Goal: Communication & Community: Answer question/provide support

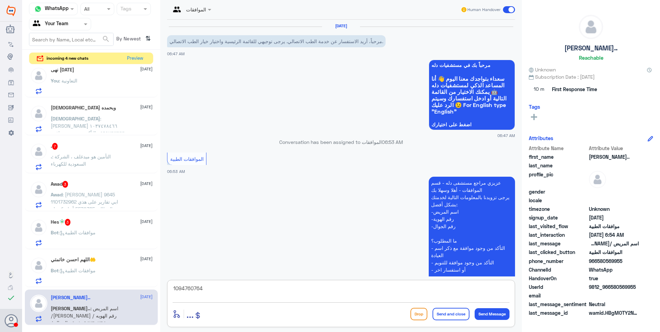
scroll to position [141, 0]
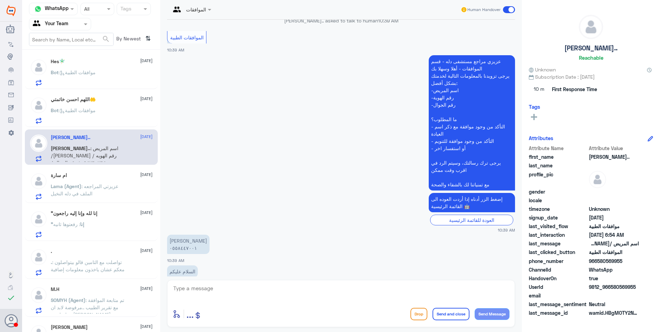
scroll to position [449, 0]
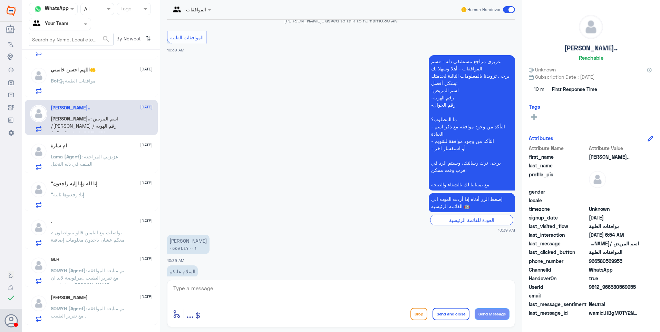
click at [86, 191] on div ""إنا لله وإنا إليه راجعون 23 August "إنا : رفعتوها ثانيه" at bounding box center [102, 194] width 102 height 27
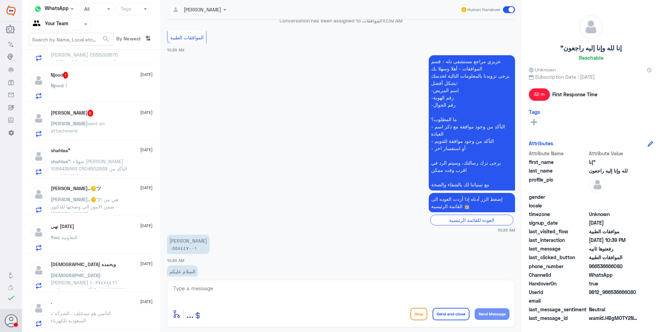
scroll to position [138, 0]
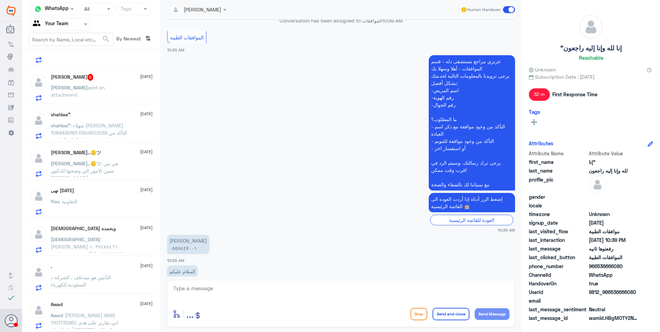
click at [108, 196] on div "نهى الخميس 24 August You : التعاونية" at bounding box center [102, 201] width 102 height 27
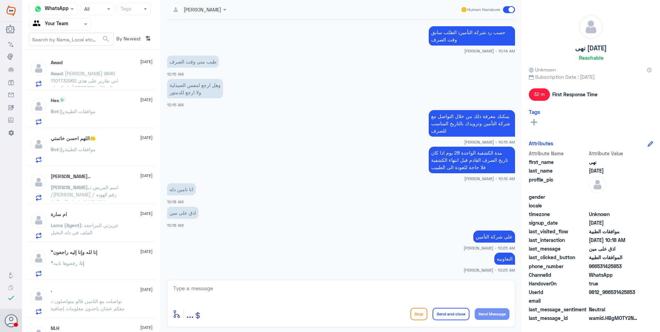
scroll to position [380, 0]
click at [102, 197] on span ": اسم المريض /ساره ناصر الحبابي رقم الهويه /١٠٩٤٧٦٠٧٦٤ رقم الجوال /٠٥٨٠٥٦٩٩٥٥" at bounding box center [85, 199] width 68 height 28
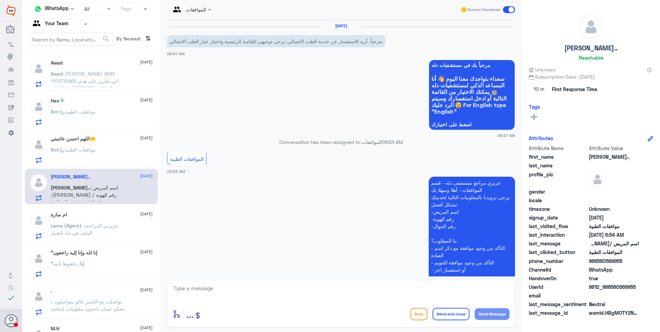
scroll to position [141, 0]
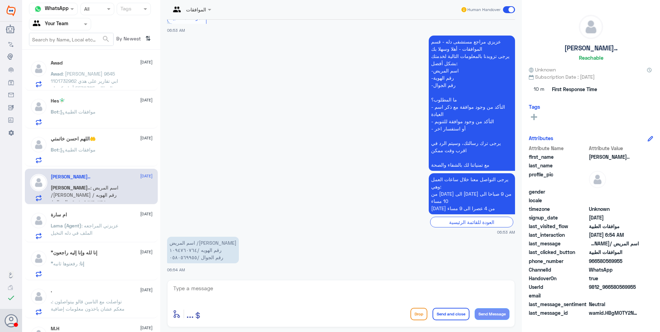
click at [194, 287] on textarea at bounding box center [341, 292] width 337 height 17
drag, startPoint x: 210, startPoint y: 291, endPoint x: 163, endPoint y: 278, distance: 49.1
click at [137, 281] on div "Channel WhatsApp Status × All Tags Agent Filter Your Team search By Newest ⇅ تك…" at bounding box center [341, 167] width 638 height 334
click at [234, 283] on div "1094760764 enter flow name ... Drop Send and close Send Message" at bounding box center [341, 303] width 348 height 47
drag, startPoint x: 215, startPoint y: 288, endPoint x: 133, endPoint y: 267, distance: 85.5
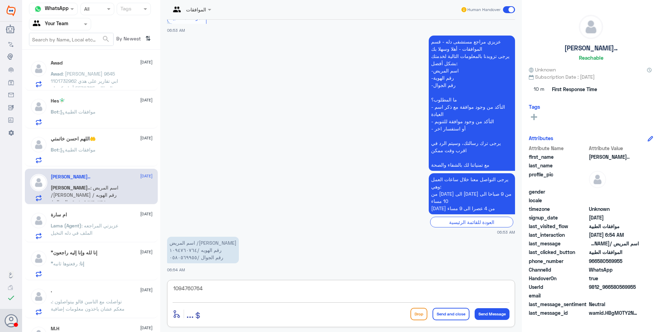
click at [135, 270] on div "Channel WhatsApp Status × All Tags Agent Filter Your Team search By Newest ⇅ تك…" at bounding box center [341, 167] width 638 height 334
type textarea "s"
type textarea "سارة لا يوجد لديك طلب موافقة في دلة النخيل"
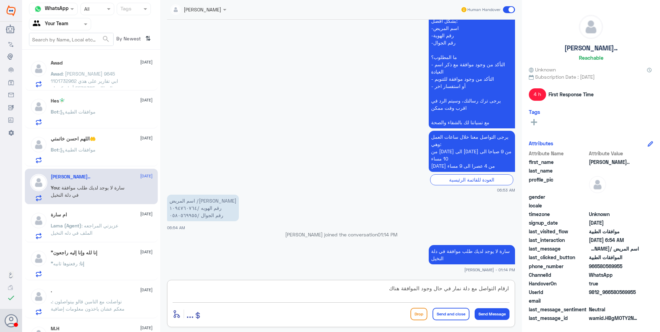
type textarea "ارقام التواصل مع دلة نمار في حال وجود الموافقة هناك:"
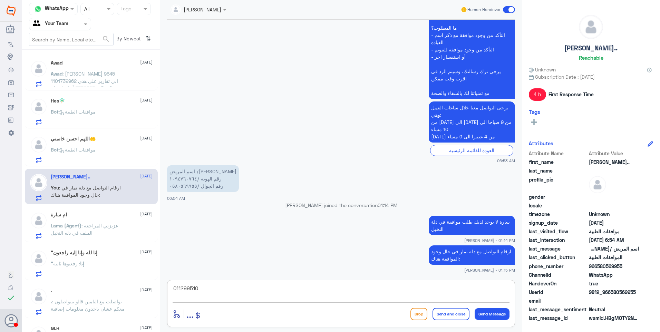
type textarea "0112995104"
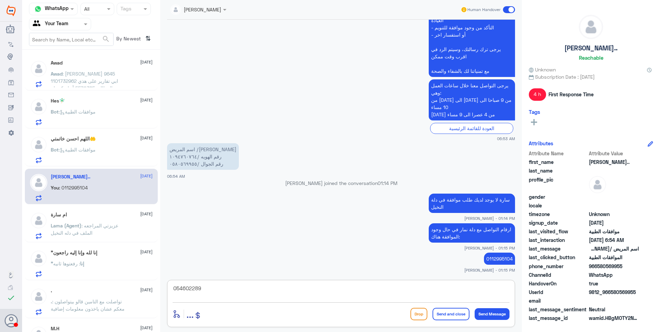
type textarea "0546022896"
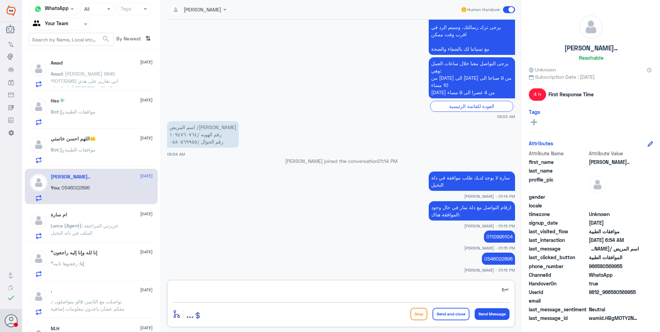
type textarea "س"
click at [107, 144] on div "اللهم احسن خاتمتي🤲 24 August Bot : موافقات الطبية" at bounding box center [102, 149] width 102 height 27
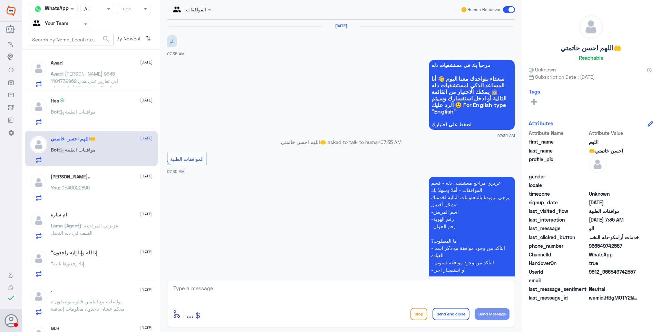
scroll to position [178, 0]
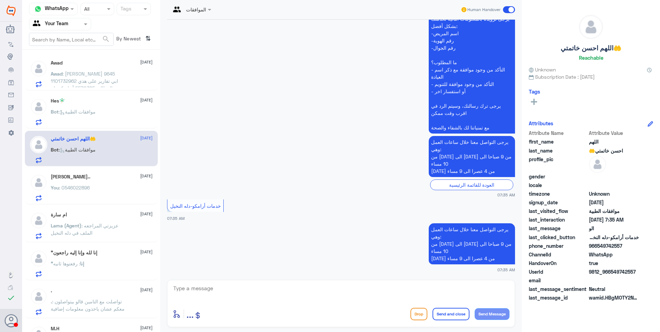
click at [125, 113] on div "Bot : موافقات الطبية" at bounding box center [102, 118] width 102 height 16
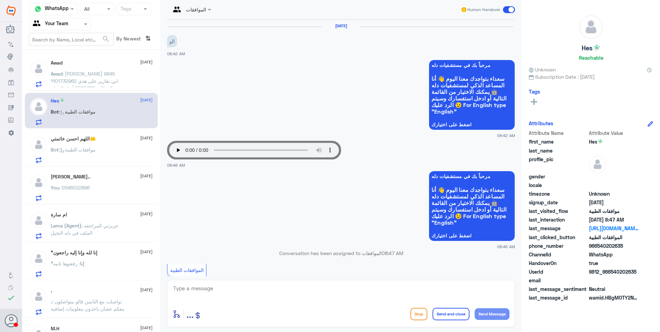
scroll to position [215, 0]
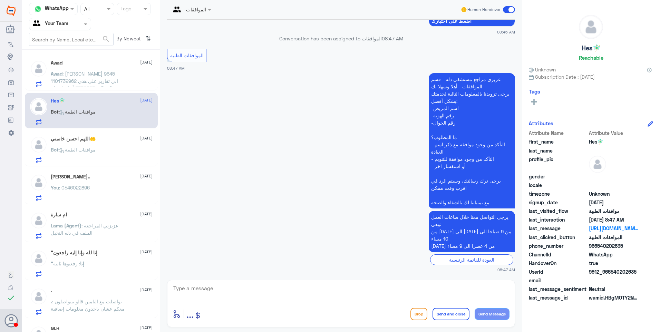
click at [121, 143] on div "اللهم احسن خاتمتي🤲 24 August Bot : موافقات الطبية" at bounding box center [102, 149] width 102 height 27
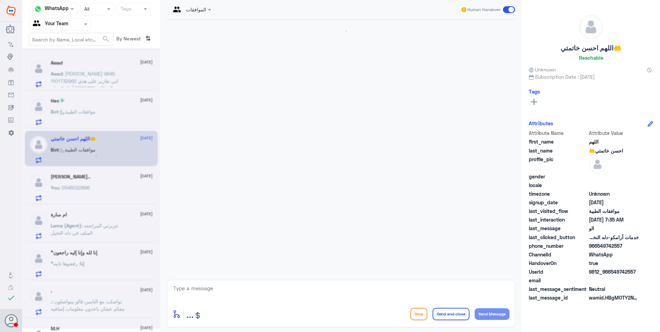
scroll to position [178, 0]
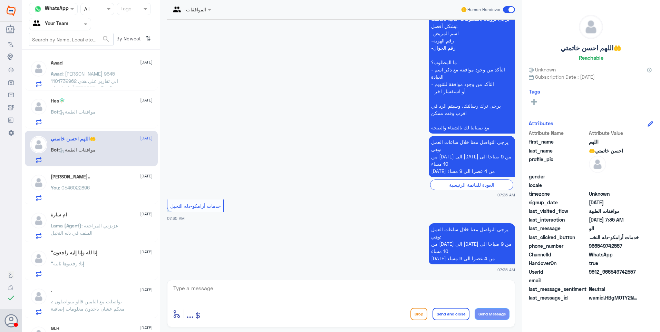
click at [209, 287] on textarea at bounding box center [341, 292] width 337 height 17
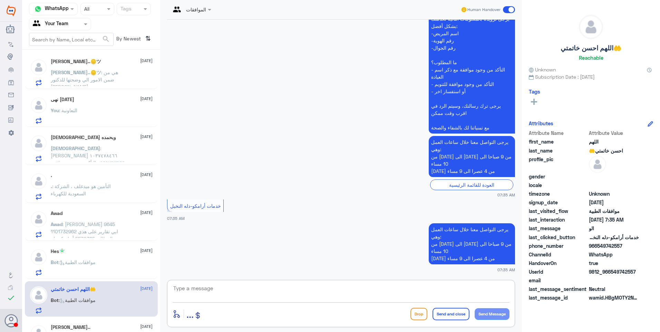
scroll to position [276, 0]
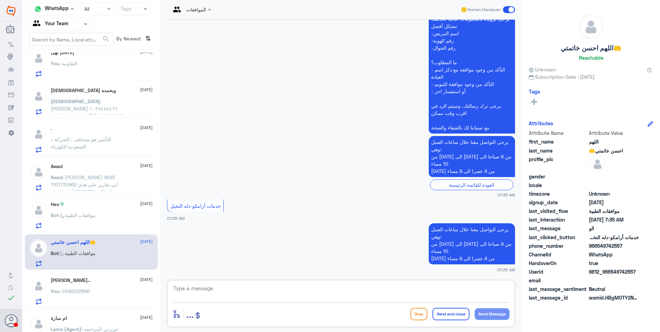
click at [217, 287] on textarea at bounding box center [341, 292] width 337 height 17
type textarea "تفضل كيف اقدر اساعدك؟"
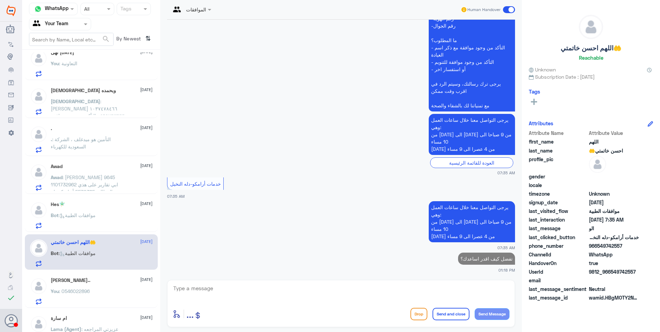
click at [471, 261] on p "تفضل كيف اقدر اساعدك؟" at bounding box center [486, 259] width 57 height 12
click at [471, 259] on p "تفضل كيف اقدر اساعدك؟" at bounding box center [486, 259] width 57 height 12
copy p "تفضل كيف اقدر اساعدك؟"
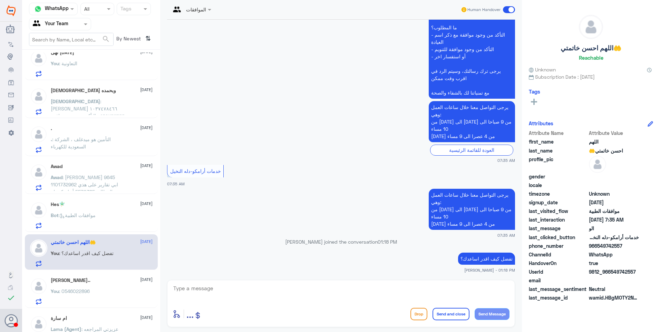
drag, startPoint x: 98, startPoint y: 213, endPoint x: 262, endPoint y: 171, distance: 168.5
click at [96, 213] on span ": موافقات الطبية" at bounding box center [77, 215] width 37 height 6
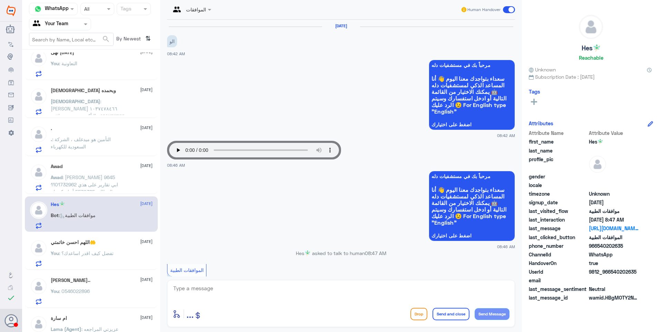
scroll to position [215, 0]
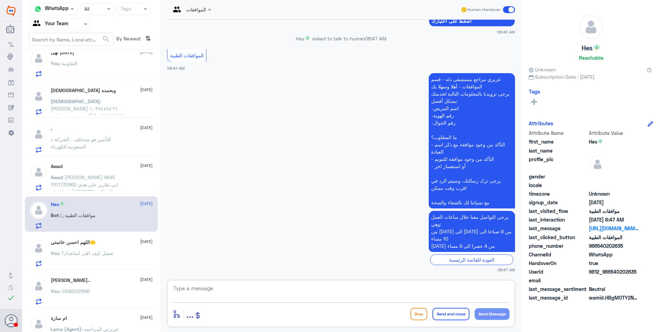
click at [206, 293] on textarea at bounding box center [341, 292] width 337 height 17
paste textarea "تفضل كيف اقدر اساعدك؟"
type textarea "تفضل كيف اقدر اساعدك؟"
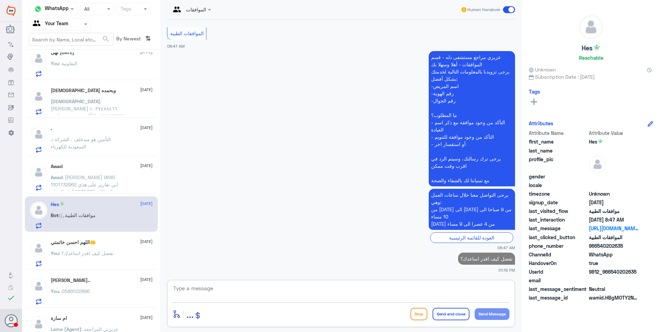
click at [92, 170] on div "Awad 24 August Awad : عوض العتيبي 9645 1101732962 ابي تقارير على هذي المطالبة 5…" at bounding box center [102, 177] width 102 height 27
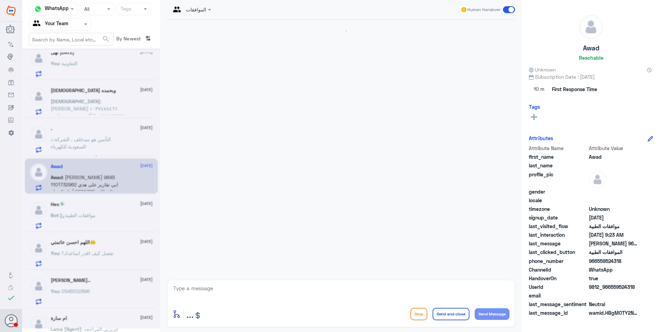
scroll to position [127, 0]
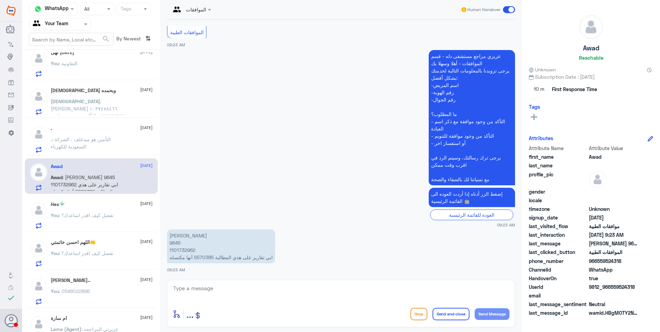
click at [173, 245] on p "عوض العتيبي 9645 1101732962 ابي تقارير على هذي المطالبة 5570385 أنها مكنسله" at bounding box center [221, 246] width 108 height 34
copy p "9645"
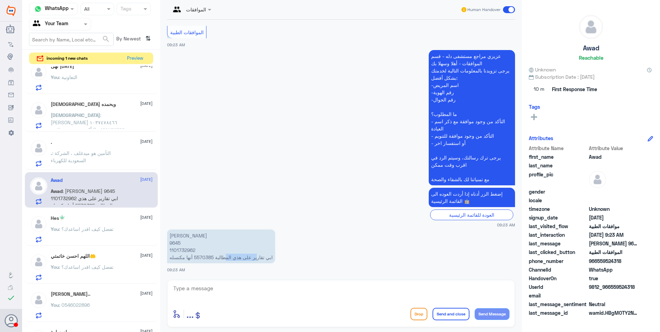
drag, startPoint x: 259, startPoint y: 258, endPoint x: 215, endPoint y: 255, distance: 44.6
click at [215, 255] on p "عوض العتيبي 9645 1101732962 ابي تقارير على هذي المطالبة 5570385 أنها مكنسله" at bounding box center [221, 246] width 108 height 34
drag, startPoint x: 215, startPoint y: 255, endPoint x: 213, endPoint y: 259, distance: 5.1
click at [214, 256] on p "عوض العتيبي 9645 1101732962 ابي تقارير على هذي المطالبة 5570385 أنها مكنسله" at bounding box center [221, 246] width 108 height 34
click at [203, 260] on p "عوض العتيبي 9645 1101732962 ابي تقارير على هذي المطالبة 5570385 أنها مكنسله" at bounding box center [221, 246] width 108 height 34
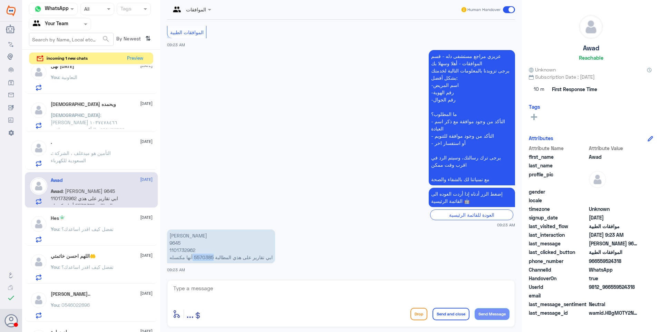
click at [204, 259] on p "عوض العتيبي 9645 1101732962 ابي تقارير على هذي المطالبة 5570385 أنها مكنسله" at bounding box center [221, 246] width 108 height 34
drag, startPoint x: 242, startPoint y: 295, endPoint x: 283, endPoint y: 305, distance: 42.4
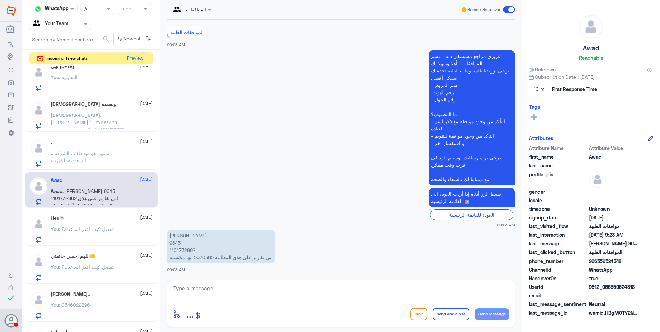
click at [244, 296] on textarea at bounding box center [341, 292] width 337 height 17
type textarea "g"
type textarea "ليست ملغاة. هل ترغب بالغاءها؟"
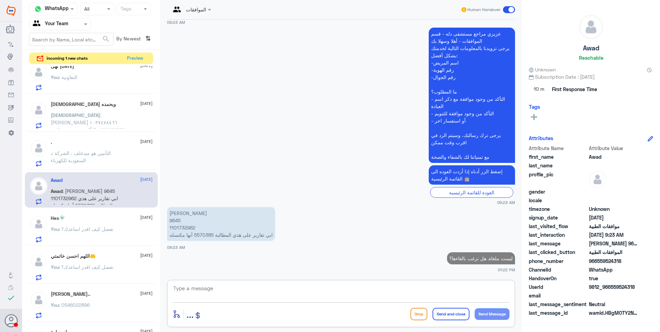
click at [95, 153] on span ": التأمين هو ميدغلف ، الشركة السعودية للكهرباء" at bounding box center [81, 156] width 60 height 13
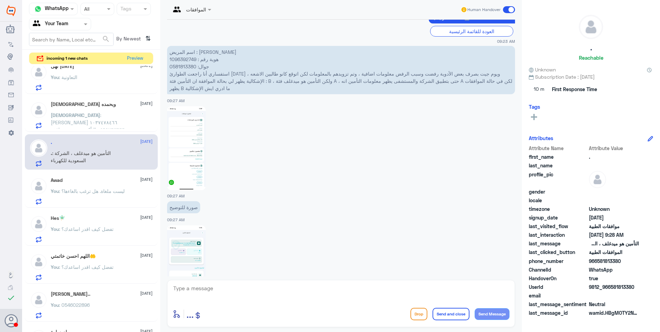
scroll to position [207, 0]
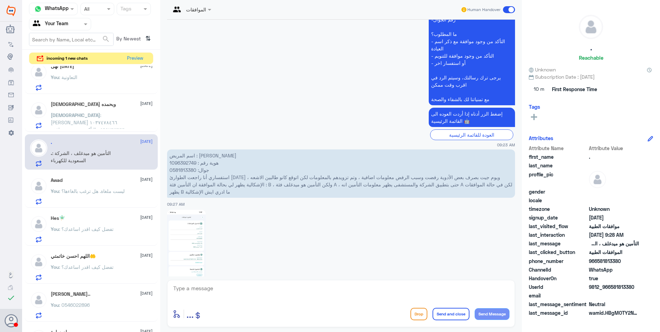
click at [182, 164] on p "اسم المريض : خالد عبدالرحمن المقبل هوية رقم : 1096392749 جوال: 0581813380 استفس…" at bounding box center [341, 173] width 348 height 48
copy p "1096392749"
drag, startPoint x: 182, startPoint y: 164, endPoint x: 438, endPoint y: 206, distance: 259.9
click at [438, 206] on div "اسم المريض : خالد عبدالرحمن المقبل هوية رقم : 1096392749 جوال: 0581813380 استفس…" at bounding box center [341, 178] width 348 height 60
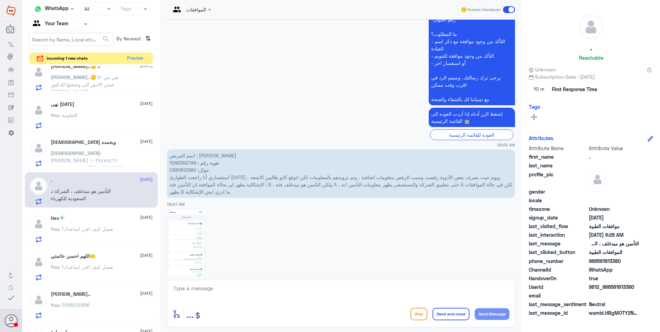
click at [213, 294] on textarea at bounding box center [341, 292] width 337 height 17
type textarea "h"
type textarea "الفئة التي تم رفع الطلب عليها هي فئة A"
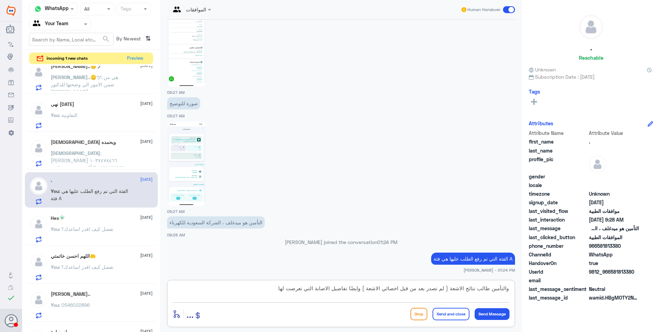
type textarea "والتأمين طالب نتائج الاشعة ( لم تصدر بعد من قبل اخصائي الاشعة ) وايضًا تفاصيل ا…"
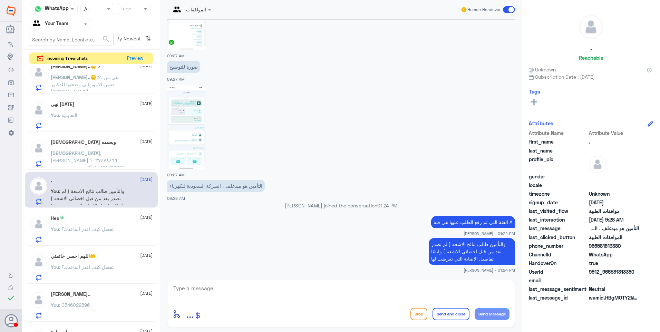
click at [108, 149] on div "سبحان الله وبحمده 24 August سبحان : منيرة فهد الجابر ١٠٣٧٤٧٨٤٦٦ ٠٥٦٩٢٦٣٦٦٦ التأ…" at bounding box center [102, 152] width 102 height 27
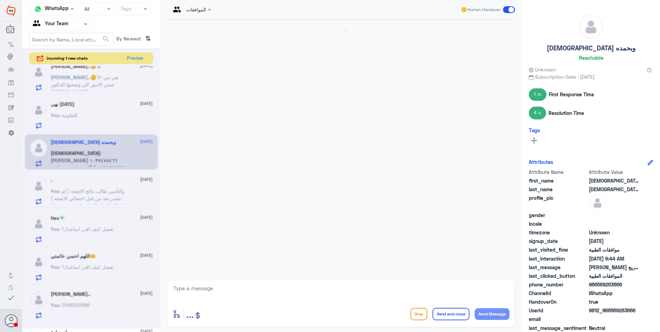
scroll to position [558, 0]
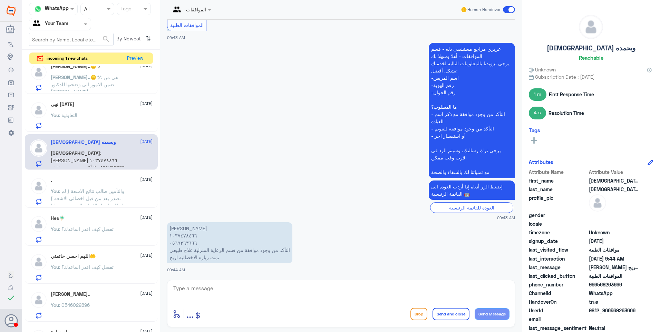
click at [99, 187] on p "You : والتأمين طالب نتائج الاشعة ( لم تصدر بعد من قبل اخصائي الاشعة ) وايضًا تف…" at bounding box center [90, 195] width 78 height 17
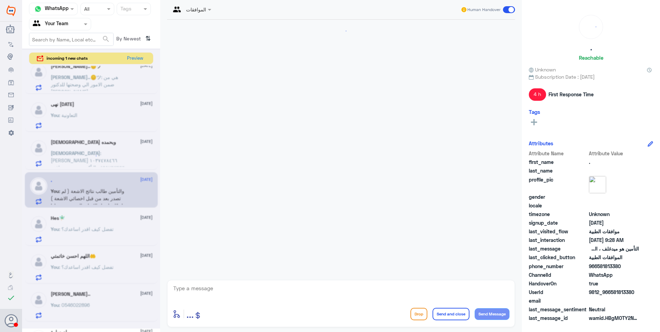
scroll to position [458, 0]
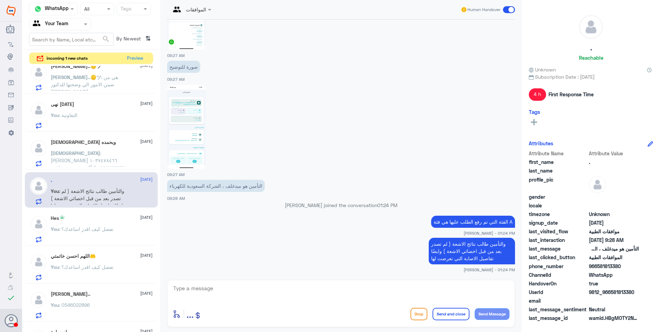
click at [202, 287] on textarea at bounding box center [341, 292] width 337 height 17
type textarea "هل هي نفس الاصابة التي حدثت لك في شهر 6؟"
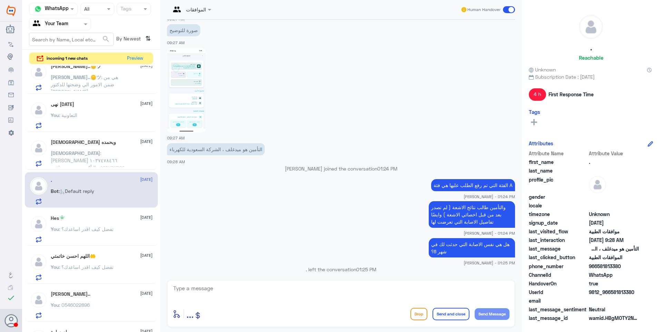
scroll to position [605, 0]
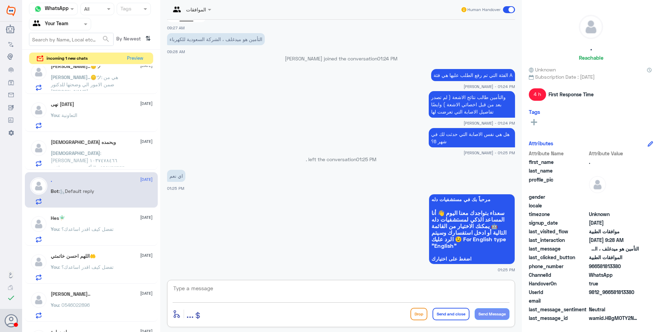
drag, startPoint x: 192, startPoint y: 291, endPoint x: 201, endPoint y: 290, distance: 9.0
click at [192, 292] on textarea at bounding box center [341, 292] width 337 height 17
type textarea "h"
type textarea "اذاً باذن الله اول ما يتم اصدار الاشعة راح توصلك رسالة من خلال التطبيق"
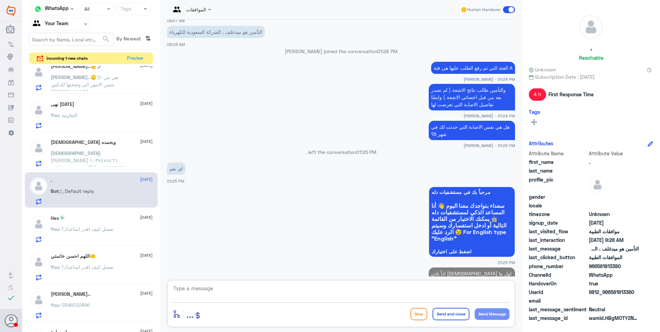
scroll to position [634, 0]
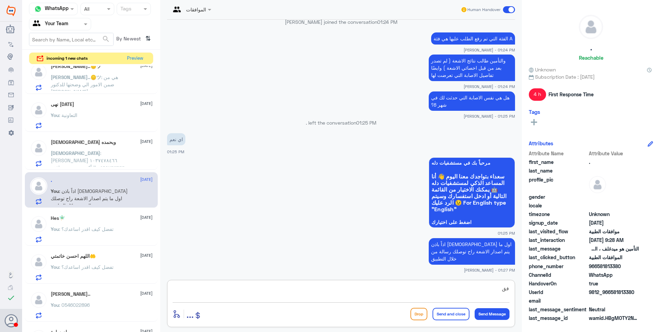
type textarea "ف"
type textarea "غ"
type textarea "فقط ولا عليك أمر تواصل معنا مرة اخرى لمتابعة الطلب"
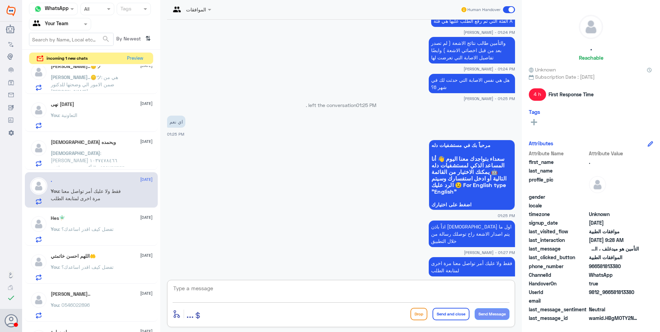
scroll to position [663, 0]
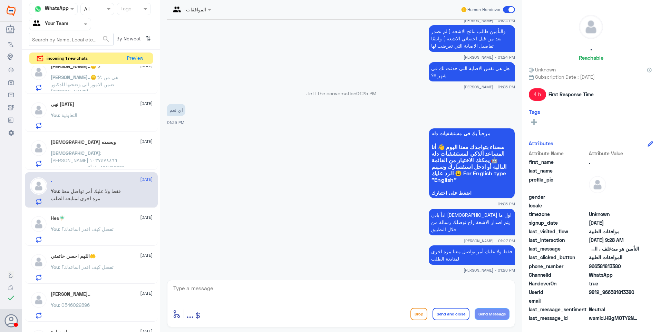
click at [93, 156] on p "سبحان : منيرة فهد الجابر ١٠٣٧٤٧٨٤٦٦ ٠٥٦٩٢٦٣٦٦٦ التأكد من وجود موافقة من قسم الر…" at bounding box center [90, 157] width 78 height 17
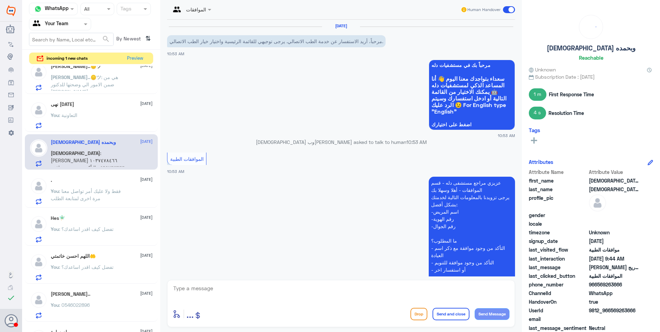
scroll to position [558, 0]
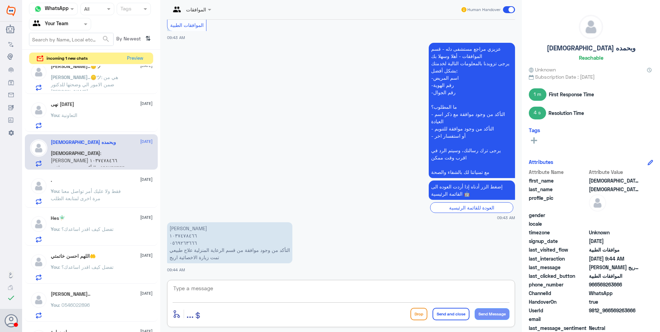
drag, startPoint x: 186, startPoint y: 290, endPoint x: 197, endPoint y: 291, distance: 11.1
click at [191, 291] on textarea at bounding box center [341, 292] width 337 height 17
drag, startPoint x: 211, startPoint y: 288, endPoint x: 146, endPoint y: 282, distance: 65.2
click at [145, 279] on div "Channel WhatsApp Status × All Tags Agent Filter Your Team search By Newest ⇅ in…" at bounding box center [341, 167] width 638 height 334
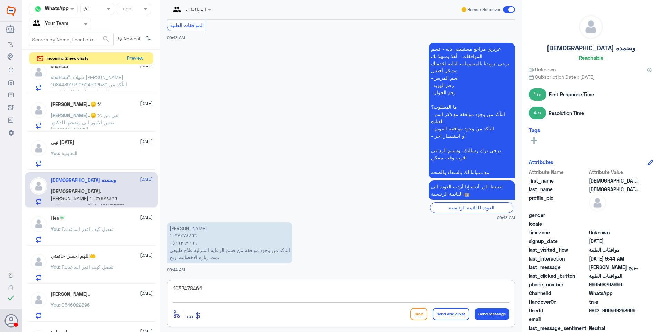
click at [207, 293] on textarea "1037478466" at bounding box center [341, 292] width 337 height 17
drag, startPoint x: 205, startPoint y: 287, endPoint x: 136, endPoint y: 276, distance: 70.5
click at [136, 276] on div "Channel WhatsApp Status × All Tags Agent Filter Your Team search By Newest ⇅ in…" at bounding box center [341, 167] width 638 height 334
type textarea "'"
type textarea "طلبكم الان تحت الاجراء"
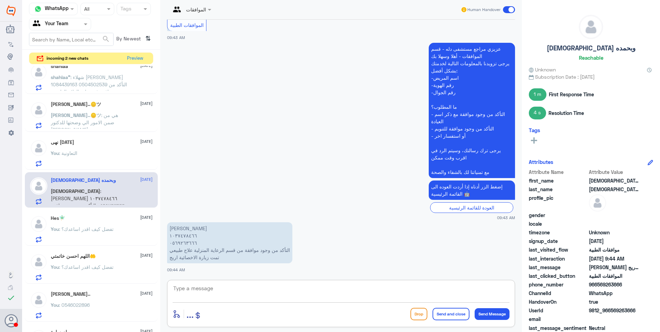
scroll to position [580, 0]
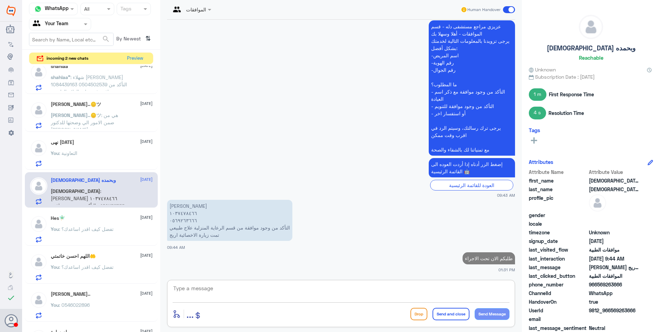
click at [100, 141] on div "نهى الخميس 24 August" at bounding box center [102, 142] width 102 height 6
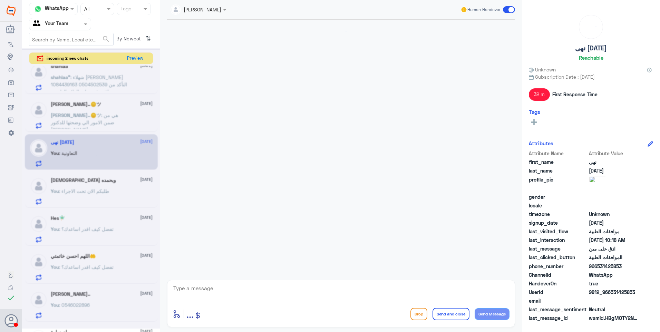
scroll to position [516, 0]
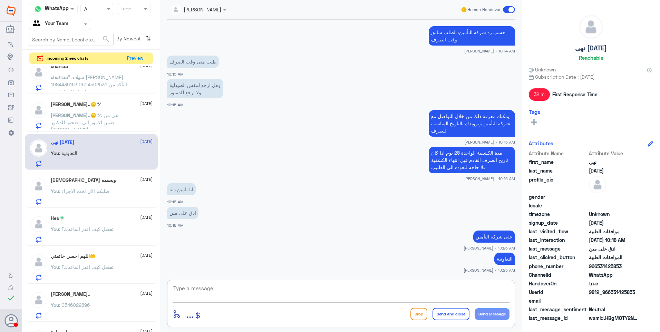
click at [216, 290] on textarea at bounding box center [341, 292] width 337 height 17
type textarea "س"
type textarea "نشكر تواصلك مع مستشفيات دلة."
click at [447, 317] on button "Send and close" at bounding box center [450, 314] width 37 height 12
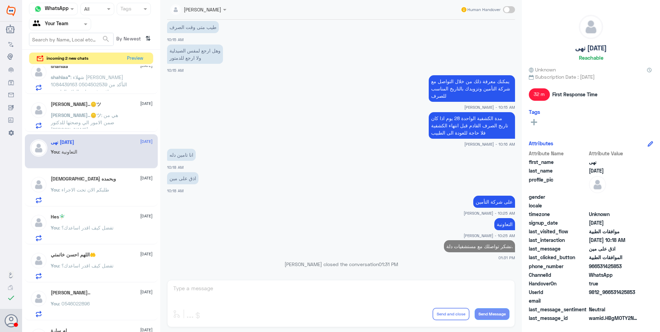
click at [92, 116] on span ": هي من ضمن الامور الي وضحتها للدكتور اساساً" at bounding box center [84, 122] width 67 height 20
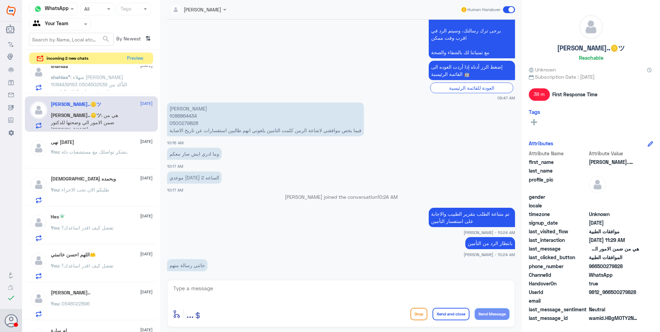
scroll to position [249, 0]
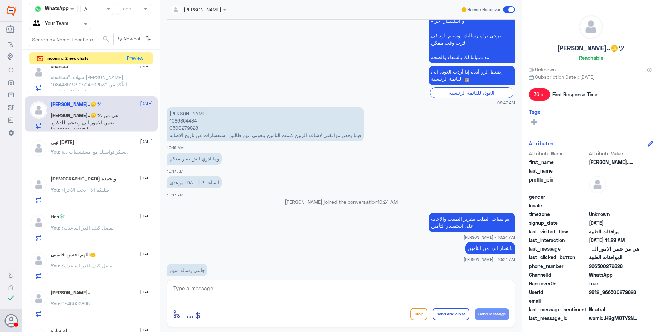
click at [186, 123] on p "سلمان علي الحارثي 1086864434 0500279828 فيما يخص موافقتي لاشاعة الرنين كلمت الت…" at bounding box center [265, 124] width 197 height 34
copy p "1086864434"
click at [222, 294] on textarea at bounding box center [341, 292] width 337 height 17
type textarea "j"
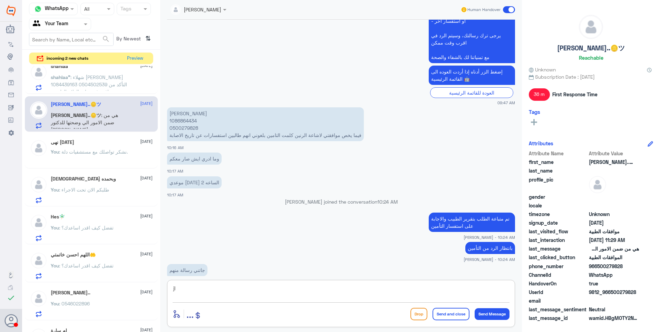
type textarea "j"
click at [74, 84] on span ": شهلاء أحمد الشلالي 1084439163 0504502539 التأكد من وجود موافقة في عيادة العلا…" at bounding box center [89, 84] width 76 height 20
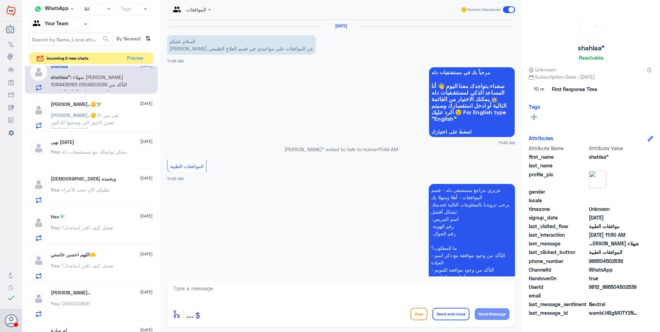
scroll to position [134, 0]
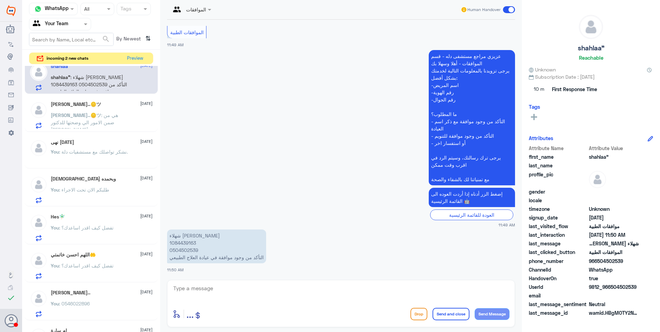
click at [186, 244] on p "شهلاء أحمد الشلالي 1084439163 0504502539 التأكد من وجود موافقة في عيادة العلاج …" at bounding box center [216, 246] width 99 height 34
copy p "1084439163"
drag, startPoint x: 206, startPoint y: 283, endPoint x: 223, endPoint y: 286, distance: 17.8
click at [213, 285] on div "enter flow name ... Drop Send and close Send Message" at bounding box center [341, 303] width 348 height 47
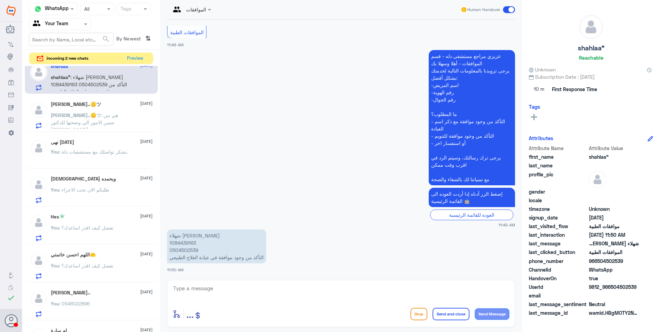
click at [235, 286] on textarea at bounding box center [341, 292] width 337 height 17
type textarea "]"
type textarea "دلة نمار أم النخيل؟"
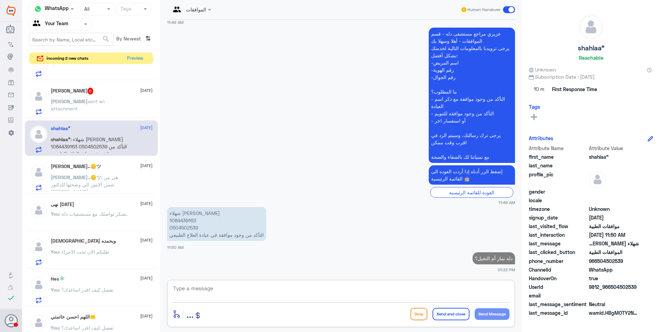
scroll to position [207, 0]
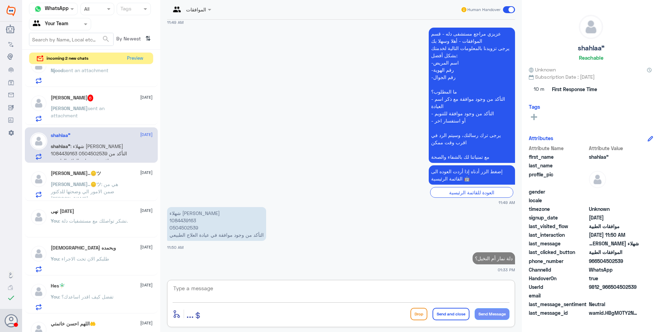
click at [95, 106] on span "sent an attachment" at bounding box center [78, 111] width 54 height 13
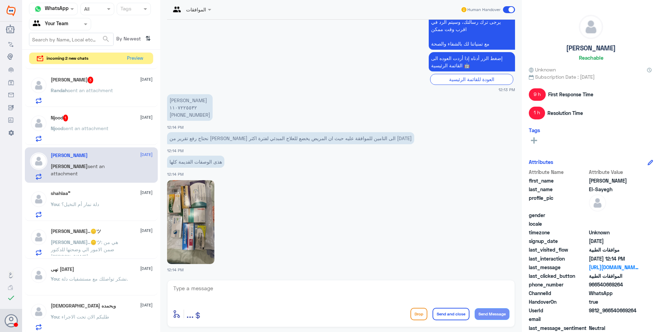
scroll to position [138, 0]
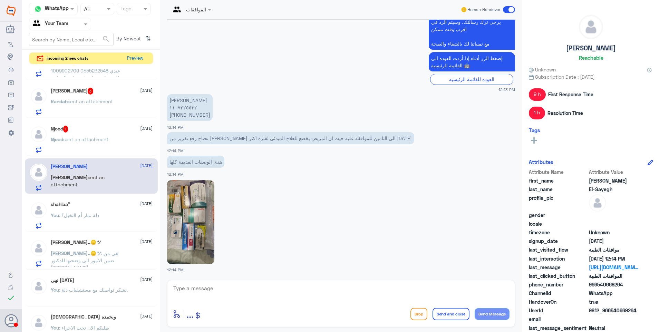
drag, startPoint x: 191, startPoint y: 300, endPoint x: 194, endPoint y: 296, distance: 4.9
click at [191, 300] on textarea at bounding box center [341, 292] width 337 height 17
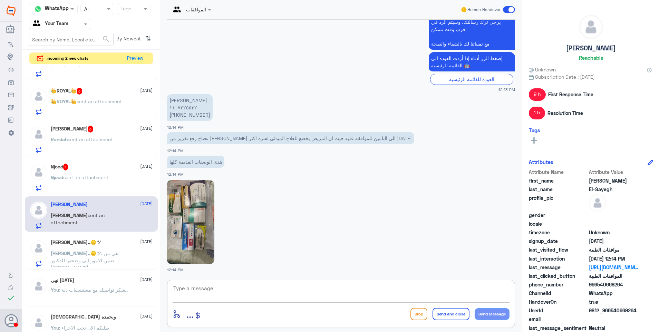
drag, startPoint x: 205, startPoint y: 282, endPoint x: 214, endPoint y: 289, distance: 12.1
click at [209, 286] on div "enter flow name ... Drop Send and close Send Message" at bounding box center [341, 303] width 348 height 47
click at [215, 289] on textarea at bounding box center [341, 292] width 337 height 17
type textarea "لازال الطلب مرفوض حتى بعد متابعته بصور الادوية وتقرير الطبيب"
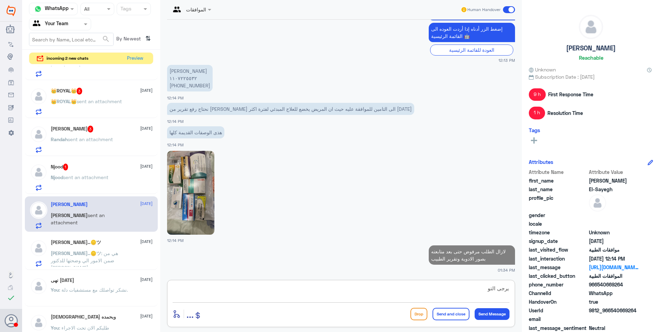
scroll to position [757, 0]
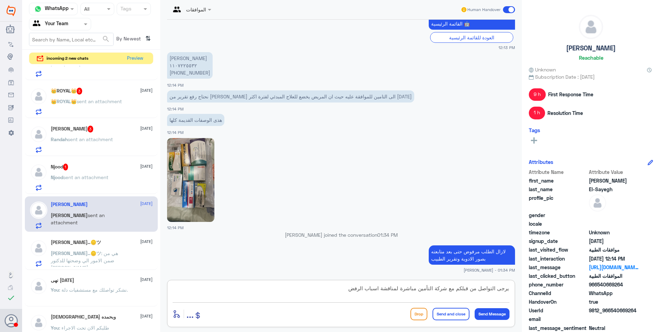
type textarea "يرجى التواصل من قبلكم مع شركة التأمين مباشرة لمناقشة اسباب الرفض."
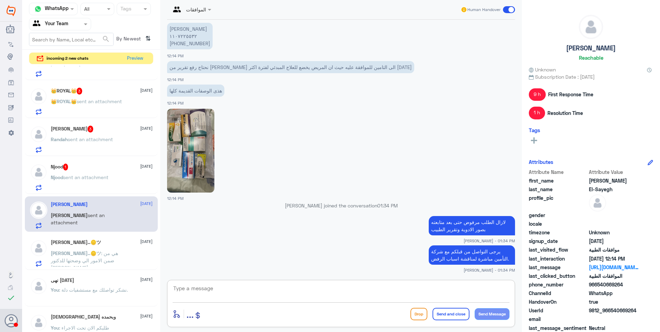
click at [82, 166] on div "Njood 1 24 August" at bounding box center [102, 167] width 102 height 7
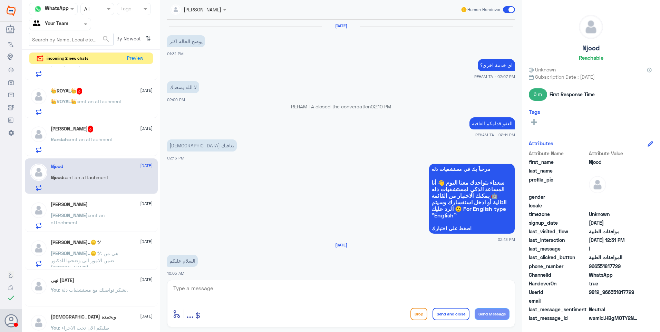
scroll to position [468, 0]
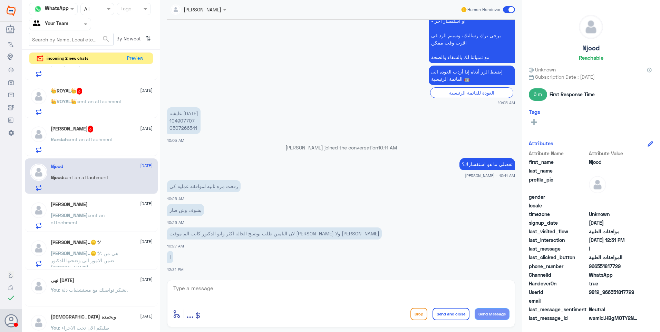
drag, startPoint x: 504, startPoint y: 168, endPoint x: 424, endPoint y: 162, distance: 80.3
click at [441, 161] on app-msgs-text "تفضلي ما هو استفسارك؟" at bounding box center [341, 164] width 348 height 13
drag, startPoint x: 424, startPoint y: 162, endPoint x: 242, endPoint y: 182, distance: 182.6
click at [241, 182] on p "رفعت مره ثانيه لموافقه عملية كي" at bounding box center [204, 186] width 74 height 12
drag, startPoint x: 349, startPoint y: 234, endPoint x: 282, endPoint y: 229, distance: 66.4
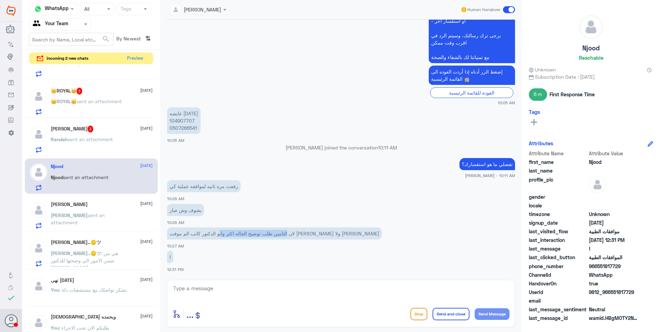
click at [282, 229] on p "لان التامين طلب توضيح الحاله اكثر وانو الدكتور كاتب الم موقت واهي دايم تتالم ول…" at bounding box center [274, 233] width 215 height 12
drag, startPoint x: 283, startPoint y: 232, endPoint x: 294, endPoint y: 234, distance: 11.6
click at [291, 233] on p "لان التامين طلب توضيح الحاله اكثر وانو الدكتور كاتب الم موقت واهي دايم تتالم ول…" at bounding box center [274, 233] width 215 height 12
click at [183, 118] on p "عايشه خميس 104907707 0507266541" at bounding box center [183, 120] width 33 height 27
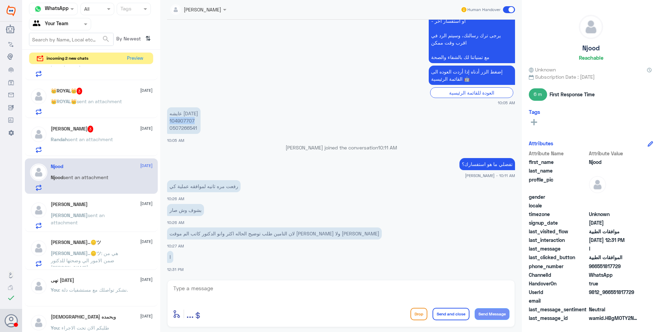
copy p "104907707"
click at [179, 127] on p "عايشه خميس 104907707 0507266541" at bounding box center [183, 120] width 33 height 27
copy p "0507266541"
click at [198, 289] on textarea at bounding box center [341, 292] width 337 height 17
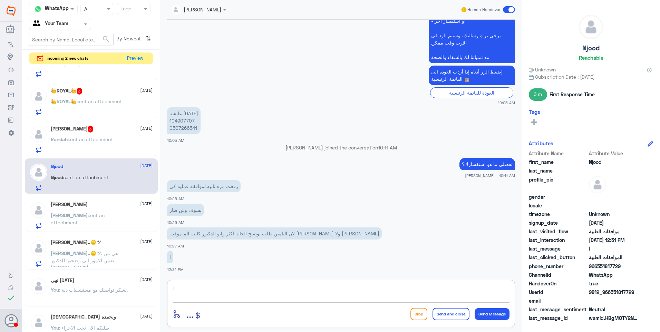
type textarea "l"
type textarea "تم رفع الحالة الى قسم التنويم لمتابعتها بشكل اكبر"
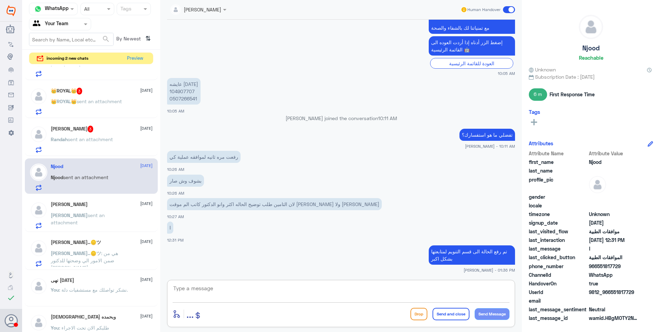
click at [98, 139] on span "sent an attachment" at bounding box center [90, 139] width 45 height 6
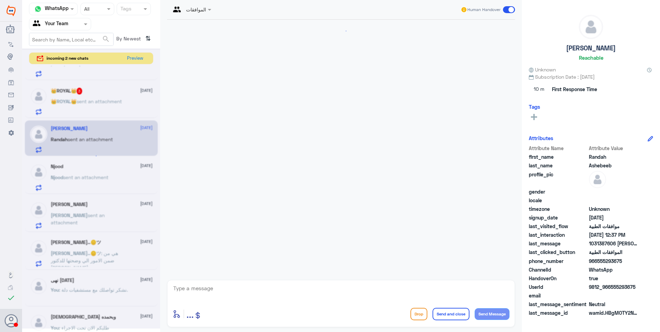
scroll to position [134, 0]
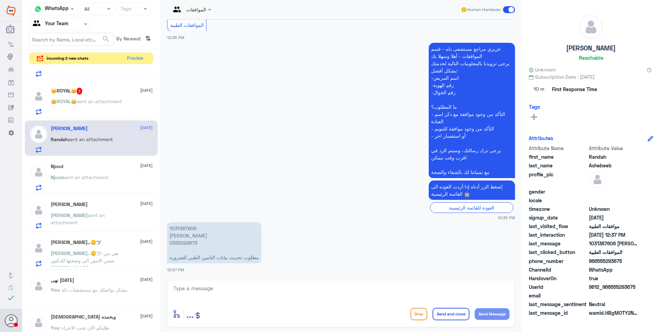
click at [183, 226] on p "1031387606 رنده صالح بن شبيب 0555293675 مطلوب تحديث بيانات التامين الطبي للضروره" at bounding box center [214, 242] width 94 height 41
copy p "1031387606"
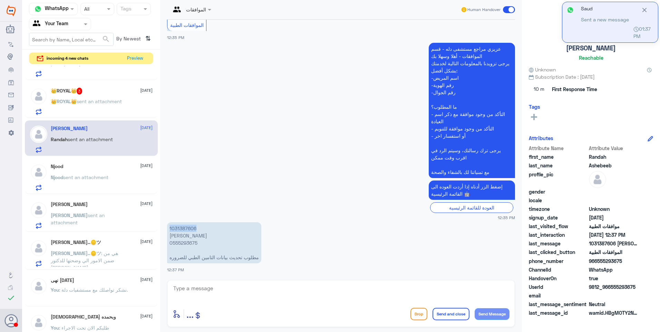
copy p "1031387606"
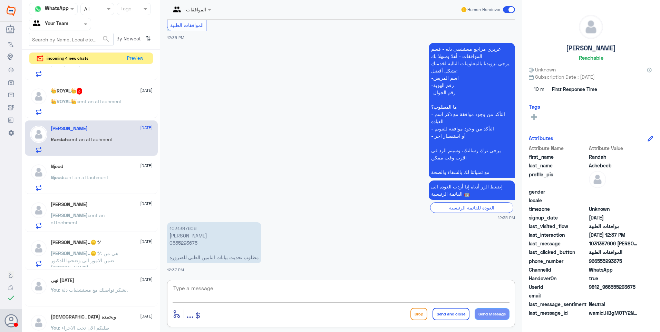
click at [201, 289] on textarea at bounding box center [341, 292] width 337 height 17
type textarea "j"
type textarea "تحديث البيانات الخاصة بالتأمين يكون من خلال التوجه الى أقرب مكتب استقبال وتحديث…"
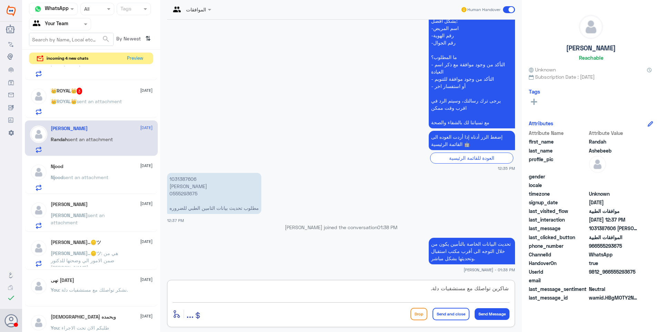
type textarea "شاكرين تواصلك مع مستشفيات دلة."
click at [448, 310] on button "Send and close" at bounding box center [450, 314] width 37 height 12
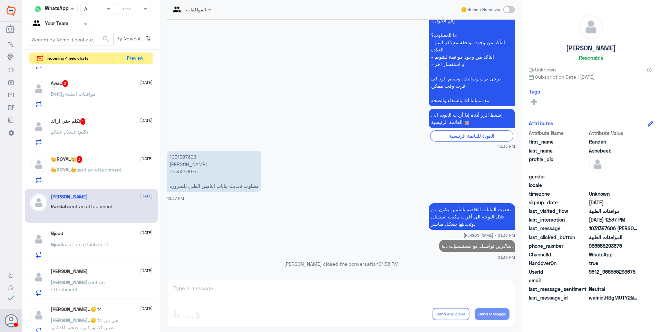
scroll to position [69, 0]
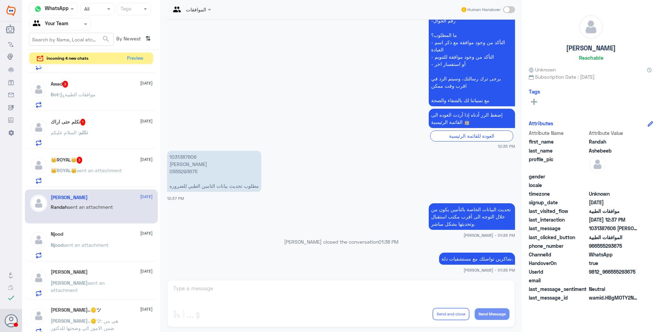
click at [96, 176] on p "👑ROYAL👑 sent an attachment" at bounding box center [86, 175] width 71 height 17
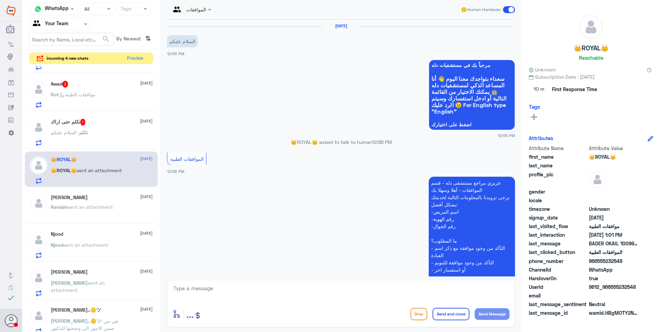
scroll to position [148, 0]
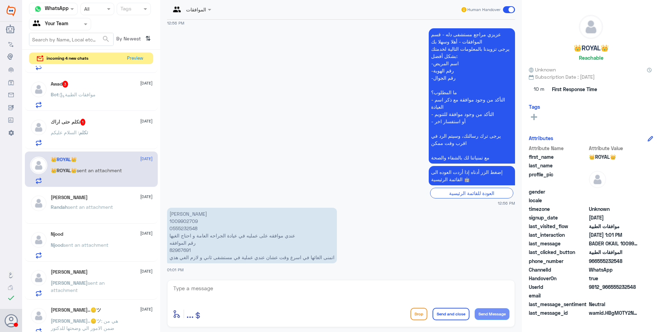
click at [179, 224] on p "BADER OKAIL 1009902709 0555232548 عندي موافقه على عمليه في عيادة الجراحه العامة…" at bounding box center [252, 236] width 170 height 56
copy p "1009902709"
drag, startPoint x: 179, startPoint y: 224, endPoint x: 281, endPoint y: 210, distance: 102.4
click at [245, 227] on p "BADER OKAIL 1009902709 0555232548 عندي موافقه على عمليه في عيادة الجراحه العامة…" at bounding box center [252, 236] width 170 height 56
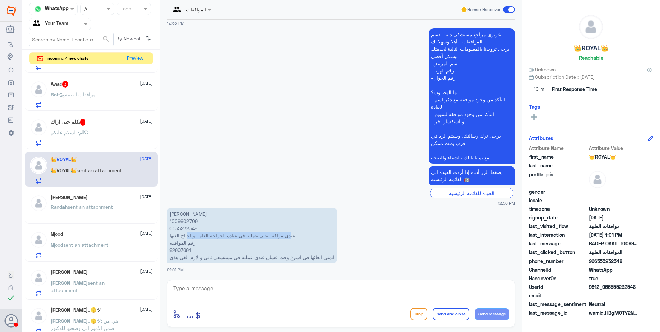
drag, startPoint x: 294, startPoint y: 235, endPoint x: 188, endPoint y: 238, distance: 106.3
click at [188, 238] on p "BADER OKAIL 1009902709 0555232548 عندي موافقه على عمليه في عيادة الجراحه العامة…" at bounding box center [252, 236] width 170 height 56
drag, startPoint x: 188, startPoint y: 238, endPoint x: 203, endPoint y: 241, distance: 15.0
click at [203, 241] on p "BADER OKAIL 1009902709 0555232548 عندي موافقه على عمليه في عيادة الجراحه العامة…" at bounding box center [252, 236] width 170 height 56
click at [182, 249] on p "BADER OKAIL 1009902709 0555232548 عندي موافقه على عمليه في عيادة الجراحه العامة…" at bounding box center [252, 236] width 170 height 56
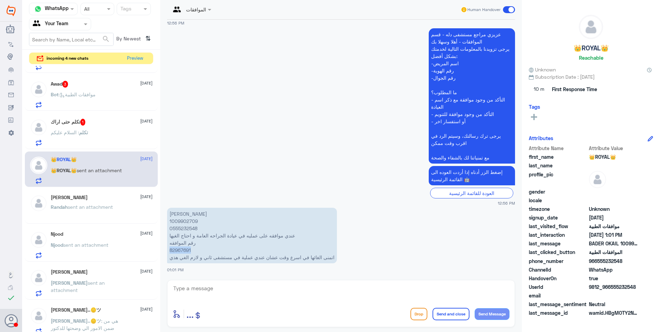
click at [182, 249] on p "BADER OKAIL 1009902709 0555232548 عندي موافقه على عمليه في عيادة الجراحه العامة…" at bounding box center [252, 236] width 170 height 56
drag, startPoint x: 217, startPoint y: 286, endPoint x: 256, endPoint y: 282, distance: 39.2
click at [232, 288] on textarea at bounding box center [341, 292] width 337 height 17
type textarea "ا"
type textarea "تم الغاءها"
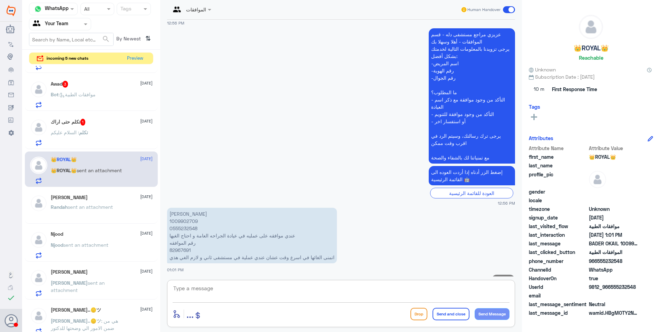
scroll to position [171, 0]
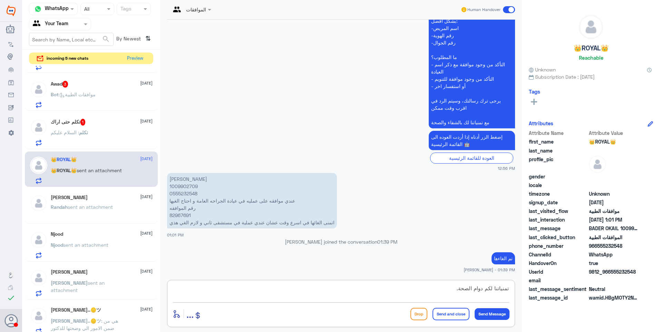
type textarea "تمنياتنا لكم دوام الصحة."
click at [442, 311] on button "Send and close" at bounding box center [450, 314] width 37 height 12
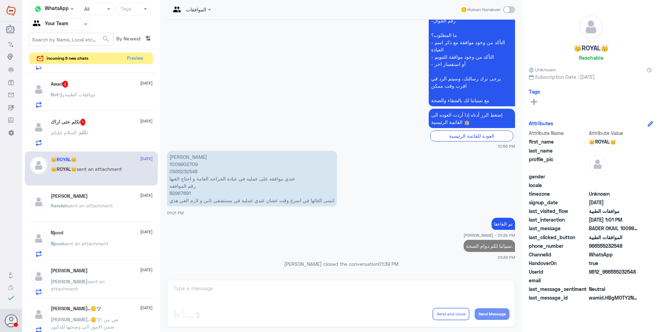
click at [91, 136] on div "تكلم : السلام عليكم" at bounding box center [102, 138] width 102 height 16
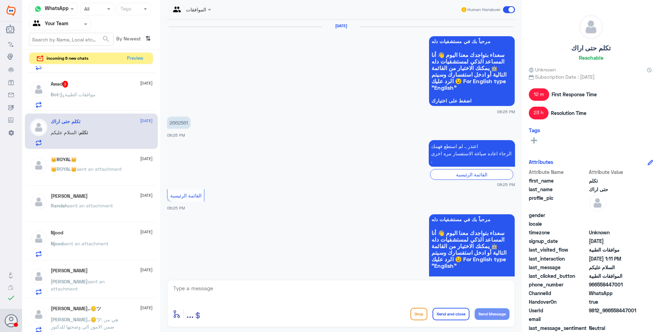
scroll to position [687, 0]
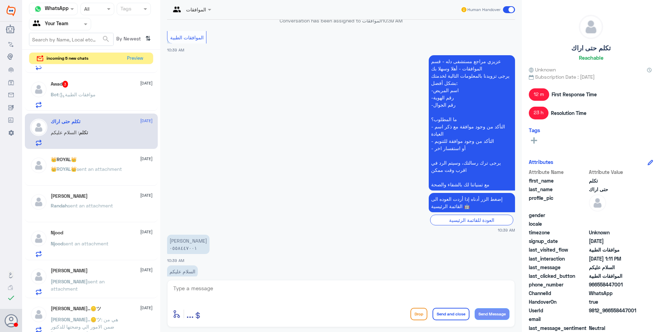
click at [198, 288] on textarea at bounding box center [341, 292] width 337 height 17
type textarea "وعليكم السلام"
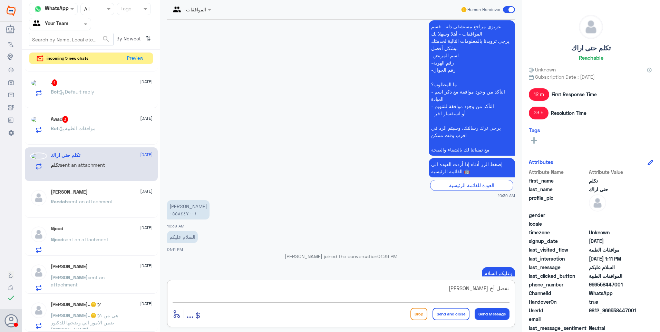
scroll to position [68, 0]
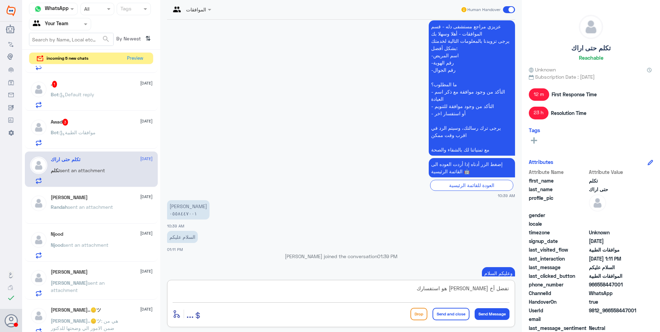
type textarea "تفضل أخ محمد ما هو استفسارك؟"
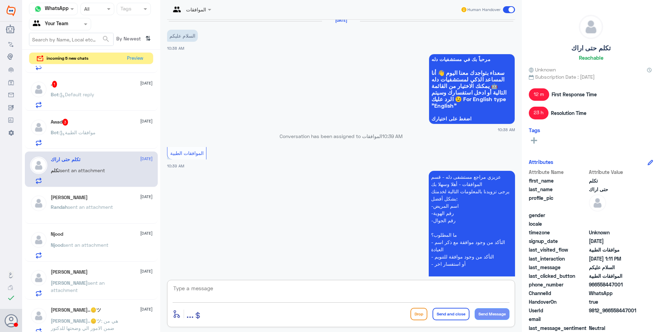
scroll to position [731, 0]
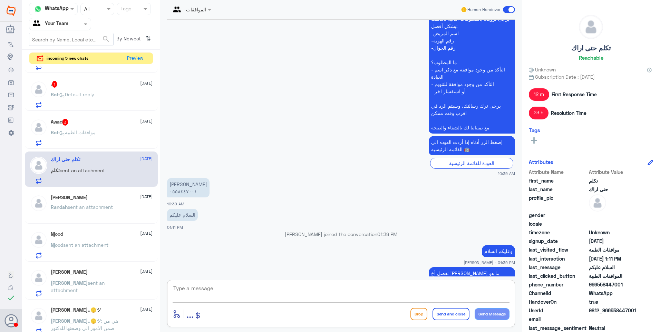
click at [101, 131] on div "Bot : موافقات الطبية" at bounding box center [102, 138] width 102 height 16
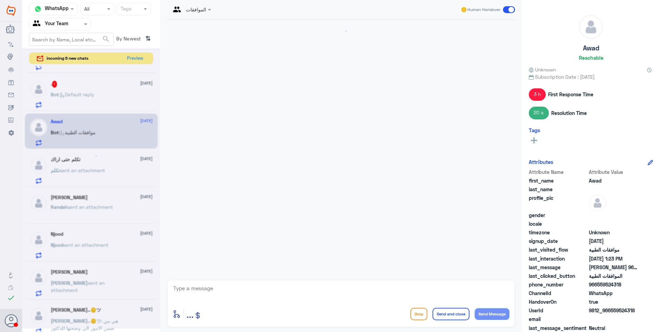
scroll to position [600, 0]
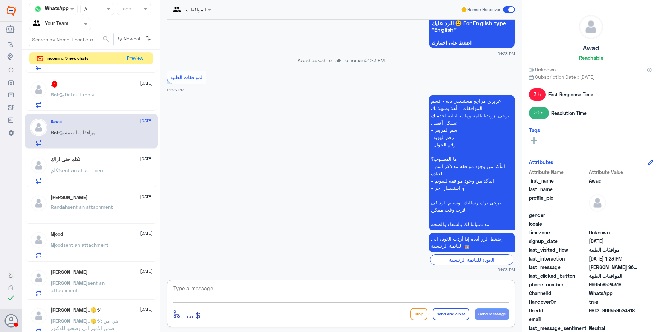
drag, startPoint x: 239, startPoint y: 292, endPoint x: 282, endPoint y: 286, distance: 43.9
click at [241, 292] on textarea at bounding box center [341, 292] width 337 height 17
type textarea "تفضل زودنا برقم الهوية والاسم واستفسارك"
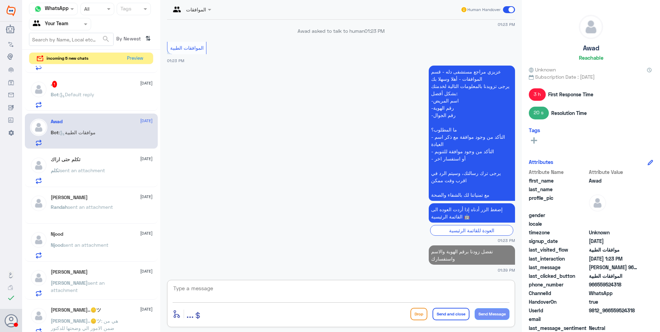
scroll to position [0, 0]
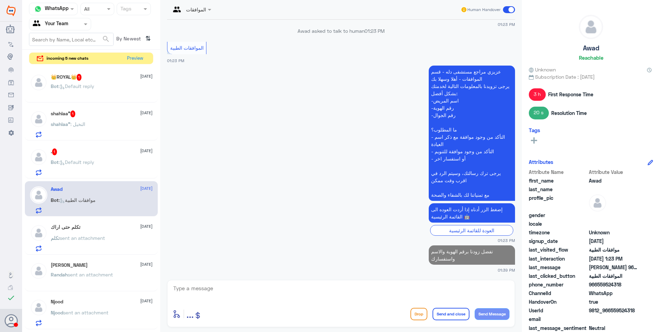
click at [78, 178] on div ". 1 24 August Bot : Default reply" at bounding box center [91, 161] width 133 height 36
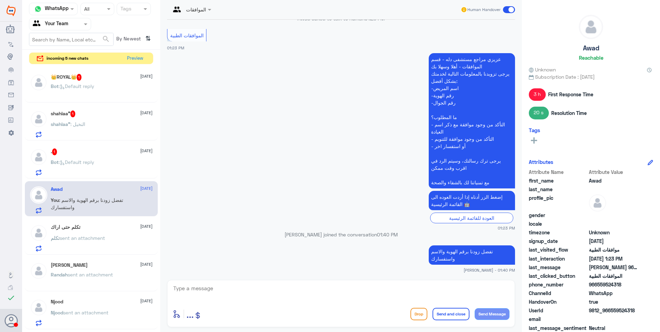
click at [110, 164] on div "Bot : Default reply" at bounding box center [102, 168] width 102 height 16
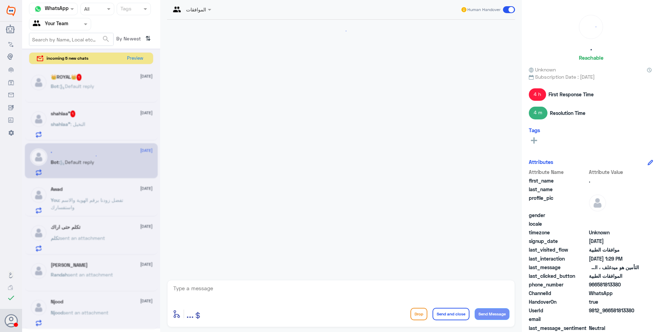
scroll to position [665, 0]
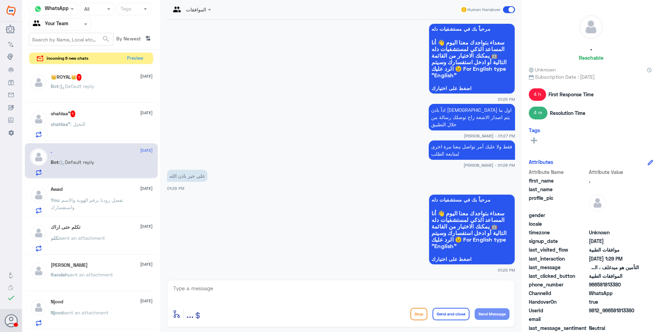
click at [96, 125] on div "shahlaa” : النخيل" at bounding box center [102, 130] width 102 height 16
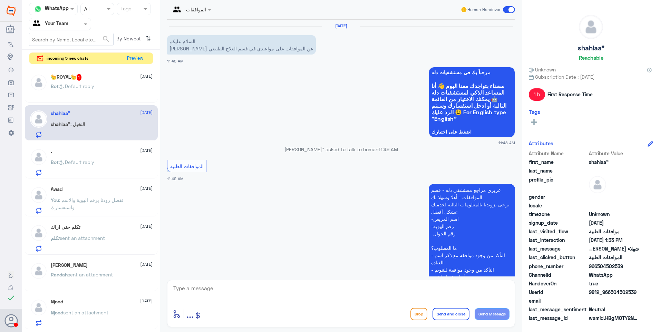
scroll to position [192, 0]
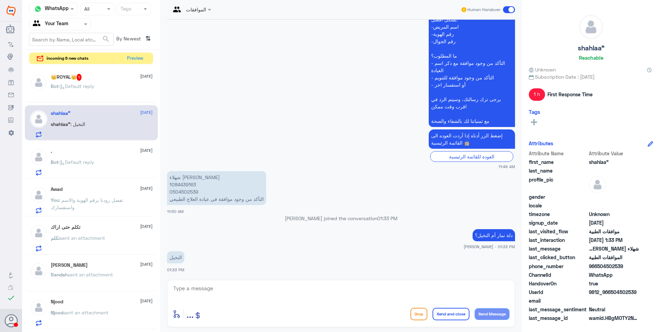
click at [184, 181] on p "شهلاء أحمد الشلالي 1084439163 0504502539 التأكد من وجود موافقة في عيادة العلاج …" at bounding box center [216, 188] width 99 height 34
click at [187, 183] on p "شهلاء أحمد الشلالي 1084439163 0504502539 التأكد من وجود موافقة في عيادة العلاج …" at bounding box center [216, 188] width 99 height 34
click at [265, 234] on app-msgs-text "دلة نمار أم النخيل؟" at bounding box center [341, 235] width 348 height 13
click at [255, 295] on textarea at bounding box center [341, 292] width 337 height 17
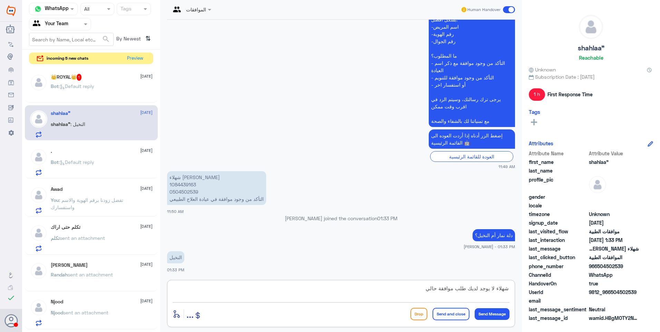
type textarea "شهلاء لا يوجد لديك طلب موافقة حالي"
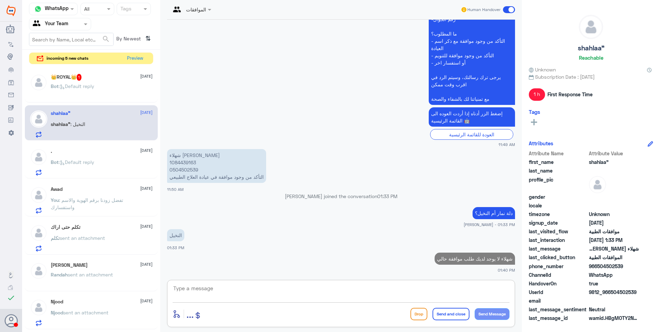
click at [177, 164] on p "شهلاء أحمد الشلالي 1084439163 0504502539 التأكد من وجود موافقة في عيادة العلاج …" at bounding box center [216, 166] width 99 height 34
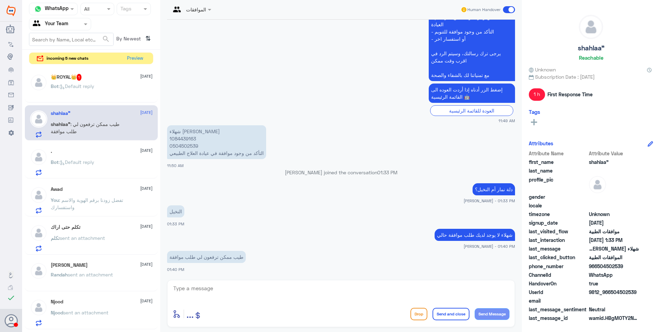
click at [246, 291] on textarea at bounding box center [341, 292] width 337 height 17
type textarea "v"
type textarea "رفع موافقات العلاج الطبيعي يكون من القسم نفسه"
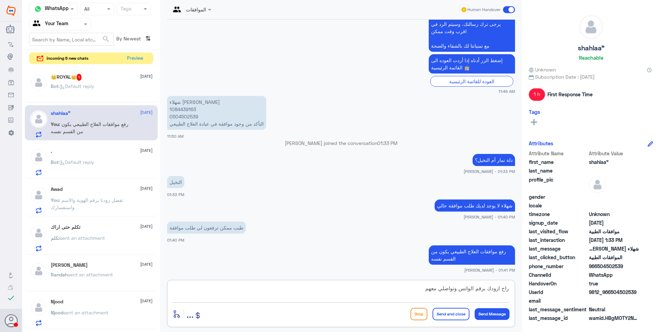
type textarea "راح ازودك برقم الواتس وتواصلي معهم"
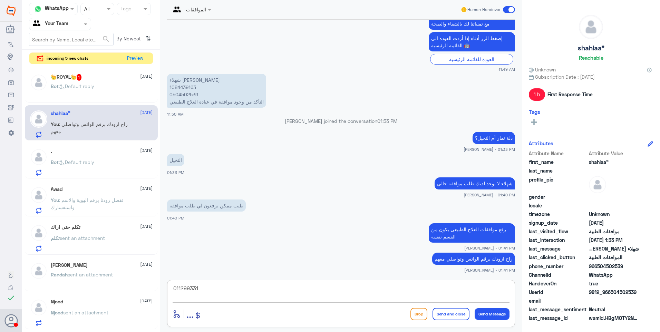
type textarea "0112993319"
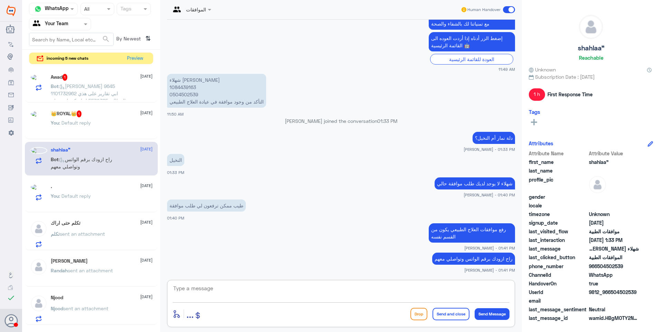
scroll to position [312, 0]
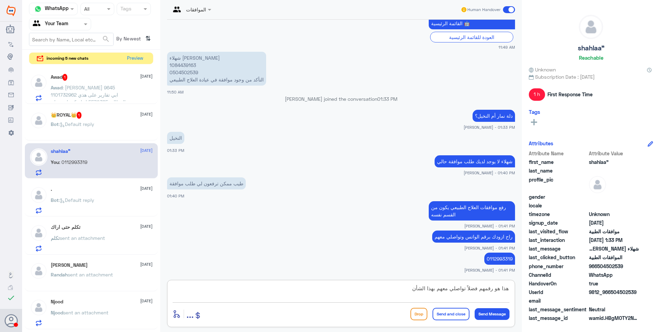
type textarea "هذا هو رقمهم فضلاً تواصلي معهم بهذا الشأن"
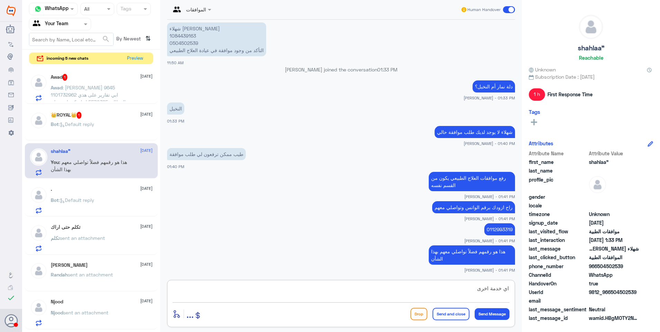
type textarea "اي خدمة اخرى؟"
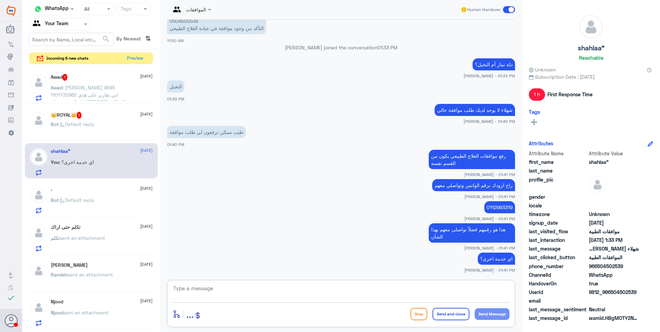
click at [93, 122] on span ": Default reply" at bounding box center [77, 124] width 36 height 6
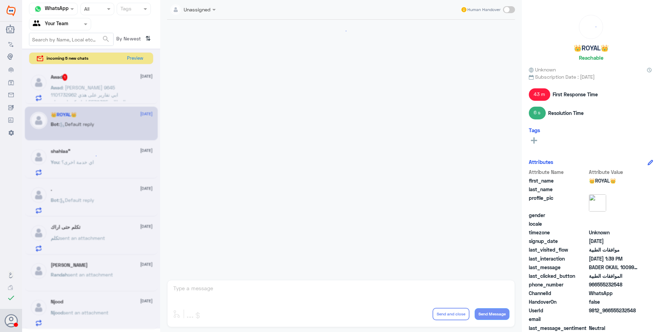
scroll to position [323, 0]
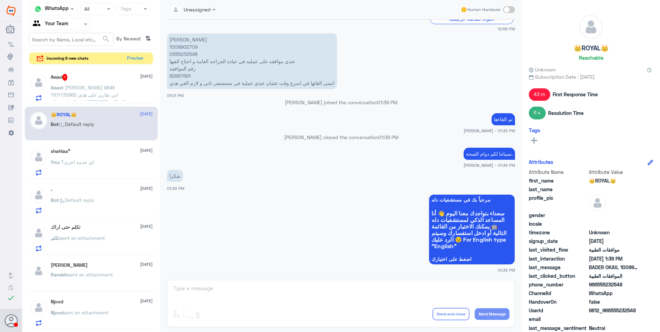
drag, startPoint x: 94, startPoint y: 158, endPoint x: 218, endPoint y: 106, distance: 134.6
click at [93, 158] on div "shahlaa” 24 August You : اي خدمة اخرى؟" at bounding box center [102, 161] width 102 height 27
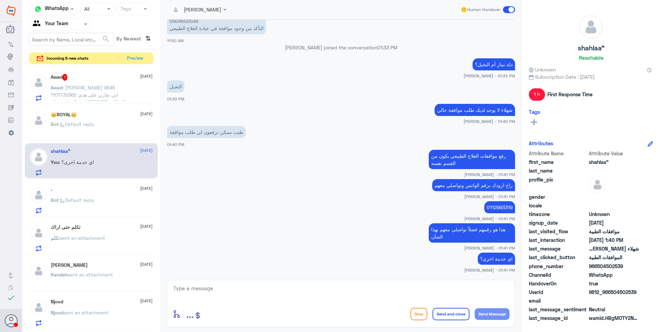
scroll to position [387, 0]
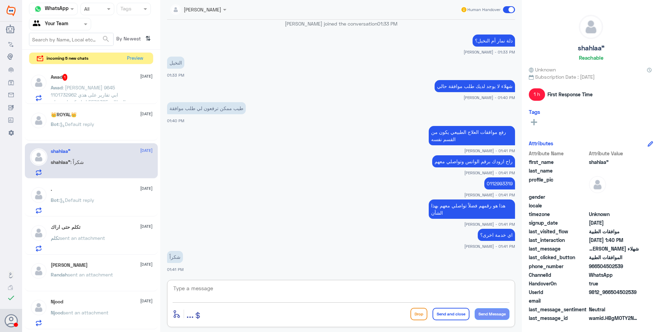
click at [243, 292] on textarea at bounding box center [341, 292] width 337 height 17
type textarea "العفو تمنياتنا لكم دوام الصحة."
click at [449, 316] on button "Send and close" at bounding box center [450, 314] width 37 height 12
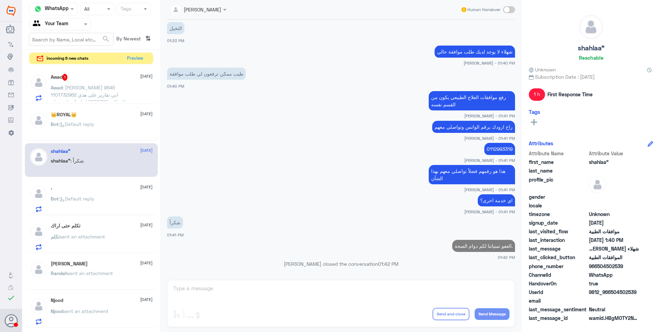
click at [66, 119] on div "👑ROYAL👑 24 August Bot : Default reply" at bounding box center [102, 125] width 102 height 26
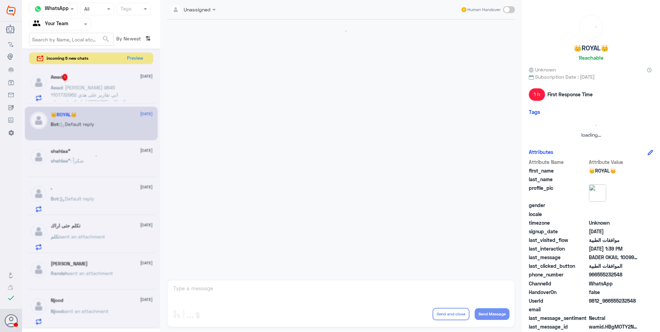
click at [91, 85] on div at bounding box center [91, 188] width 138 height 280
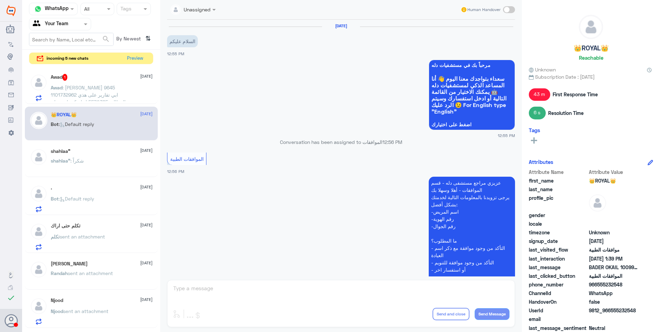
scroll to position [323, 0]
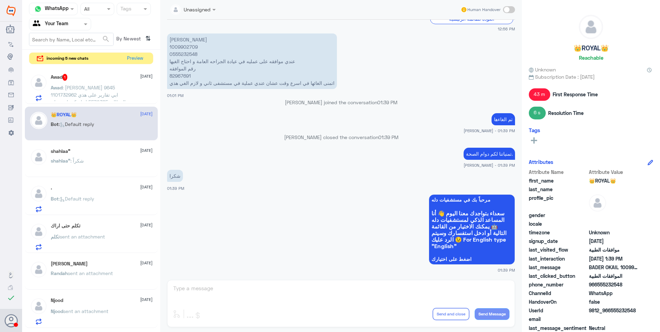
click at [110, 90] on p "Awad : عوض العتيبي 9645 1101732962 ابي تقارير على هذي المطالبة 5570385 انها مكن…" at bounding box center [90, 92] width 78 height 17
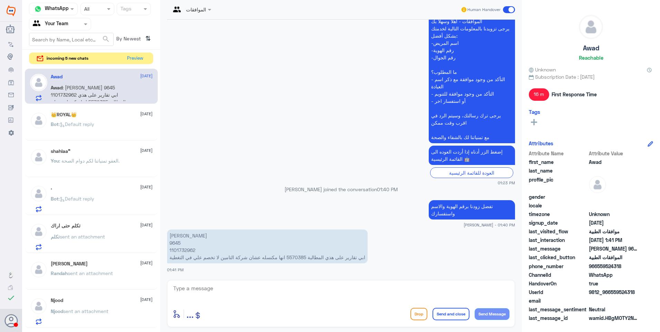
click at [175, 241] on p "عوض العتيبي 9645 1101732962 ابي تقارير على هذي المطالبة 5570385 انها مكنسله عشا…" at bounding box center [267, 246] width 200 height 34
drag, startPoint x: 355, startPoint y: 256, endPoint x: 329, endPoint y: 261, distance: 26.7
click at [354, 257] on p "عوض العتيبي 9645 1101732962 ابي تقارير على هذي المطالبة 5570385 انها مكنسله عشا…" at bounding box center [267, 246] width 200 height 34
click at [311, 262] on p "عوض العتيبي 9645 1101732962 ابي تقارير على هذي المطالبة 5570385 انها مكنسله عشا…" at bounding box center [267, 246] width 200 height 34
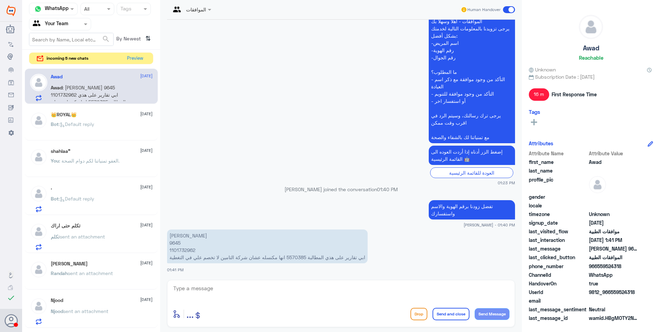
click at [291, 258] on p "عوض العتيبي 9645 1101732962 ابي تقارير على هذي المطالبة 5570385 انها مكنسله عشا…" at bounding box center [267, 246] width 200 height 34
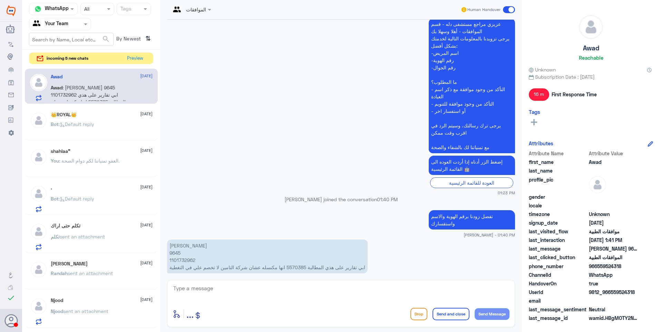
scroll to position [663, 0]
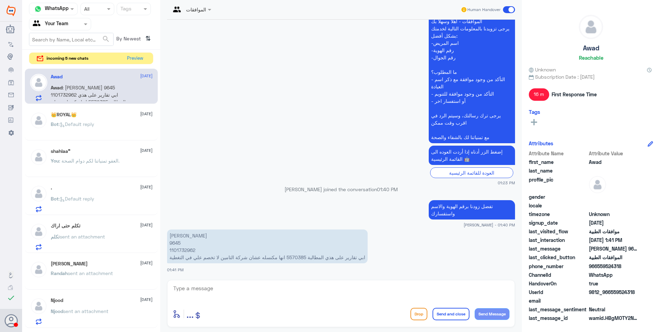
click at [173, 246] on p "عوض العتيبي 9645 1101732962 ابي تقارير على هذي المطالبة 5570385 انها مكنسله عشا…" at bounding box center [267, 246] width 200 height 34
click at [188, 249] on p "عوض العتيبي 9645 1101732962 ابي تقارير على هذي المطالبة 5570385 انها مكنسله عشا…" at bounding box center [267, 246] width 200 height 34
click at [294, 252] on p "عوض العتيبي 9645 1101732962 ابي تقارير على هذي المطالبة 5570385 انها مكنسله عشا…" at bounding box center [267, 246] width 200 height 34
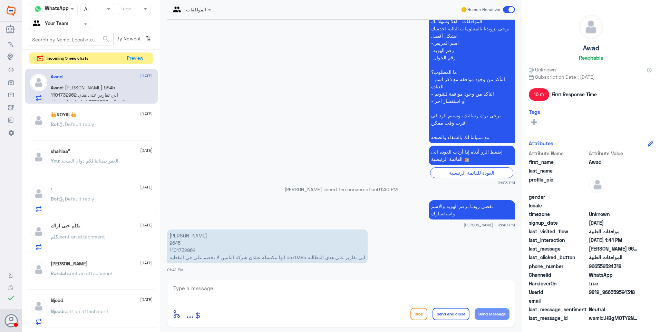
click at [296, 255] on p "عوض العتيبي 9645 1101732962 ابي تقارير على هذي المطالبة 5570385 انها مكنسله عشا…" at bounding box center [267, 246] width 200 height 34
click at [134, 58] on button "Preview" at bounding box center [135, 58] width 21 height 11
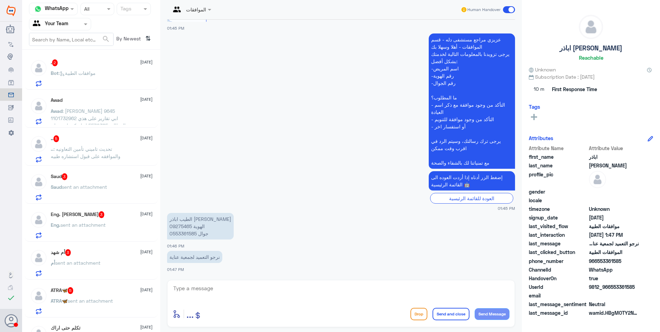
scroll to position [138, 0]
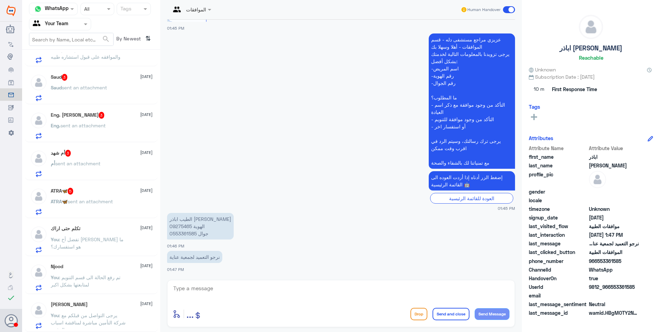
click at [91, 195] on div "ATRA🦋 5 24 August ATRA🦋 sent an attachment" at bounding box center [102, 201] width 102 height 27
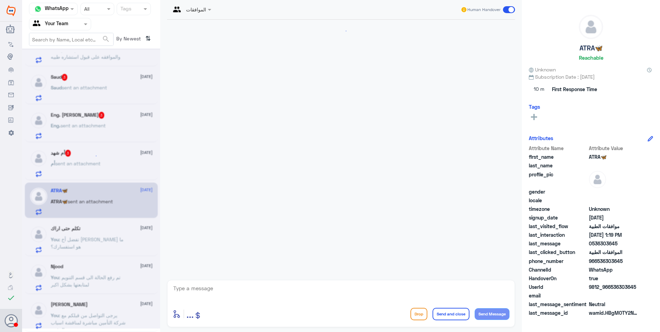
scroll to position [159, 0]
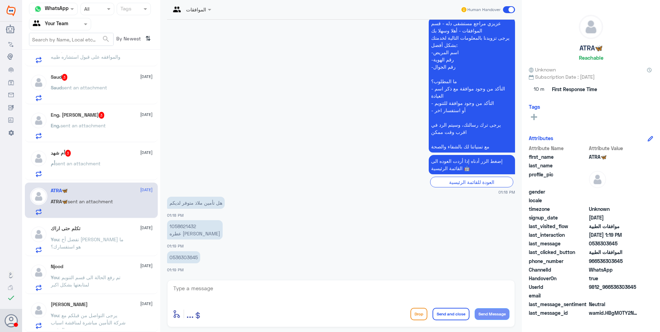
drag, startPoint x: 184, startPoint y: 224, endPoint x: 184, endPoint y: 228, distance: 3.8
click at [184, 225] on p "1058621432 عطره البقمي" at bounding box center [195, 229] width 56 height 19
click at [184, 228] on p "1058621432 عطره البقمي" at bounding box center [195, 229] width 56 height 19
drag, startPoint x: 227, startPoint y: 285, endPoint x: 236, endPoint y: 285, distance: 9.0
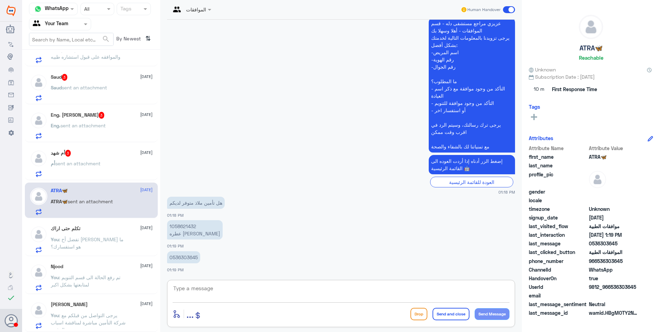
click at [236, 285] on textarea at bounding box center [341, 292] width 337 height 17
drag, startPoint x: 218, startPoint y: 283, endPoint x: 222, endPoint y: 285, distance: 4.5
click at [220, 285] on div "enter flow name ... Drop Send and close Send Message" at bounding box center [341, 303] width 348 height 47
click at [271, 300] on textarea at bounding box center [341, 292] width 337 height 17
click at [271, 293] on textarea at bounding box center [341, 292] width 337 height 17
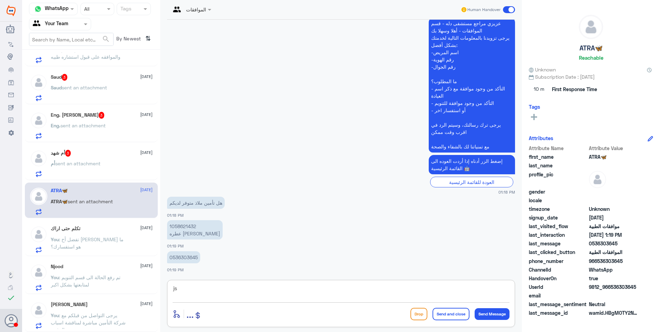
type textarea "j"
type textarea "تستطيع معرفة شبكة التغطية الخاصة بك من شركة التأمين نفسها"
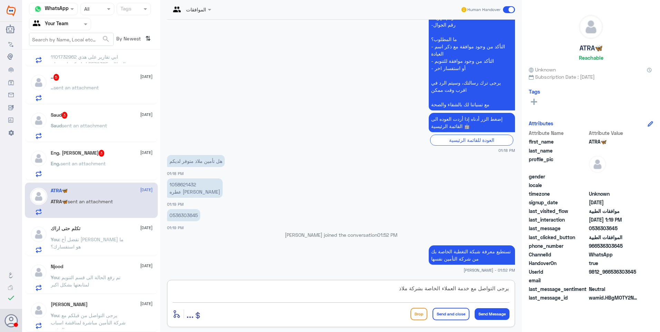
type textarea "يرجى التواصل مع خدمة العملاء الخاصة بشركة ملاذ."
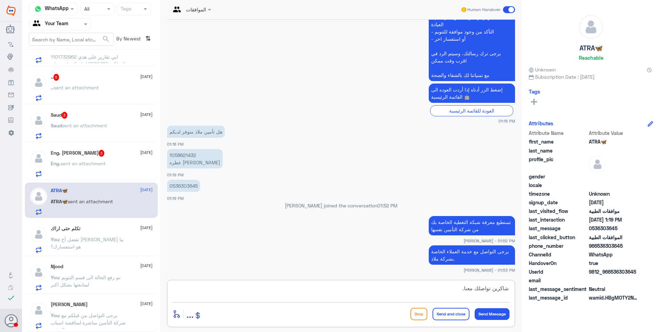
type textarea "شاكرين تواصلك معنا."
click at [445, 317] on button "Send and close" at bounding box center [450, 314] width 37 height 12
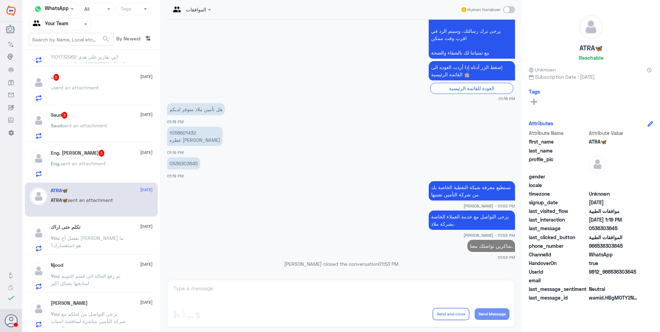
click at [111, 169] on div "Eng. sent an attachment" at bounding box center [102, 169] width 102 height 16
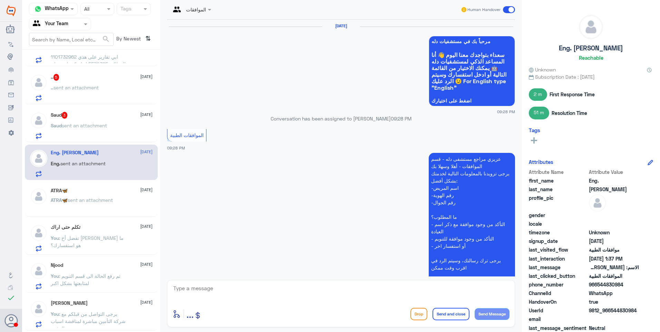
scroll to position [633, 0]
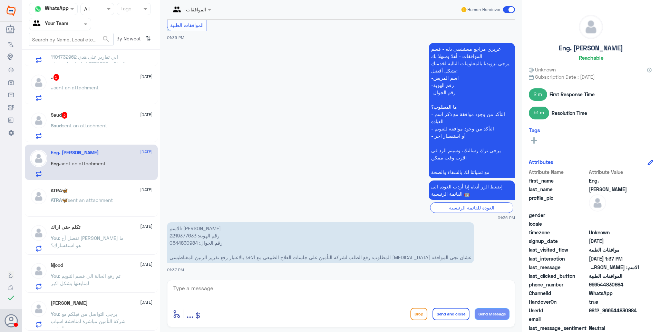
click at [183, 234] on p "الاسم: يوسف ناصر الجنيدي رقم الهوية: 2219377633 رقم الجوال: 0544830984 المطلوب:…" at bounding box center [320, 242] width 307 height 41
drag, startPoint x: 232, startPoint y: 228, endPoint x: 162, endPoint y: 228, distance: 70.4
click at [167, 227] on div "11 Feb 2025 مرحباً بك في مستشفيات دله سعداء بتواجدك معنا اليوم 👋 أنا المساعد ال…" at bounding box center [341, 148] width 355 height 257
drag, startPoint x: 162, startPoint y: 228, endPoint x: 181, endPoint y: 232, distance: 19.8
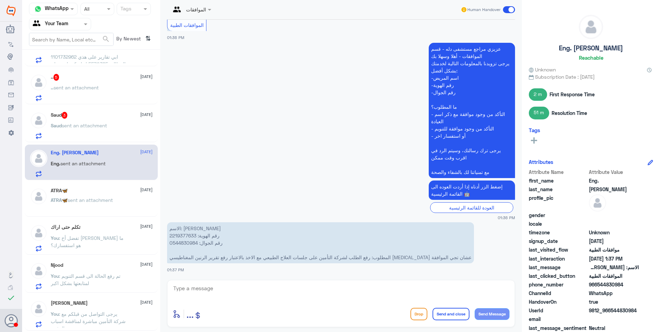
click at [181, 232] on p "الاسم: يوسف ناصر الجنيدي رقم الهوية: 2219377633 رقم الجوال: 0544830984 المطلوب:…" at bounding box center [320, 242] width 307 height 41
drag, startPoint x: 438, startPoint y: 258, endPoint x: 327, endPoint y: 251, distance: 111.0
click at [327, 251] on p "الاسم: يوسف ناصر الجنيدي رقم الهوية: 2219377633 رقم الجوال: 0544830984 المطلوب:…" at bounding box center [320, 242] width 307 height 41
drag, startPoint x: 327, startPoint y: 251, endPoint x: 353, endPoint y: 253, distance: 25.6
click at [352, 252] on p "الاسم: يوسف ناصر الجنيدي رقم الهوية: 2219377633 رقم الجوال: 0544830984 المطلوب:…" at bounding box center [320, 242] width 307 height 41
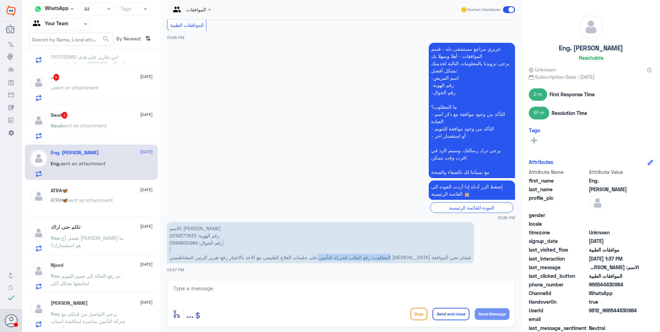
drag, startPoint x: 387, startPoint y: 254, endPoint x: 303, endPoint y: 255, distance: 83.5
click at [303, 255] on p "الاسم: يوسف ناصر الجنيدي رقم الهوية: 2219377633 رقم الجوال: 0544830984 المطلوب:…" at bounding box center [320, 242] width 307 height 41
drag, startPoint x: 303, startPoint y: 255, endPoint x: 331, endPoint y: 255, distance: 28.0
click at [331, 255] on p "الاسم: يوسف ناصر الجنيدي رقم الهوية: 2219377633 رقم الجوال: 0544830984 المطلوب:…" at bounding box center [320, 242] width 307 height 41
drag, startPoint x: 285, startPoint y: 257, endPoint x: 224, endPoint y: 256, distance: 60.4
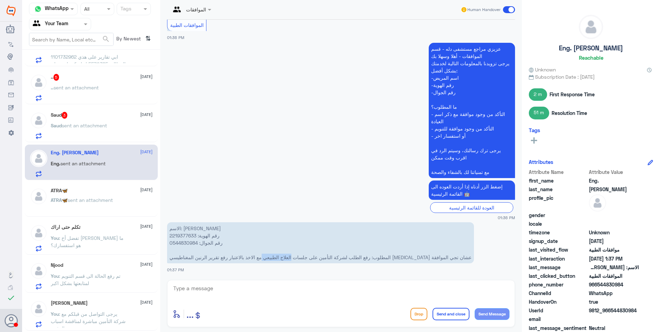
click at [228, 255] on p "الاسم: يوسف ناصر الجنيدي رقم الهوية: 2219377633 رقم الجوال: 0544830984 المطلوب:…" at bounding box center [320, 242] width 307 height 41
drag, startPoint x: 224, startPoint y: 256, endPoint x: 242, endPoint y: 257, distance: 17.6
click at [232, 256] on p "الاسم: يوسف ناصر الجنيدي رقم الهوية: 2219377633 رقم الجوال: 0544830984 المطلوب:…" at bounding box center [320, 242] width 307 height 41
click at [183, 233] on p "الاسم: يوسف ناصر الجنيدي رقم الهوية: 2219377633 رقم الجوال: 0544830984 المطلوب:…" at bounding box center [320, 242] width 307 height 41
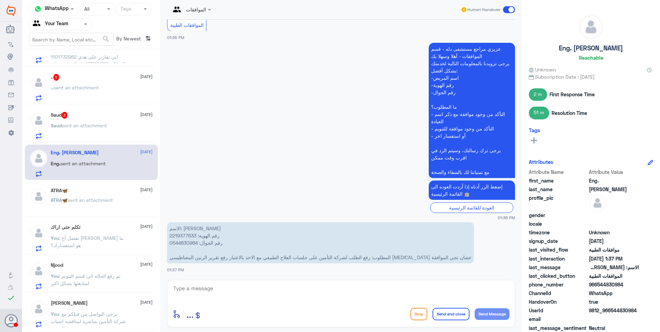
drag, startPoint x: 183, startPoint y: 233, endPoint x: 319, endPoint y: 215, distance: 137.0
click at [319, 215] on small "01:36 PM" at bounding box center [341, 218] width 348 height 6
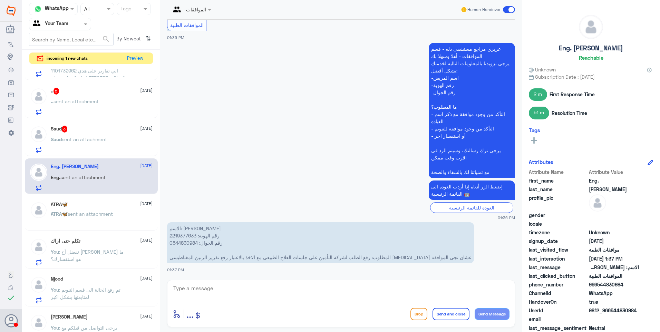
click at [179, 238] on p "الاسم: يوسف ناصر الجنيدي رقم الهوية: 2219377633 رقم الجوال: 0544830984 المطلوب:…" at bounding box center [320, 242] width 307 height 41
click at [257, 228] on p "الاسم: يوسف ناصر الجنيدي رقم الهوية: 2219377633 رقم الجوال: 0544830984 المطلوب:…" at bounding box center [320, 242] width 307 height 41
click at [218, 293] on textarea at bounding box center [341, 292] width 337 height 17
type textarea "تم رفع نتائج الرنين"
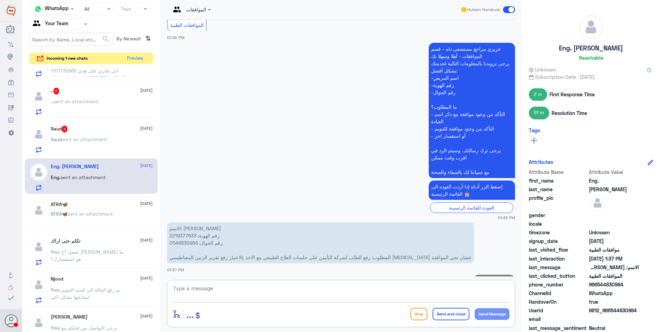
scroll to position [655, 0]
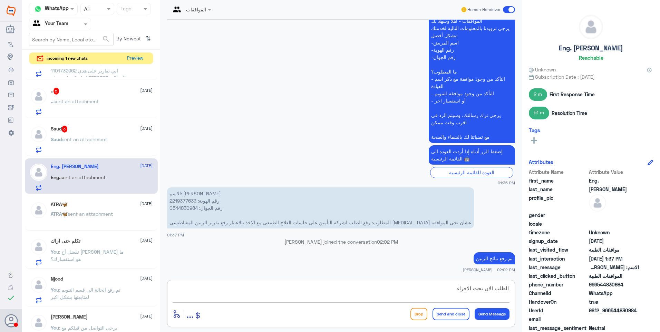
type textarea "الطلب الان تحت الاجراء"
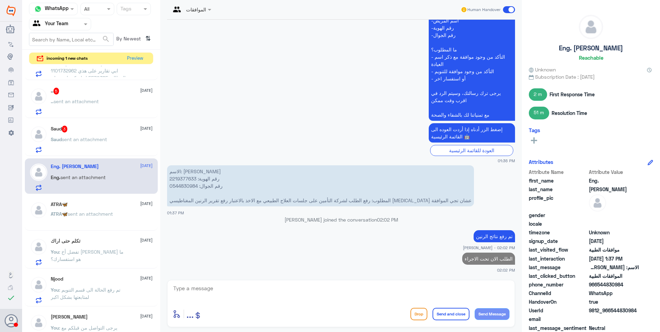
click at [90, 131] on div "Saud 3 24 August" at bounding box center [102, 129] width 102 height 7
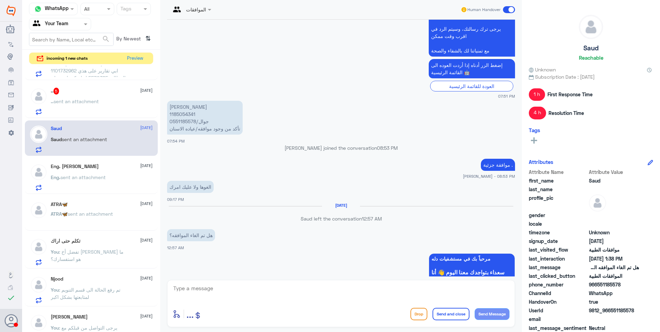
scroll to position [267, 0]
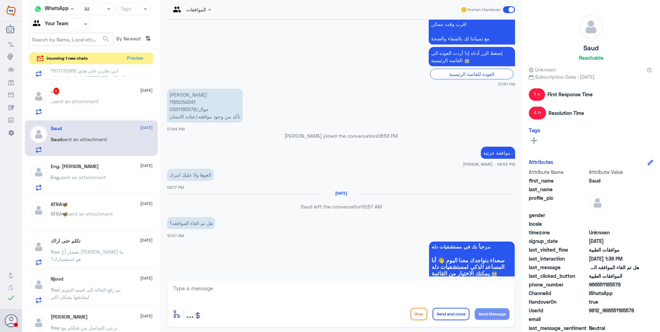
click at [186, 98] on p "بدر سعود 1185054341 جوال/0551185578 تأكد من وجود موافقه/عياده الاسنان" at bounding box center [205, 106] width 76 height 34
click at [183, 102] on p "بدر سعود 1185054341 جوال/0551185578 تأكد من وجود موافقه/عياده الاسنان" at bounding box center [205, 106] width 76 height 34
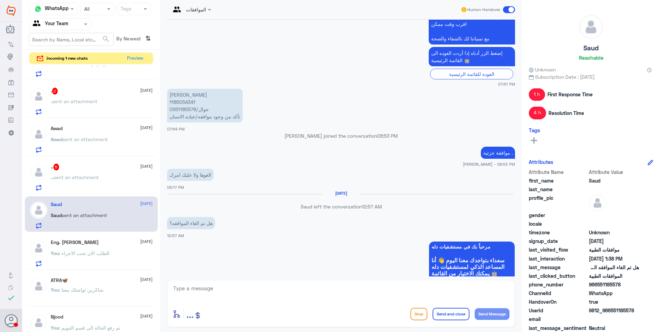
drag, startPoint x: 236, startPoint y: 280, endPoint x: 300, endPoint y: 261, distance: 66.7
click at [255, 281] on div "enter flow name ... Drop Send and close Send Message" at bounding box center [341, 303] width 348 height 47
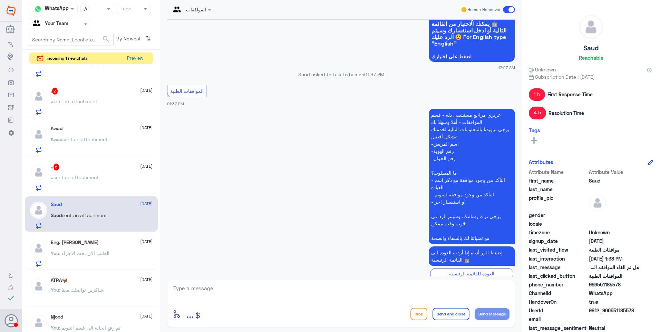
scroll to position [578, 0]
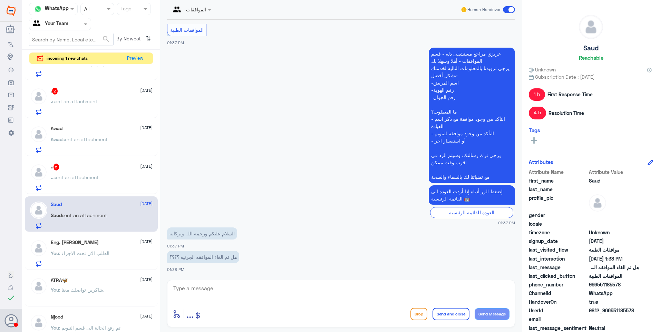
click at [225, 273] on div "23 Aug 2025 السلام عليكم ورحمة اللہ وبركاته 07:51 PM مرحباً بك في مستشفيات دله …" at bounding box center [341, 148] width 355 height 257
click at [225, 287] on textarea at bounding box center [341, 292] width 337 height 17
type textarea "["
type textarea "جار العمل على الغاها الان"
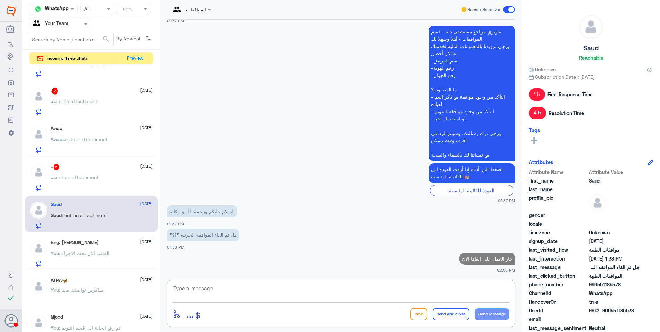
click at [94, 176] on span "sent an attachment" at bounding box center [75, 177] width 45 height 6
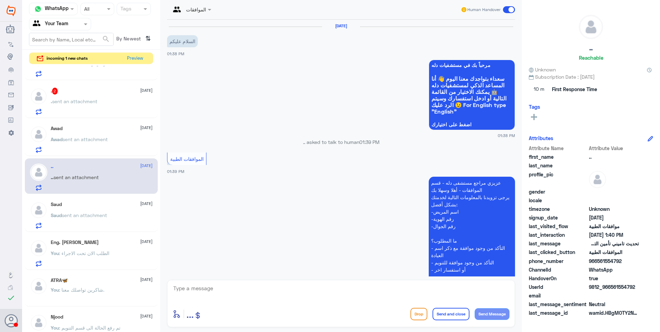
scroll to position [159, 0]
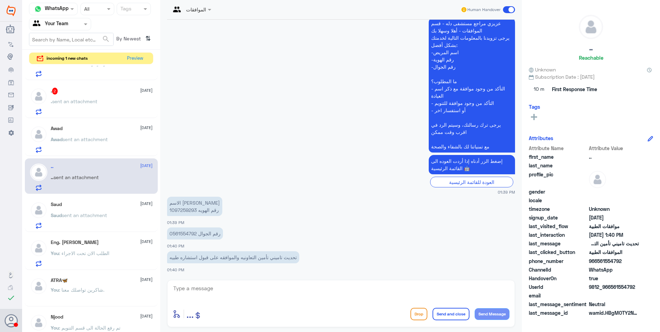
click at [188, 233] on p "رقم الجوال 0561554792" at bounding box center [195, 233] width 56 height 12
click at [308, 219] on div "الاسم نجود عبدالله الشهري رقم الهويه 1097259293 01:39 PM" at bounding box center [341, 210] width 348 height 31
click at [181, 210] on p "الاسم نجود عبدالله الشهري رقم الهويه 1097259293" at bounding box center [194, 206] width 55 height 19
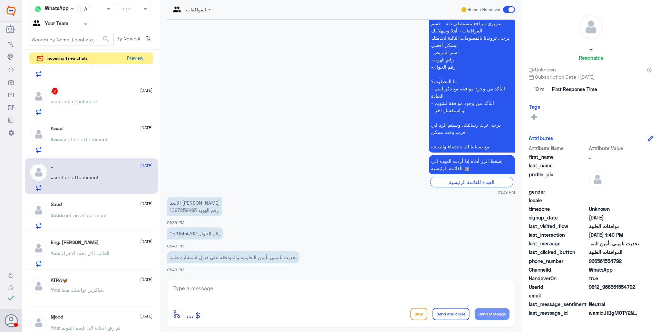
drag, startPoint x: 181, startPoint y: 210, endPoint x: 261, endPoint y: 203, distance: 80.4
click at [261, 203] on app-msgs-text "الاسم نجود عبدالله الشهري رقم الهويه 1097259293" at bounding box center [341, 207] width 348 height 20
drag, startPoint x: 295, startPoint y: 258, endPoint x: 205, endPoint y: 256, distance: 89.4
click at [205, 256] on p "تحديث تاميني تأمين التعاونيه والموافقه على قبول استشاره طبيه" at bounding box center [233, 257] width 132 height 12
drag, startPoint x: 205, startPoint y: 256, endPoint x: 244, endPoint y: 257, distance: 38.3
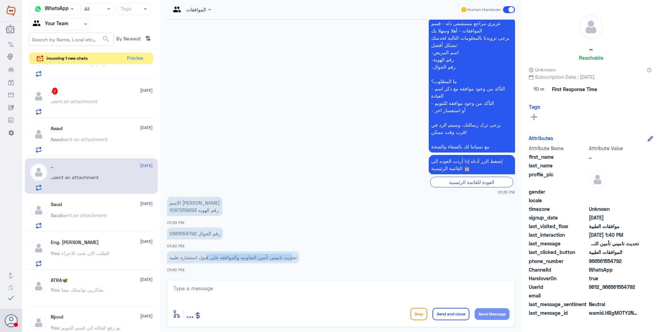
click at [223, 258] on p "تحديث تاميني تأمين التعاونيه والموافقه على قبول استشاره طبيه" at bounding box center [233, 257] width 132 height 12
click at [290, 253] on p "تحديث تاميني تأمين التعاونيه والموافقه على قبول استشاره طبيه" at bounding box center [233, 257] width 132 height 12
click at [256, 259] on p "تحديث تاميني تأمين التعاونيه والموافقه على قبول استشاره طبيه" at bounding box center [233, 257] width 132 height 12
click at [177, 210] on p "الاسم نجود عبدالله الشهري رقم الهويه 1097259293" at bounding box center [194, 206] width 55 height 19
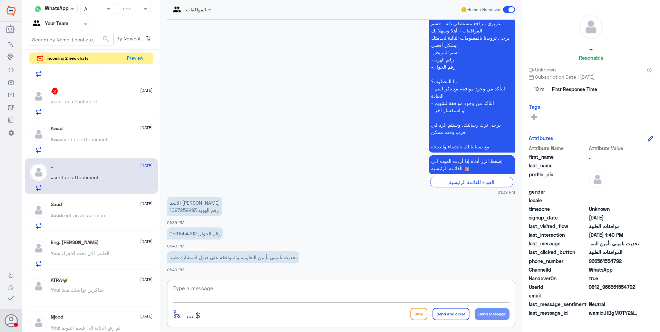
click at [209, 290] on textarea at bounding box center [341, 292] width 337 height 17
type textarea "تم تحديث تأمينك على التعاونية"
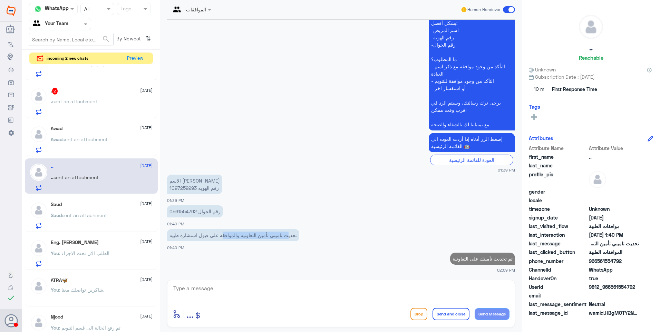
drag, startPoint x: 289, startPoint y: 236, endPoint x: 222, endPoint y: 234, distance: 67.7
click at [222, 234] on p "تحديث تاميني تأمين التعاونيه والموافقه على قبول استشاره طبيه" at bounding box center [233, 235] width 132 height 12
drag, startPoint x: 222, startPoint y: 234, endPoint x: 261, endPoint y: 236, distance: 39.8
click at [259, 236] on p "تحديث تاميني تأمين التعاونيه والموافقه على قبول استشاره طبيه" at bounding box center [233, 235] width 132 height 12
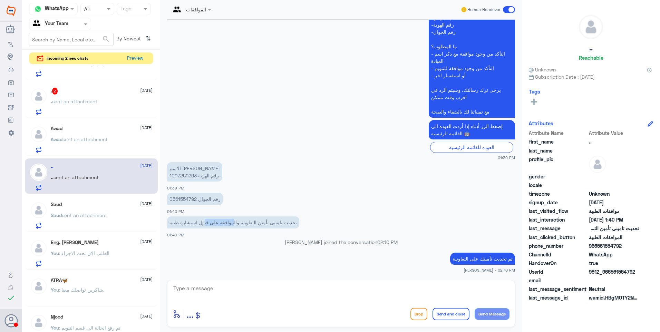
drag, startPoint x: 197, startPoint y: 222, endPoint x: 191, endPoint y: 222, distance: 5.5
click at [192, 222] on p "تحديث تاميني تأمين التعاونيه والموافقه على قبول استشاره طبيه" at bounding box center [233, 222] width 132 height 12
click at [190, 222] on p "تحديث تاميني تأمين التعاونيه والموافقه على قبول استشاره طبيه" at bounding box center [233, 222] width 132 height 12
click at [236, 292] on textarea at bounding box center [341, 292] width 337 height 17
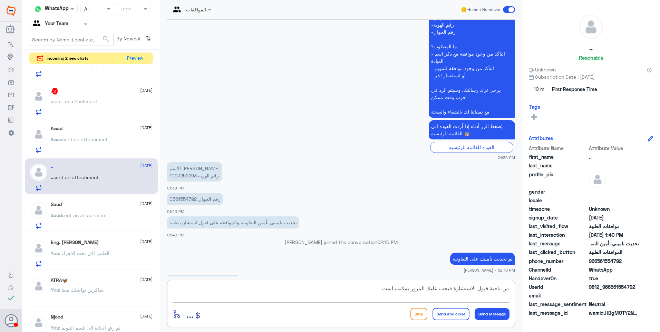
scroll to position [205, 0]
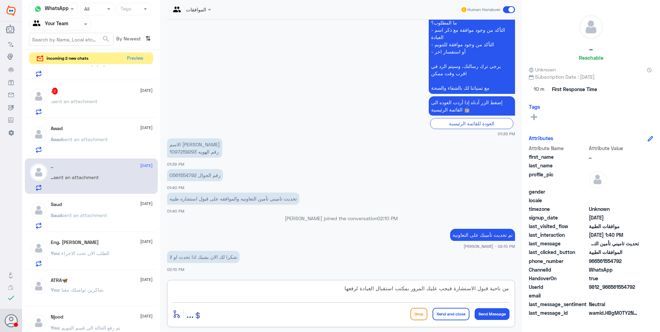
type textarea "من ناحية قبول الاستشارة فيجب عليك المرور بمكتب استقبال العيادة لرفعها"
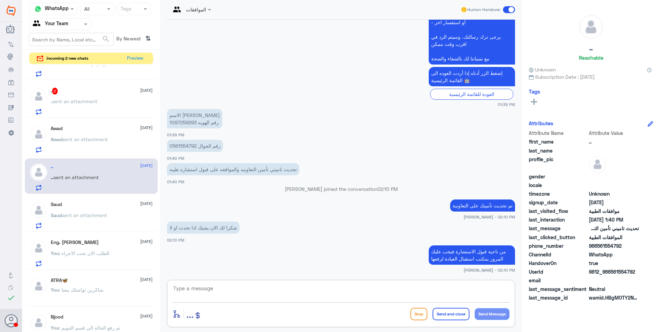
click at [95, 140] on span "sent an attachment" at bounding box center [84, 139] width 45 height 6
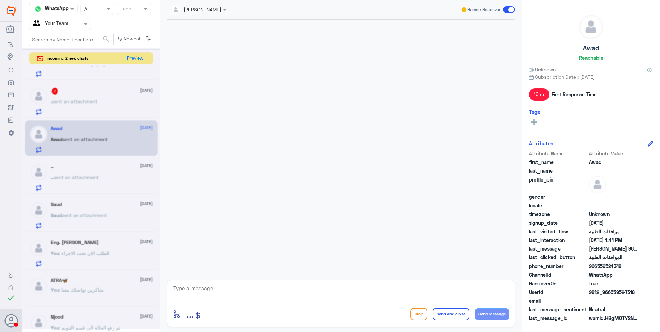
scroll to position [663, 0]
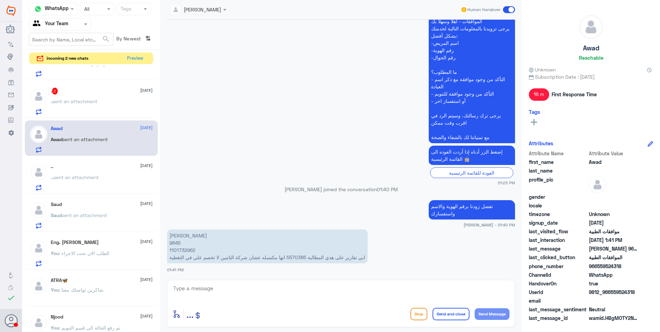
click at [99, 176] on span "sent an attachment" at bounding box center [75, 177] width 45 height 6
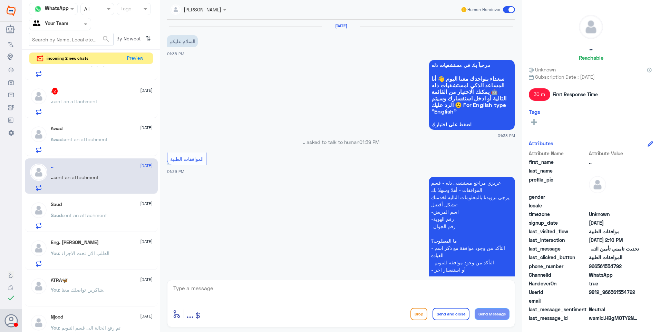
scroll to position [247, 0]
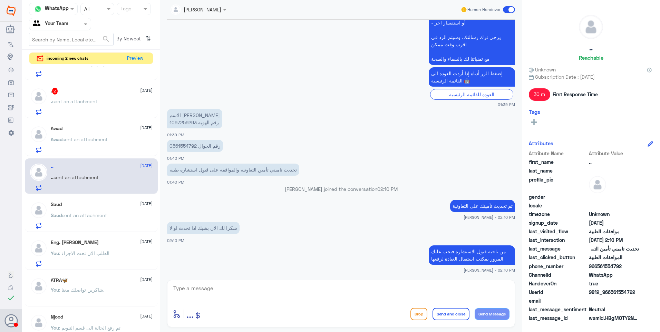
drag, startPoint x: 215, startPoint y: 290, endPoint x: 241, endPoint y: 286, distance: 25.6
click at [216, 290] on textarea at bounding box center [341, 292] width 337 height 17
type textarea "العفو .. تمنياتنا لكم دوام الصحة."
click at [451, 313] on button "Send and close" at bounding box center [450, 314] width 37 height 12
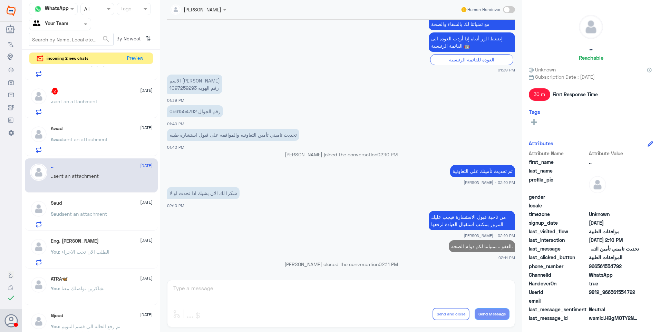
click at [96, 141] on span "sent an attachment" at bounding box center [84, 139] width 45 height 6
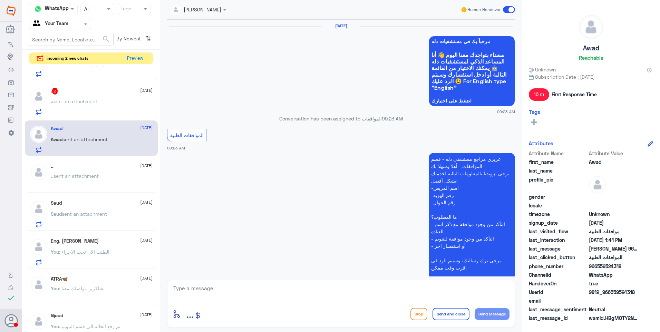
scroll to position [663, 0]
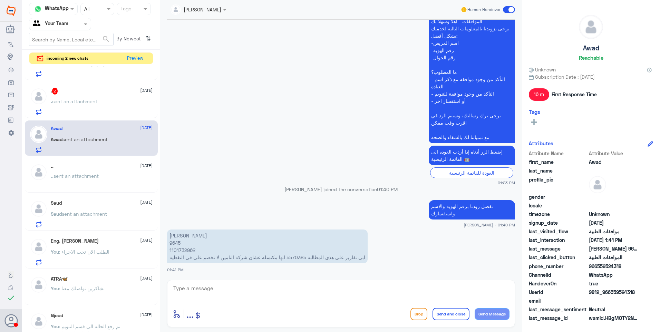
click at [81, 101] on span "sent an attachment" at bounding box center [74, 101] width 45 height 6
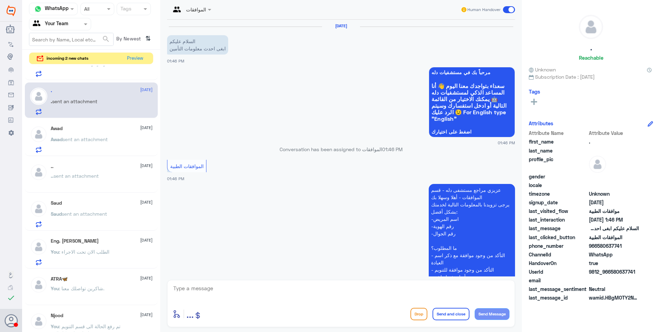
scroll to position [89, 0]
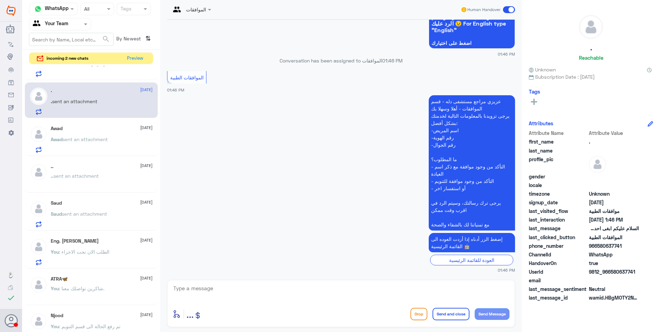
click at [84, 141] on span "sent an attachment" at bounding box center [84, 139] width 45 height 6
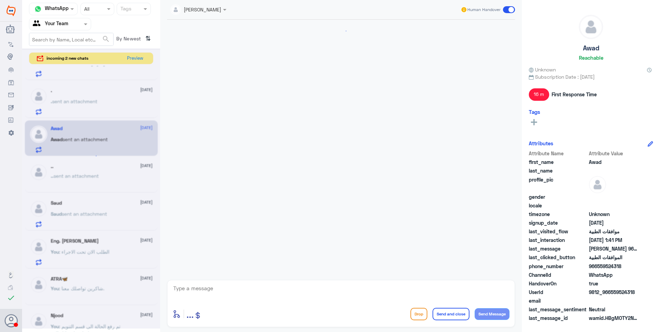
scroll to position [663, 0]
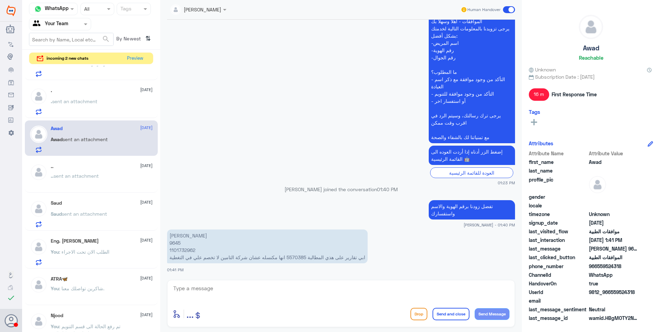
click at [91, 108] on p ". sent an attachment" at bounding box center [74, 106] width 47 height 17
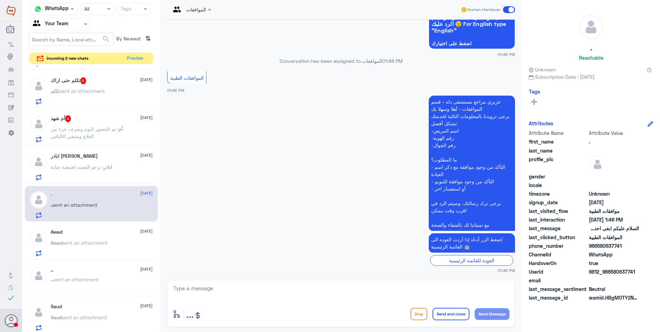
scroll to position [89, 0]
click at [206, 307] on div "enter flow name ... Drop Send and close Send Message" at bounding box center [341, 314] width 337 height 16
click at [209, 290] on textarea at bounding box center [341, 292] width 337 height 17
type textarea "تفضل زودنا برقم هويتك واستفساركك"
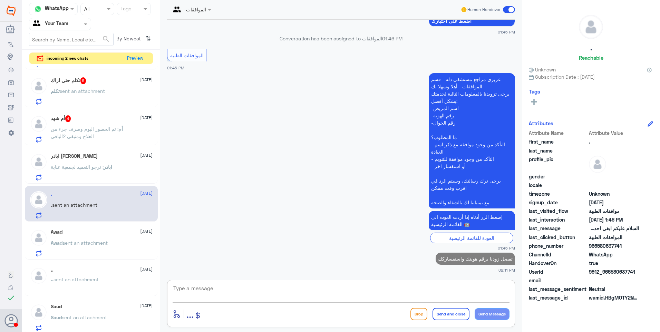
click at [92, 174] on p "اباذر : نرجو التعميد لجمعية عناية" at bounding box center [81, 171] width 61 height 17
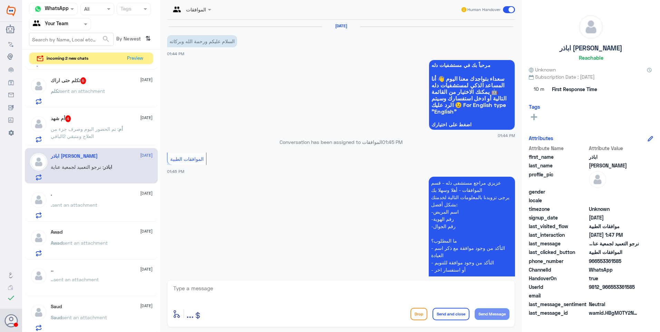
scroll to position [143, 0]
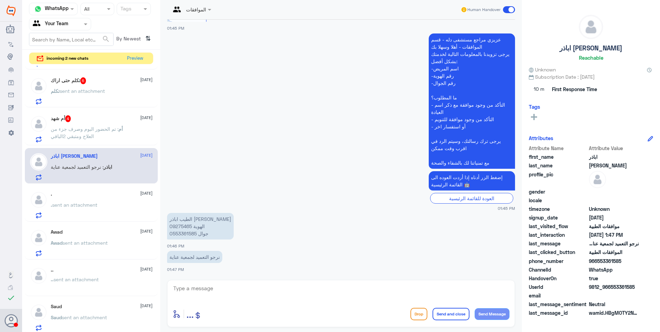
click at [178, 226] on p "الطيب اباذر عثمان صالح 09275465 الهوية 0553361585 جوال" at bounding box center [200, 226] width 67 height 27
click at [182, 226] on p "الطيب اباذر عثمان صالح 09275465 الهوية 0553361585 جوال" at bounding box center [200, 226] width 67 height 27
click at [258, 237] on app-msgs-text "الطيب اباذر عثمان صالح 09275465 الهوية 0553361585 جوال" at bounding box center [341, 226] width 348 height 27
click at [230, 295] on textarea at bounding box center [341, 292] width 337 height 17
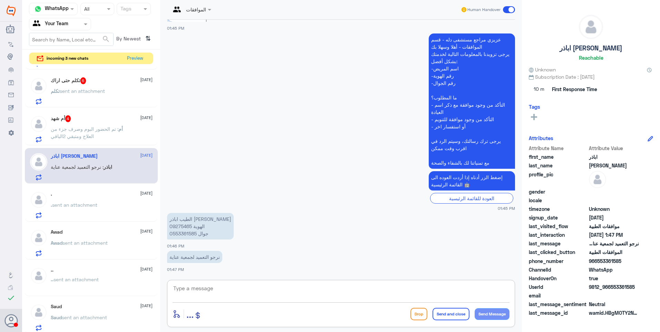
type textarea "ب"
type textarea "بخصوص الجمعيات وما يخصها من خطابات يرجى التواصل مع الرقم التالي:"
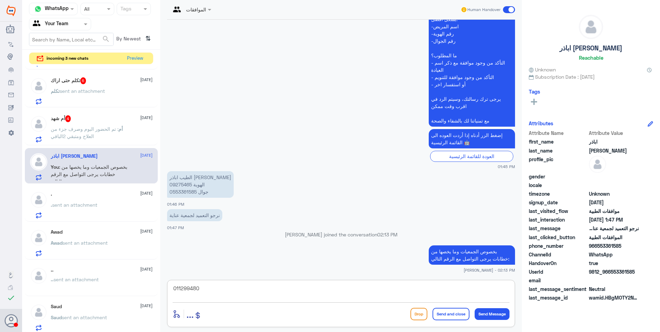
type textarea "0112994809"
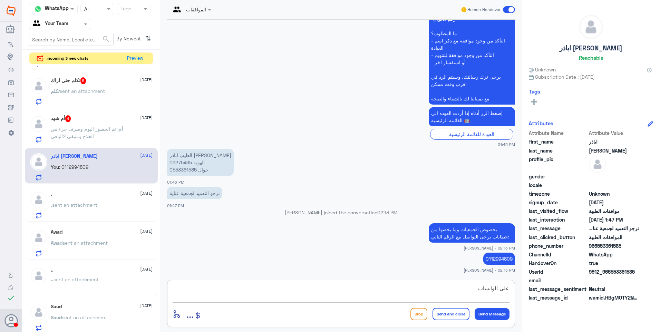
type textarea "على الواتساب"
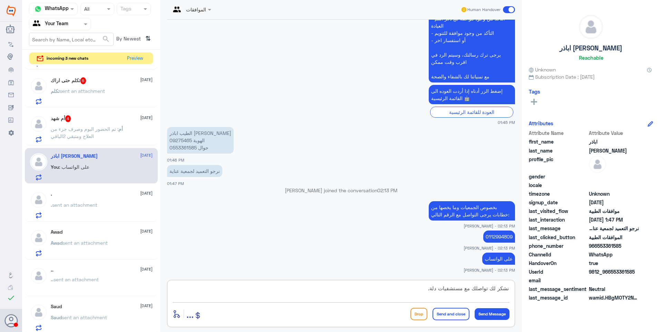
type textarea "نشكر لك تواصلك مع مستشفيات دلة."
click at [451, 314] on button "Send and close" at bounding box center [450, 314] width 37 height 12
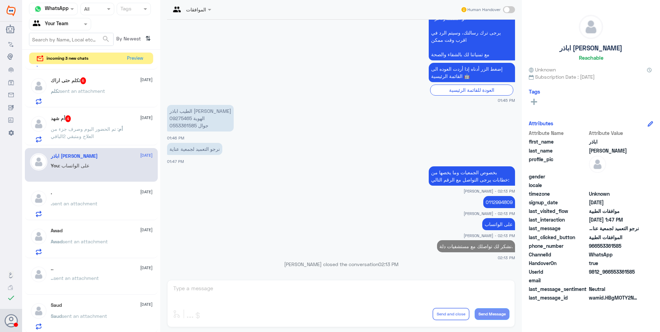
click at [91, 122] on div "أم شهد 4 24 August" at bounding box center [102, 118] width 102 height 7
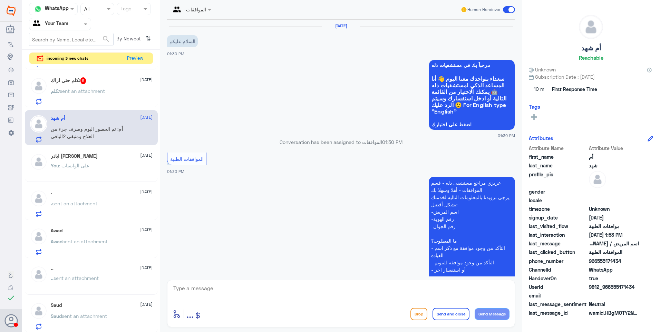
scroll to position [201, 0]
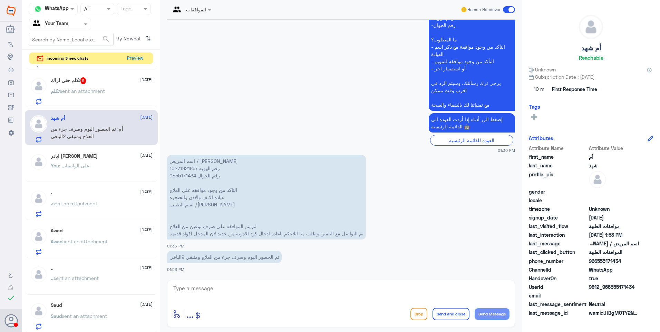
click at [185, 162] on p "اسم المريض / نوره بنت محمد بن جردان رقم الهوية /1027182185 رقم الجوال 055517143…" at bounding box center [266, 197] width 199 height 85
click at [185, 167] on p "اسم المريض / نوره بنت محمد بن جردان رقم الهوية /1027182185 رقم الجوال 055517143…" at bounding box center [266, 197] width 199 height 85
drag, startPoint x: 185, startPoint y: 167, endPoint x: 319, endPoint y: 132, distance: 137.9
click at [319, 132] on app-msgs-text "إضغط الزر أدناه إذا أردت العوده الى القائمة الرئيسية 🤖" at bounding box center [341, 123] width 348 height 20
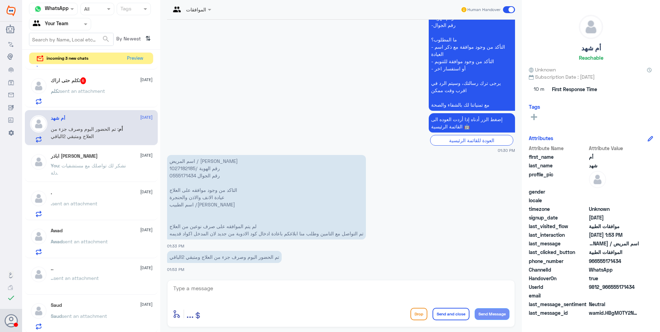
click at [185, 166] on p "اسم المريض / نوره بنت محمد بن جردان رقم الهوية /1027182185 رقم الجوال 055517143…" at bounding box center [266, 197] width 199 height 85
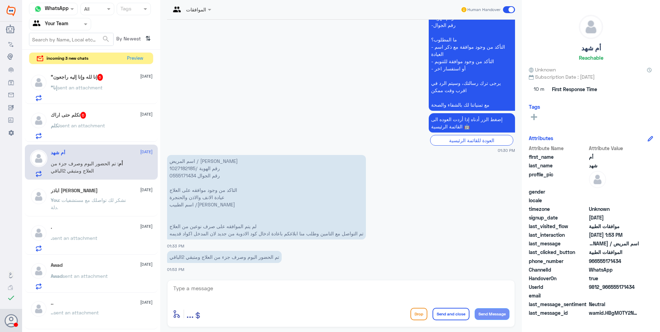
click at [214, 294] on textarea at bounding box center [341, 292] width 337 height 17
type textarea "h"
type textarea "أ"
type textarea "اكواد الادوية صحيحة ولكن سبب الرفض هو بسبب عدم وجود اتفاقية لصرفه في دلة."
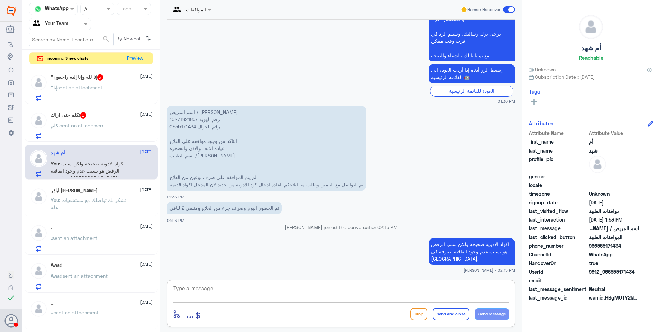
click at [98, 121] on div "تكلم حتى اراك 6 24 August تكلم sent an attachment" at bounding box center [102, 125] width 102 height 27
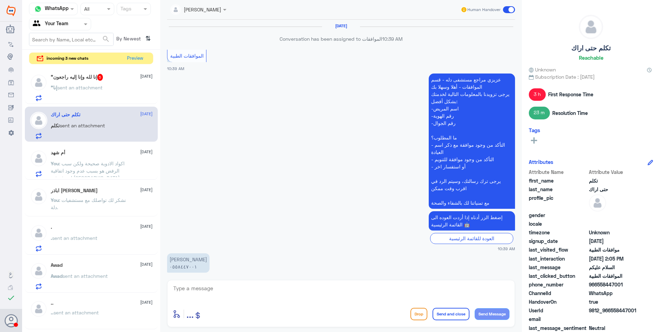
scroll to position [670, 0]
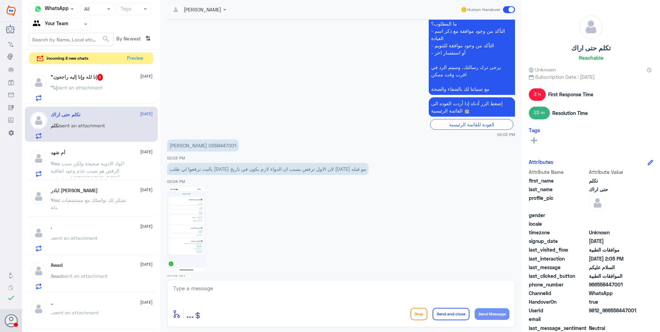
click at [179, 139] on p "محمد 0558447001" at bounding box center [203, 145] width 72 height 12
click at [185, 204] on img at bounding box center [186, 229] width 39 height 84
click at [226, 288] on textarea at bounding box center [341, 292] width 337 height 17
type textarea "i"
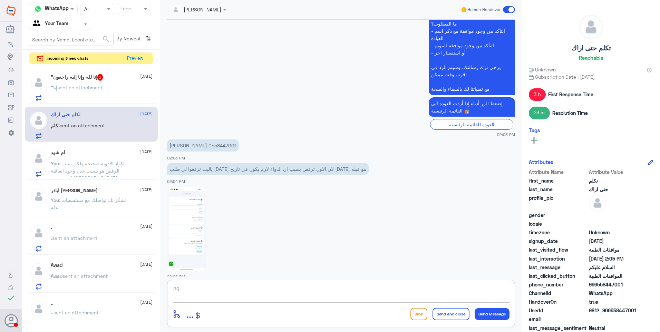
type textarea "h"
type textarea "الطلب في نمار؟"
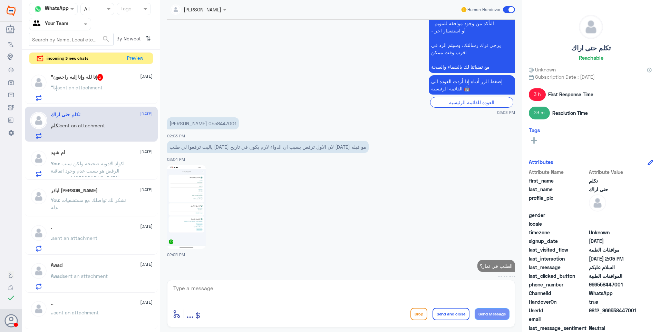
click at [97, 92] on p ""إنا sent an attachment" at bounding box center [77, 92] width 52 height 17
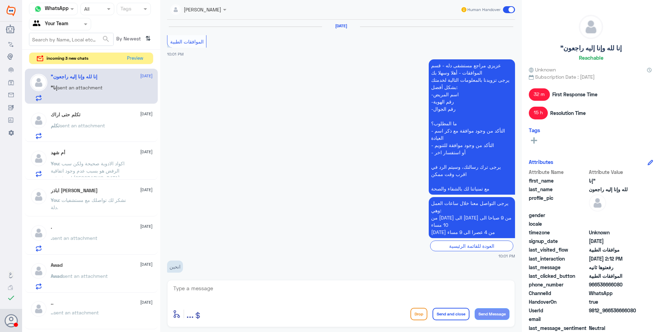
scroll to position [620, 0]
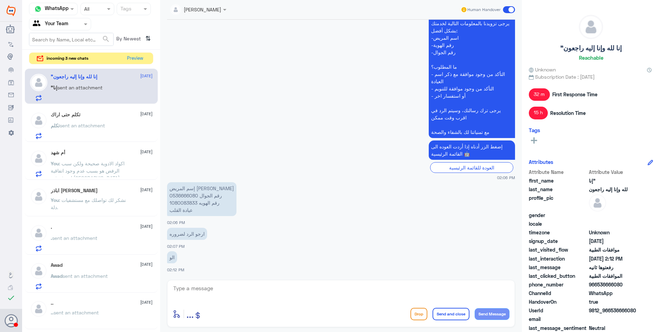
click at [102, 128] on span "sent an attachment" at bounding box center [82, 126] width 45 height 6
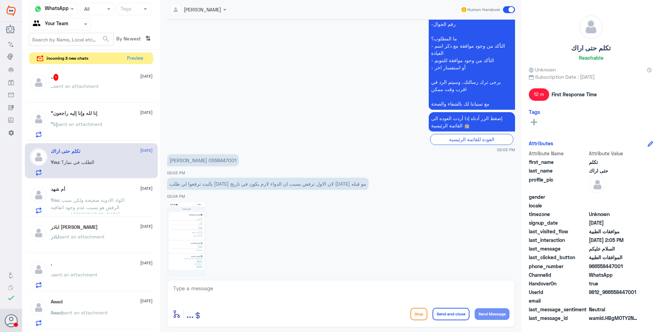
scroll to position [667, 0]
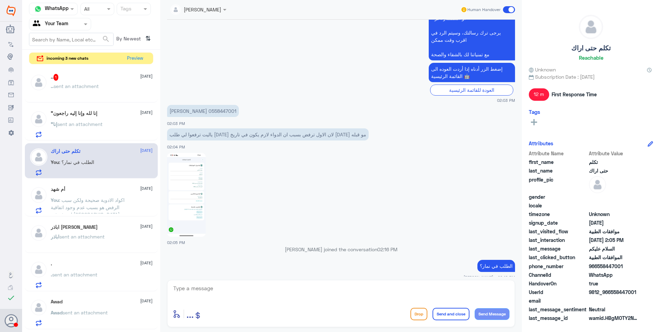
click at [173, 167] on img at bounding box center [186, 195] width 39 height 84
click at [169, 174] on img at bounding box center [186, 195] width 39 height 84
click at [107, 120] on div ""إنا لله وإنا إليه راجعون 24 August "إنا sent an attachment" at bounding box center [102, 123] width 102 height 27
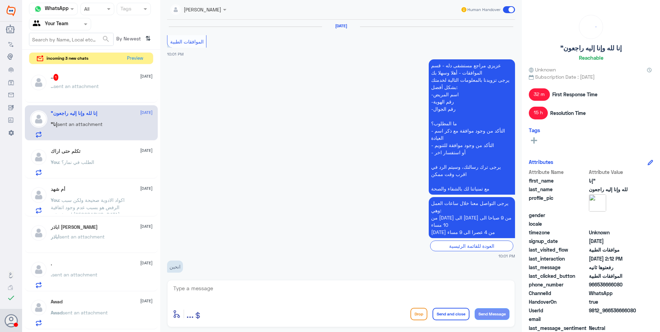
scroll to position [620, 0]
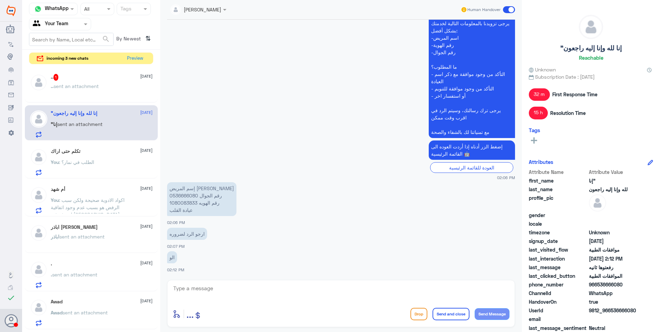
click at [182, 198] on p "إسم المريض ناصر محمد الحقيل رقم الجوال 0536666080 رقم الهويه 1080083833 عيادة ا…" at bounding box center [201, 199] width 69 height 34
click at [203, 294] on textarea at bounding box center [341, 292] width 337 height 17
type textarea "t"
type textarea "فضلاً وضح استفسارك"
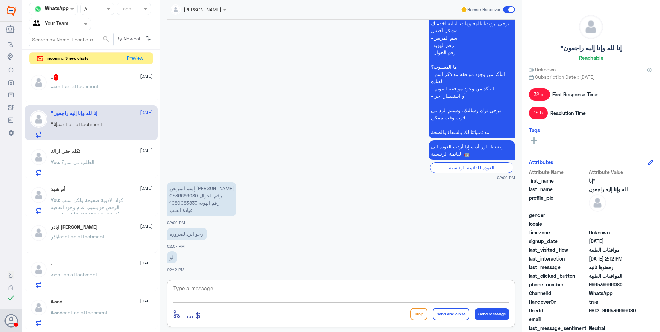
scroll to position [643, 0]
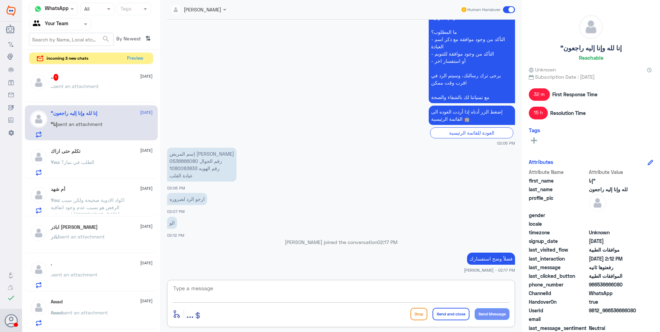
click at [215, 291] on textarea at bounding box center [341, 292] width 337 height 17
type textarea "j"
type textarea "تمت متابعة طلب عيادة القلب مرة اخرى"
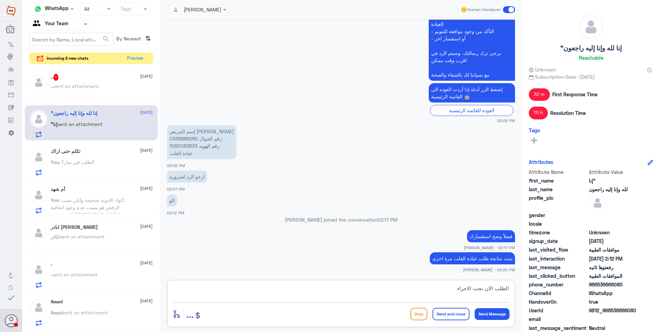
type textarea "الطلب الان تحت الاجراء"
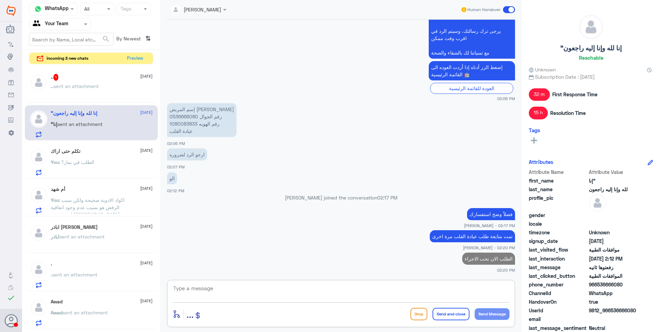
click at [104, 81] on div ".. 1 24 August .. sent an attachment" at bounding box center [102, 87] width 102 height 26
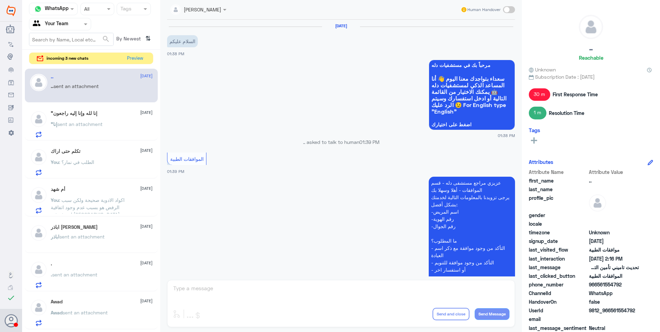
scroll to position [386, 0]
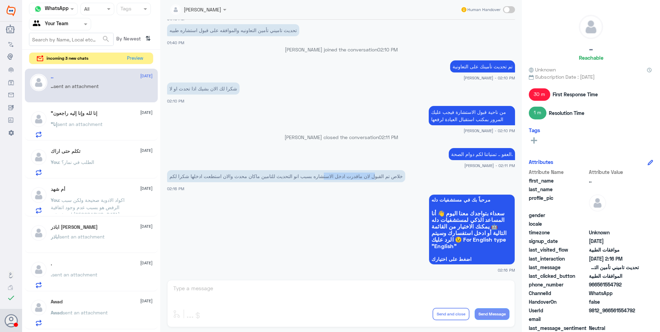
drag, startPoint x: 372, startPoint y: 178, endPoint x: 322, endPoint y: 173, distance: 50.3
click at [322, 173] on p "خلاص تم القبول لان ماقدرت ادخل الاستشاره بسبب انو التحديث للتامين ماكان محدث وا…" at bounding box center [286, 176] width 238 height 12
drag, startPoint x: 322, startPoint y: 173, endPoint x: 348, endPoint y: 173, distance: 25.5
click at [348, 173] on p "خلاص تم القبول لان ماقدرت ادخل الاستشاره بسبب انو التحديث للتامين ماكان محدث وا…" at bounding box center [286, 176] width 238 height 12
drag, startPoint x: 202, startPoint y: 291, endPoint x: 208, endPoint y: 295, distance: 7.5
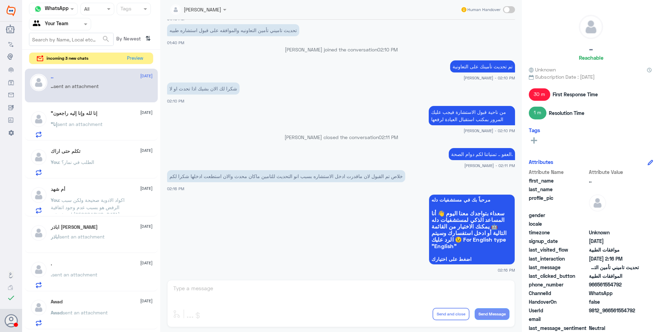
click at [202, 291] on div "Ahlam Alshehri Human Handover 24 Aug 2025 السلام عليكم 01:38 PM مرحباً بك في مس…" at bounding box center [341, 167] width 362 height 334
click at [506, 8] on span at bounding box center [509, 9] width 12 height 7
click at [0, 0] on input "checkbox" at bounding box center [0, 0] width 0 height 0
click at [244, 288] on textarea at bounding box center [341, 292] width 337 height 17
type textarea "العفو .. ما تشوفين شر أ. نجود"
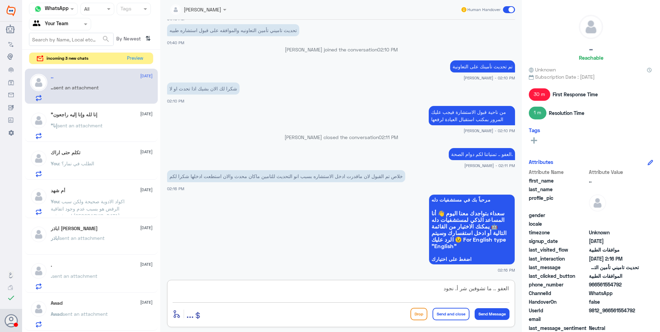
click at [451, 312] on button "Send and close" at bounding box center [450, 314] width 37 height 12
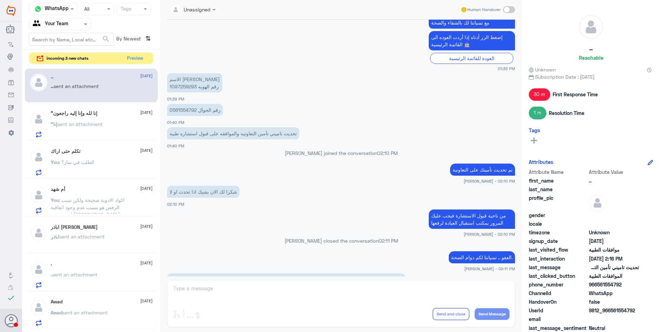
scroll to position [409, 0]
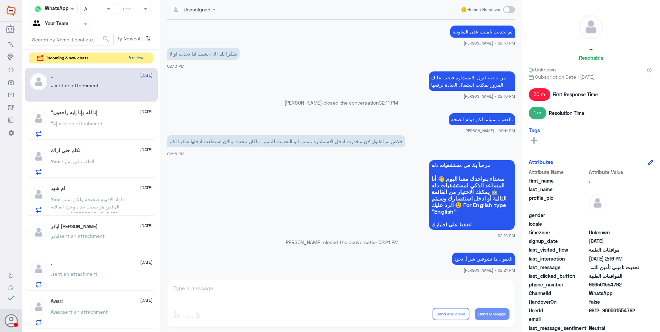
click at [140, 62] on button "Preview" at bounding box center [135, 58] width 21 height 11
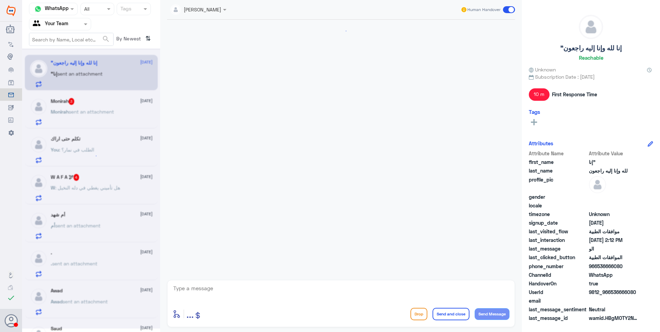
scroll to position [407, 0]
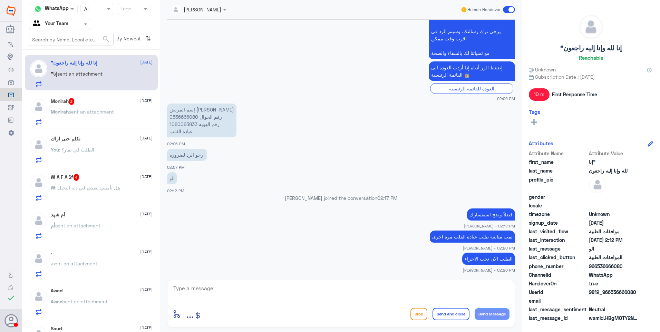
drag, startPoint x: 93, startPoint y: 172, endPoint x: 127, endPoint y: 172, distance: 34.5
click at [93, 174] on div "W A F A 🕊 4 24 August W : هل تأميني يغطي في دله النخيل" at bounding box center [91, 187] width 133 height 36
click at [113, 181] on div "W A F A 🕊 4 24 August" at bounding box center [102, 177] width 102 height 7
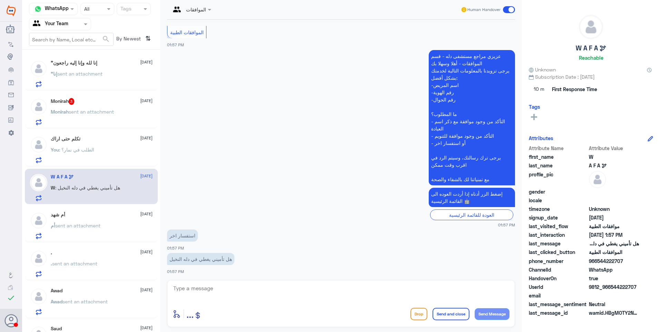
scroll to position [129, 0]
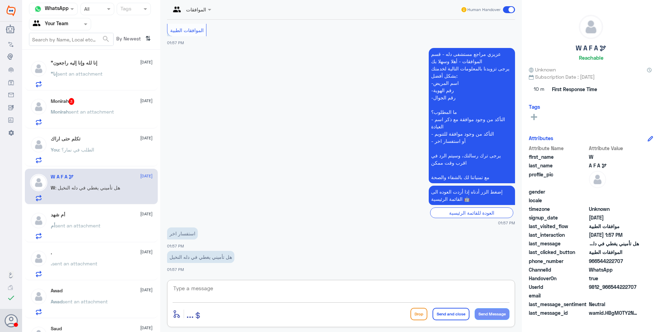
click at [192, 285] on textarea at bounding box center [341, 292] width 337 height 17
type textarea "تستطيعين معرفة شبكة التغطية من التأمين نفسه"
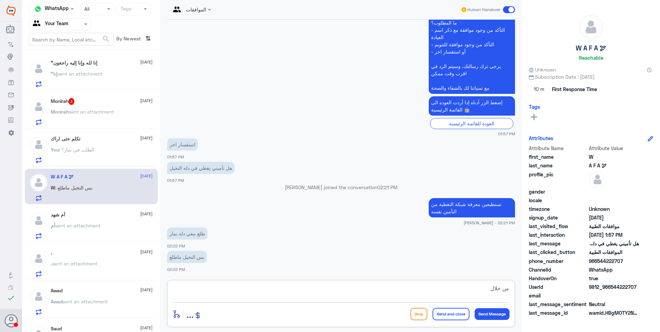
scroll to position [229, 0]
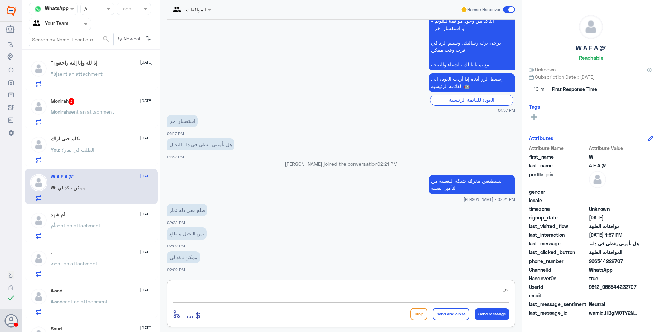
type textarea "م"
type textarea "ا"
type textarea "ش"
type textarea "ما هي شركة تأمينك؟"
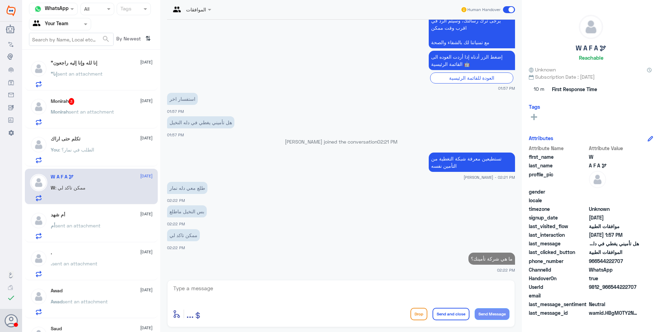
drag, startPoint x: 92, startPoint y: 135, endPoint x: 102, endPoint y: 134, distance: 10.0
click at [93, 135] on div "تكلم حتى اراك 24 August You : الطلب في نمار؟" at bounding box center [91, 149] width 133 height 36
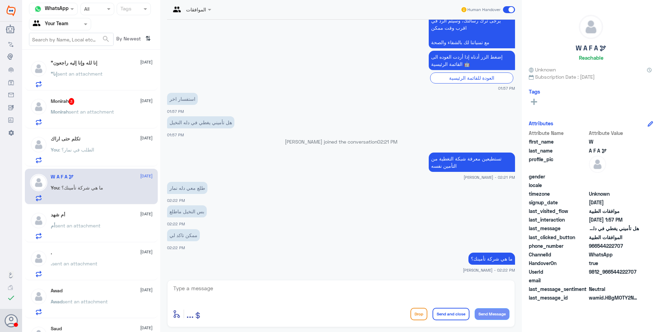
click at [90, 108] on p "Monirah sent an attachment" at bounding box center [82, 116] width 63 height 17
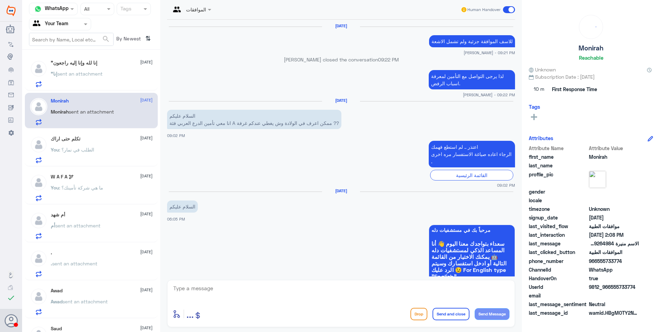
scroll to position [703, 0]
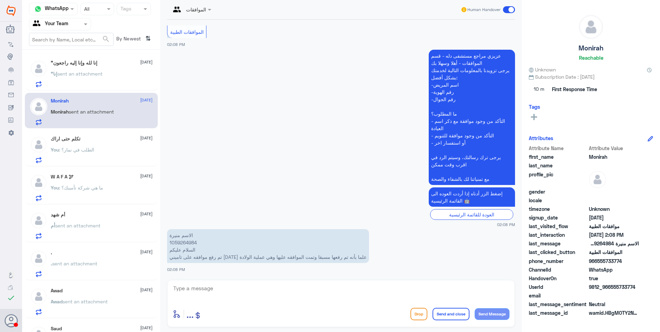
click at [184, 242] on p "الاسم منيرة 1059264984 السلام عليكم تم رفع موافقه على تاميني اليوم علما بأنه تم…" at bounding box center [268, 246] width 202 height 34
drag, startPoint x: 184, startPoint y: 242, endPoint x: 314, endPoint y: 192, distance: 138.7
click at [314, 192] on app-msgs-text "إضغط الزر أدناه إذا أردت العوده الى القائمة الرئيسية 🤖" at bounding box center [341, 197] width 348 height 20
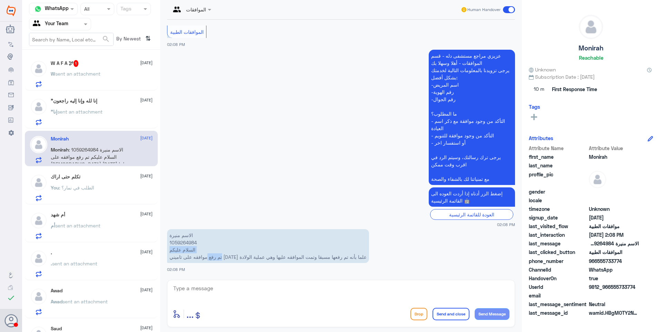
drag, startPoint x: 360, startPoint y: 259, endPoint x: 263, endPoint y: 252, distance: 96.6
click at [263, 252] on p "الاسم منيرة 1059264984 السلام عليكم تم رفع موافقه على تاميني اليوم علما بأنه تم…" at bounding box center [268, 246] width 202 height 34
click at [104, 59] on div "W A F A 🕊 1 24 August W sent an attachment" at bounding box center [91, 73] width 133 height 36
click at [89, 78] on p "W sent an attachment" at bounding box center [76, 78] width 50 height 17
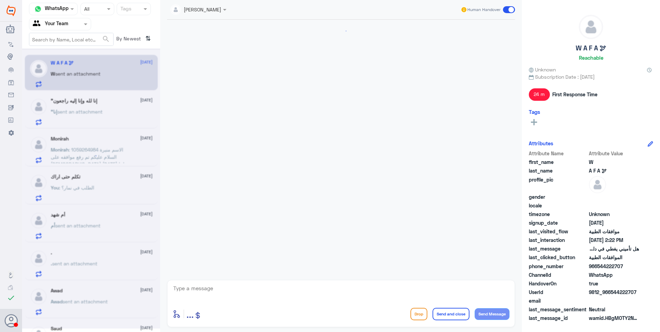
scroll to position [287, 0]
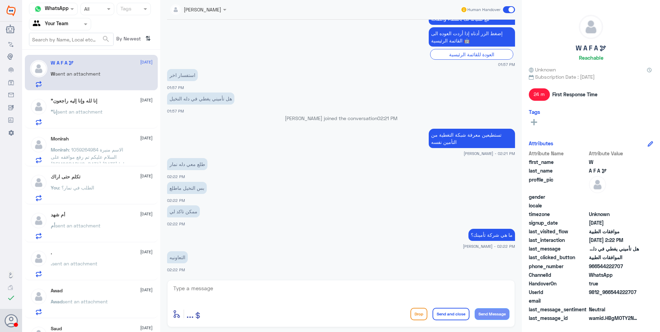
click at [229, 293] on textarea at bounding box center [341, 292] width 337 height 17
type textarea "زوديني برقم الهوية"
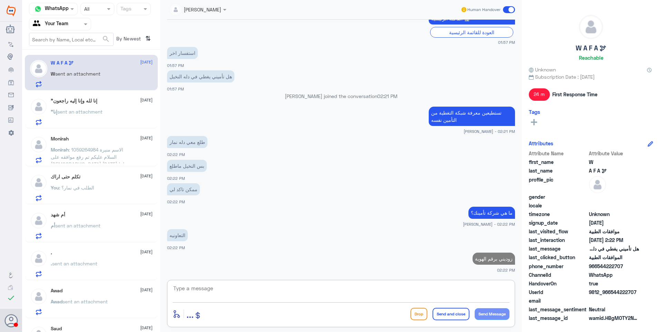
click at [113, 149] on span ": الاسم منيرة 1059264984 السلام عليكم تم رفع موافقه على تاميني اليوم علما بأنه …" at bounding box center [89, 164] width 77 height 35
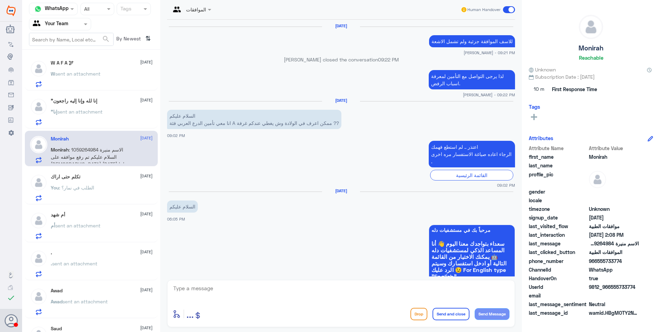
scroll to position [703, 0]
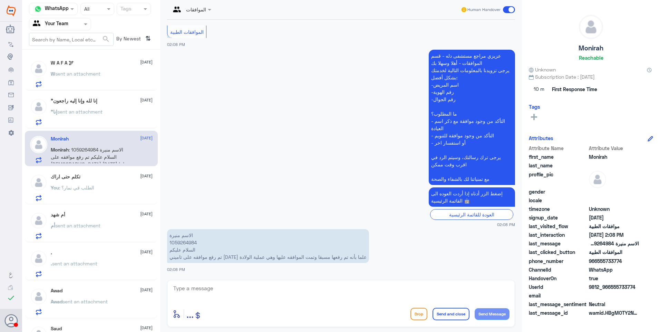
click at [184, 244] on p "الاسم منيرة 1059264984 السلام عليكم تم رفع موافقه على تاميني اليوم علما بأنه تم…" at bounding box center [268, 246] width 202 height 34
drag, startPoint x: 368, startPoint y: 255, endPoint x: 286, endPoint y: 256, distance: 82.1
click at [286, 256] on p "الاسم منيرة 1059264984 السلام عليكم تم رفع موافقه على تاميني اليوم علما بأنه تم…" at bounding box center [268, 246] width 202 height 34
drag, startPoint x: 286, startPoint y: 256, endPoint x: 291, endPoint y: 259, distance: 5.6
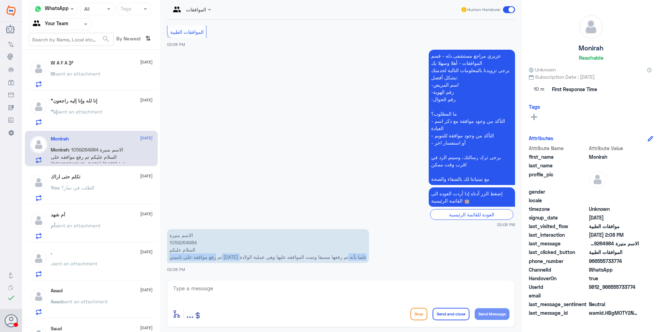
click at [291, 259] on p "الاسم منيرة 1059264984 السلام عليكم تم رفع موافقه على تاميني اليوم علما بأنه تم…" at bounding box center [268, 246] width 202 height 34
drag, startPoint x: 183, startPoint y: 294, endPoint x: 186, endPoint y: 294, distance: 3.5
click at [183, 294] on textarea at bounding box center [341, 292] width 337 height 17
type textarea "صحيح فقط لتحديث تاريخها بما أنها رفعت قبل أكثر من شهر"
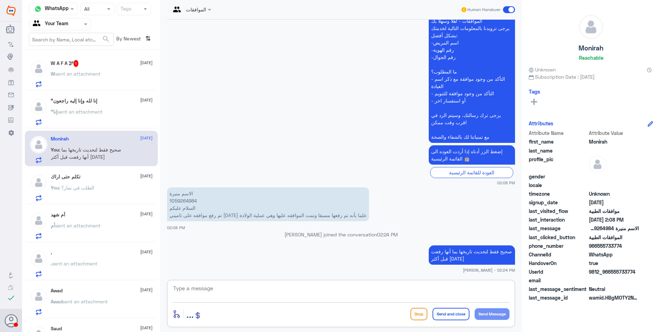
click at [90, 114] on span "sent an attachment" at bounding box center [79, 112] width 45 height 6
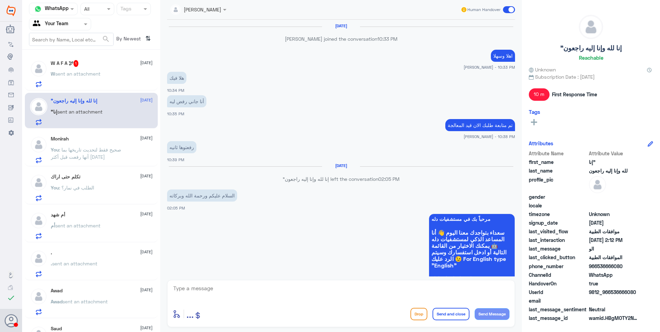
scroll to position [407, 0]
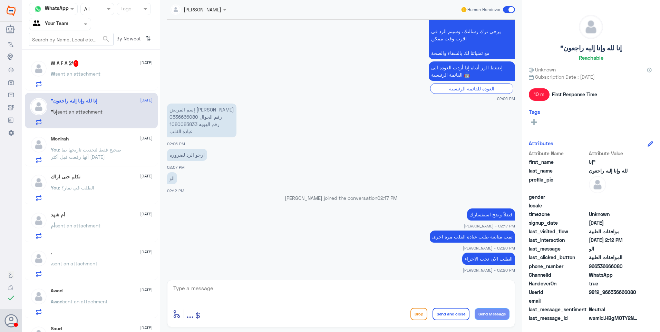
click at [101, 68] on div "W A F A 🕊 1 24 August W sent an attachment" at bounding box center [102, 73] width 102 height 27
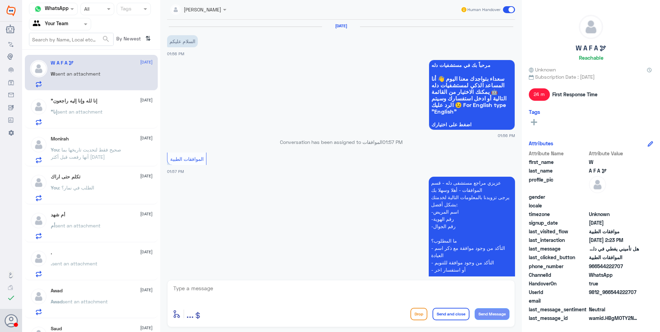
scroll to position [333, 0]
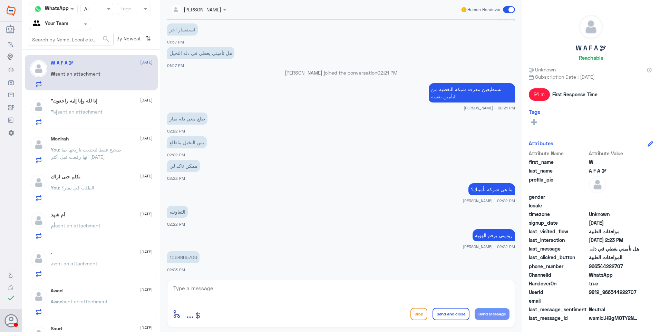
click at [186, 259] on p "1068865706" at bounding box center [183, 257] width 32 height 12
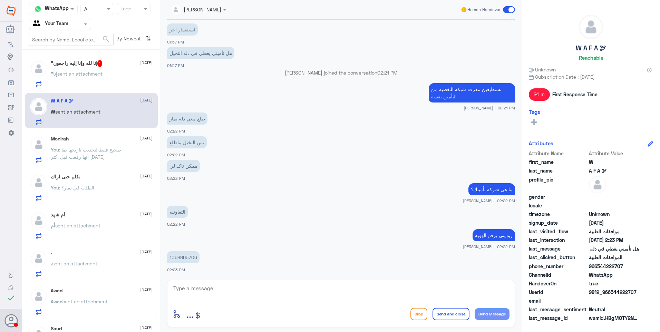
click at [217, 287] on textarea at bounding box center [341, 292] width 337 height 17
click at [185, 317] on div "enter flow name ..." at bounding box center [187, 314] width 29 height 16
click at [188, 317] on span "..." at bounding box center [189, 313] width 7 height 12
click at [186, 298] on span "Images" at bounding box center [190, 299] width 17 height 6
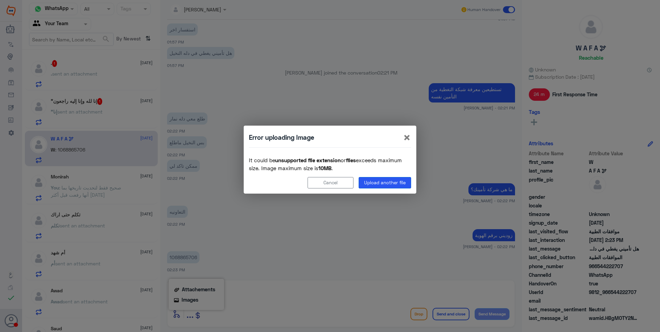
click at [385, 182] on button "Upload another file" at bounding box center [385, 182] width 52 height 11
click at [407, 135] on span "×" at bounding box center [407, 137] width 8 height 16
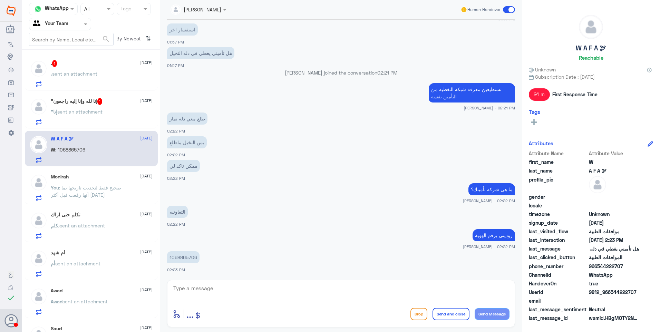
click at [186, 318] on div "enter flow name ..." at bounding box center [187, 314] width 29 height 16
click at [187, 318] on span "..." at bounding box center [189, 313] width 7 height 12
click at [184, 302] on span "Images" at bounding box center [190, 299] width 17 height 6
click at [185, 300] on span "Images" at bounding box center [190, 299] width 17 height 6
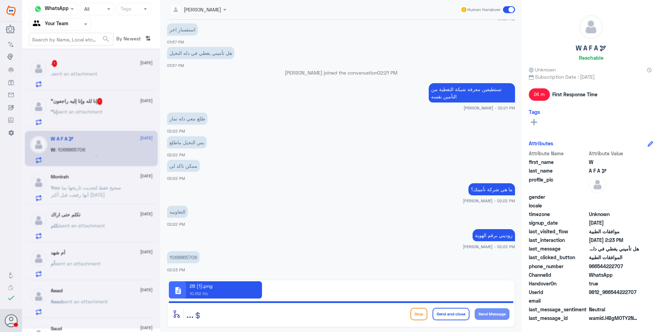
drag, startPoint x: 276, startPoint y: 123, endPoint x: 278, endPoint y: 126, distance: 3.7
click at [278, 126] on div "طلع معي دله نمار 02:22 PM" at bounding box center [341, 122] width 348 height 23
click at [335, 237] on app-msgs-text "زوديني برقم الهوية" at bounding box center [341, 235] width 348 height 13
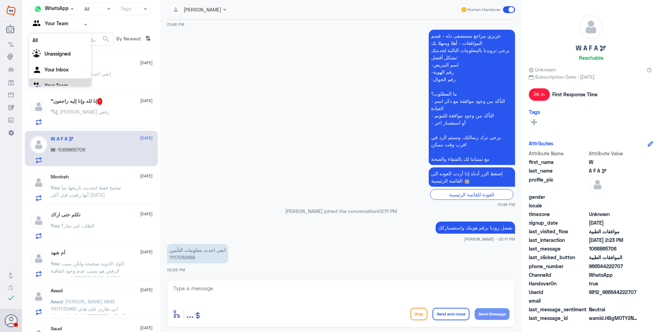
click at [84, 21] on span at bounding box center [86, 23] width 9 height 7
click at [76, 74] on div "Your Inbox" at bounding box center [60, 70] width 62 height 16
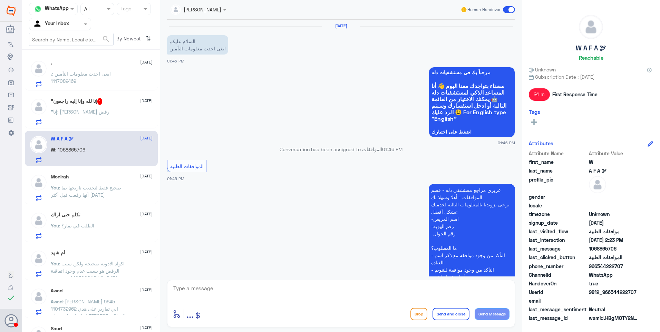
scroll to position [154, 0]
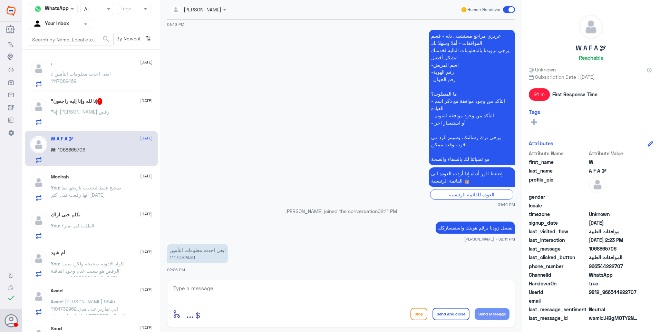
click at [89, 80] on p ". : ابغى احدث معلومات التأمين 1117082469" at bounding box center [90, 78] width 78 height 17
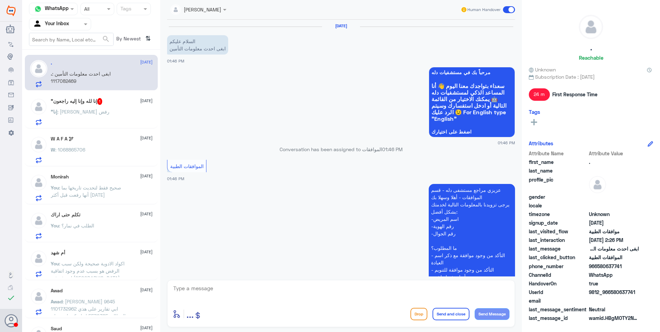
scroll to position [154, 0]
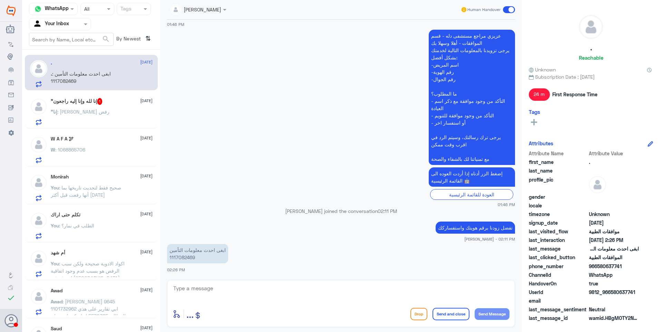
click at [100, 146] on div "W A F A 🕊 24 August W : 1068865706" at bounding box center [102, 149] width 102 height 27
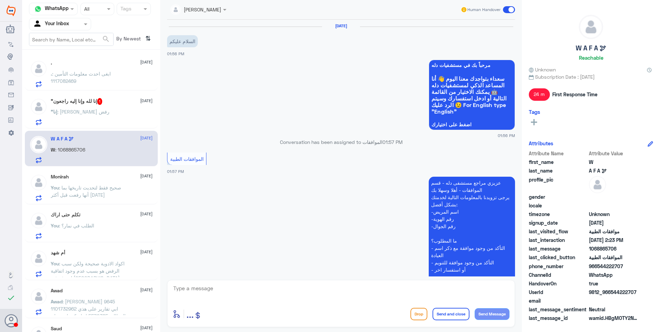
scroll to position [333, 0]
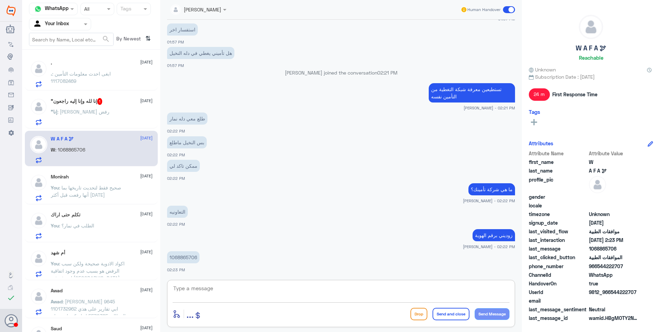
click at [223, 292] on textarea at bounding box center [341, 292] width 337 height 17
type textarea "ما يتغطى للاسف"
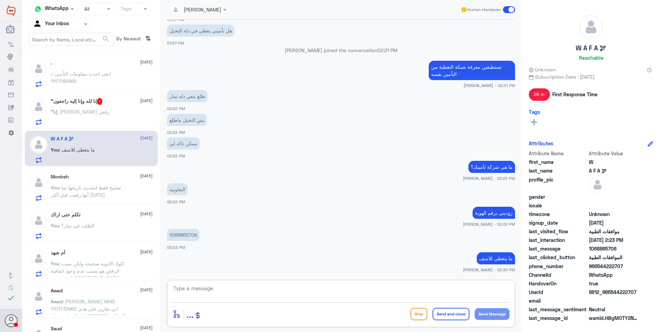
click at [64, 27] on input "text" at bounding box center [52, 24] width 38 height 8
click at [63, 71] on div "Your Team" at bounding box center [60, 78] width 62 height 16
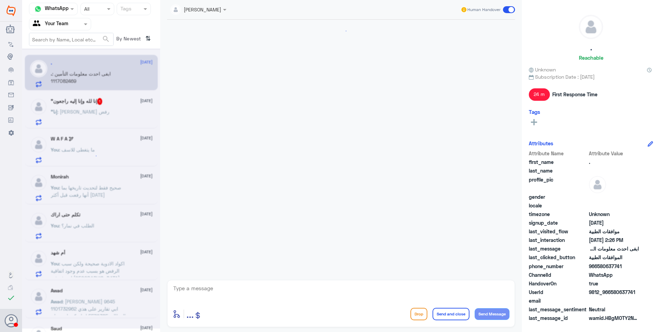
scroll to position [154, 0]
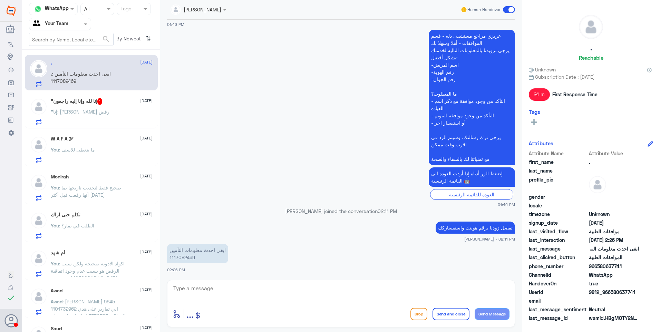
click at [95, 149] on span ": ما يتغطى للاسف" at bounding box center [77, 150] width 36 height 6
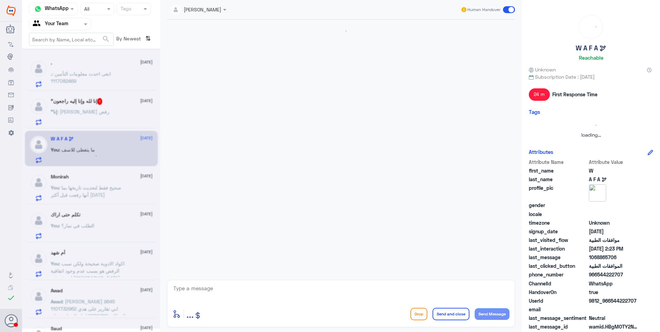
scroll to position [355, 0]
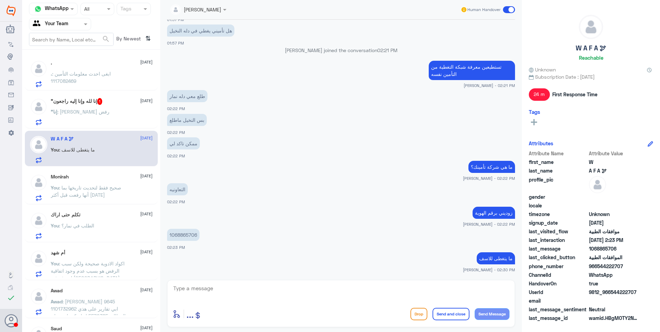
click at [57, 110] on span ""إنا" at bounding box center [54, 112] width 7 height 6
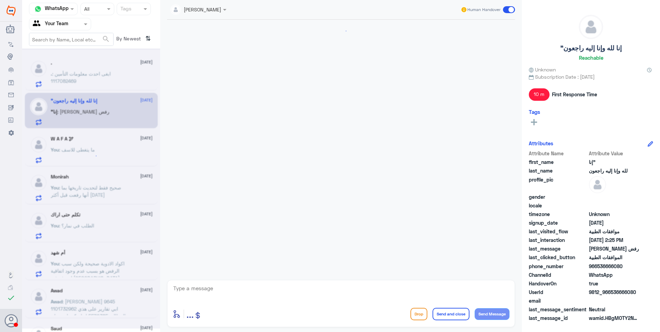
scroll to position [416, 0]
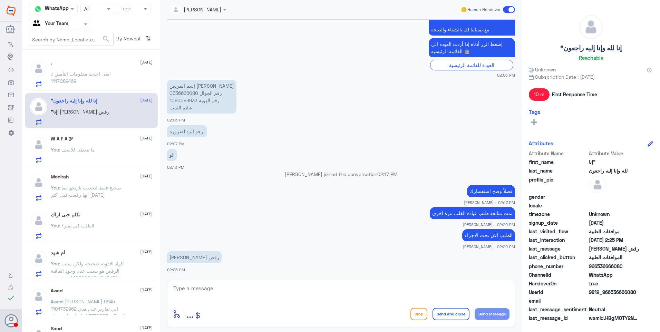
click at [193, 89] on p "إسم المريض [PERSON_NAME] رقم الجوال 0536666080 رقم الهويه 1080083833 عيادة القلب" at bounding box center [201, 97] width 69 height 34
click at [192, 89] on p "إسم المريض [PERSON_NAME] رقم الجوال 0536666080 رقم الهويه 1080083833 عيادة القلب" at bounding box center [201, 97] width 69 height 34
click at [192, 91] on p "إسم المريض [PERSON_NAME] رقم الجوال 0536666080 رقم الهويه 1080083833 عيادة القلب" at bounding box center [201, 97] width 69 height 34
copy p "0536666080"
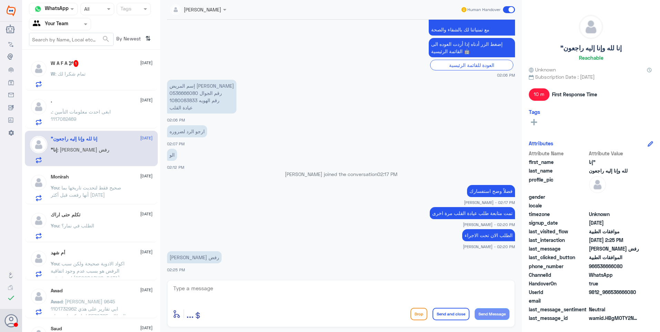
click at [76, 121] on p ". : ابغى احدث معلومات التأمين 1117082469" at bounding box center [90, 116] width 78 height 17
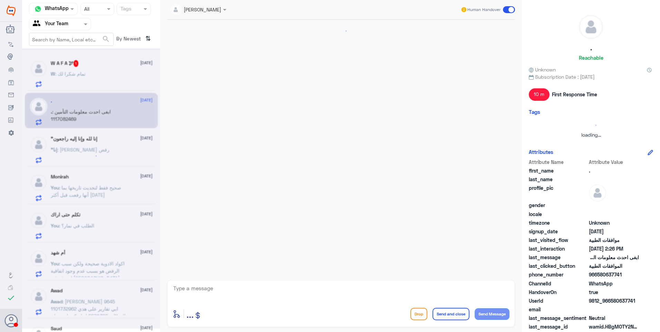
scroll to position [154, 0]
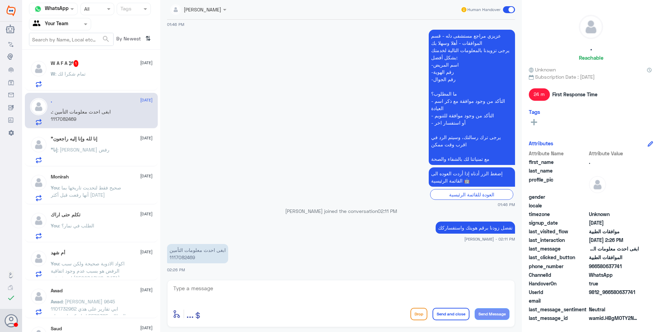
click at [78, 62] on span "1" at bounding box center [76, 63] width 5 height 7
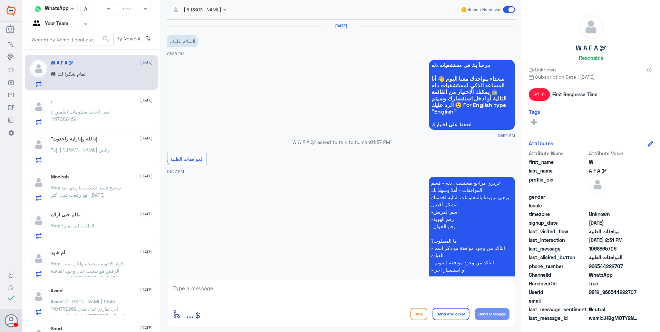
scroll to position [379, 0]
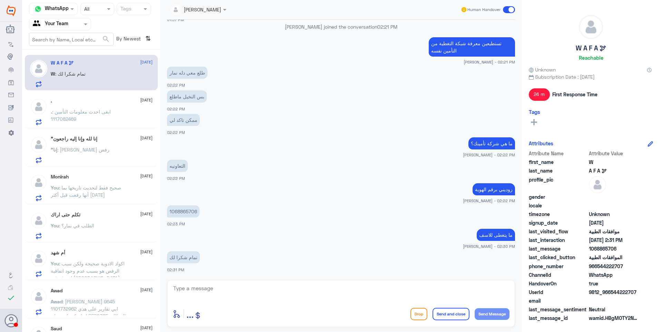
drag, startPoint x: 209, startPoint y: 286, endPoint x: 223, endPoint y: 297, distance: 17.9
click at [217, 294] on textarea at bounding box center [341, 292] width 337 height 17
type textarea "العفو .. دمتم بخير."
click at [440, 316] on button "Send and close" at bounding box center [450, 314] width 37 height 12
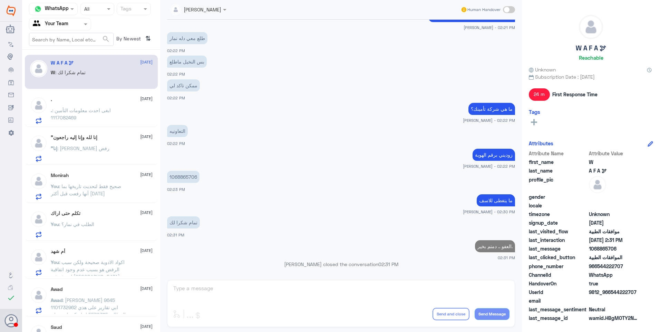
click at [103, 104] on div ". 24 August . : ابغى احدث معلومات التأمين 1117082469" at bounding box center [102, 110] width 102 height 27
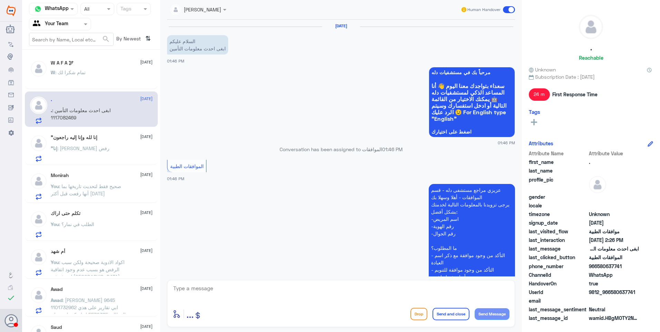
scroll to position [154, 0]
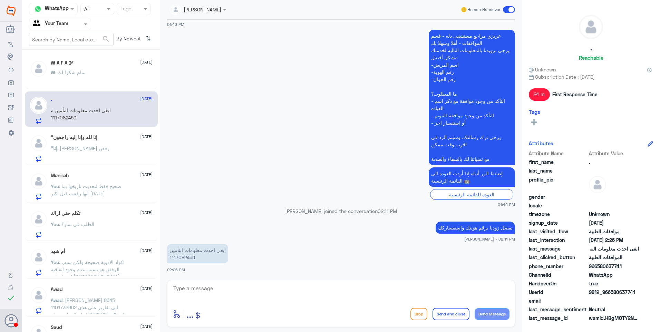
click at [180, 256] on p "ابغى احدث معلومات التأمين 1117082469" at bounding box center [197, 253] width 61 height 19
copy p "1117082469"
click at [207, 287] on textarea at bounding box center [341, 292] width 337 height 17
type textarea "j"
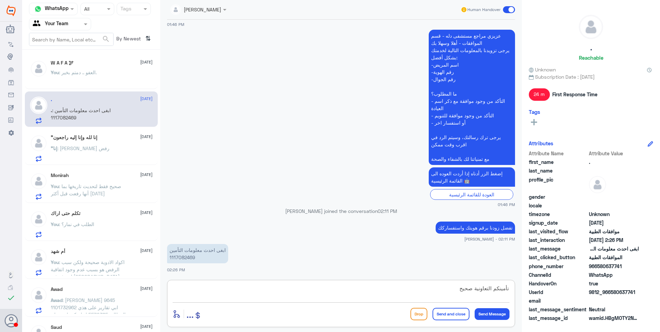
type textarea "تأمينكم التعاونية صحيح؟"
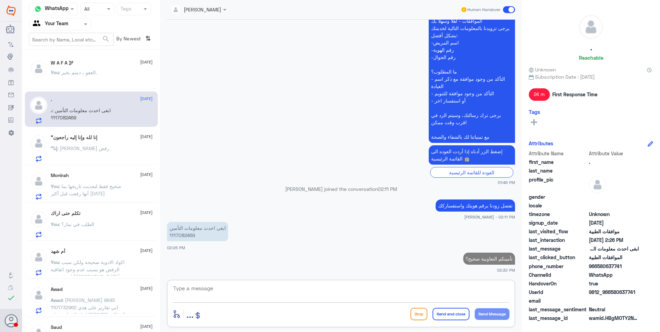
click at [96, 83] on p "You : العفو .. دمتم بخير." at bounding box center [74, 77] width 46 height 17
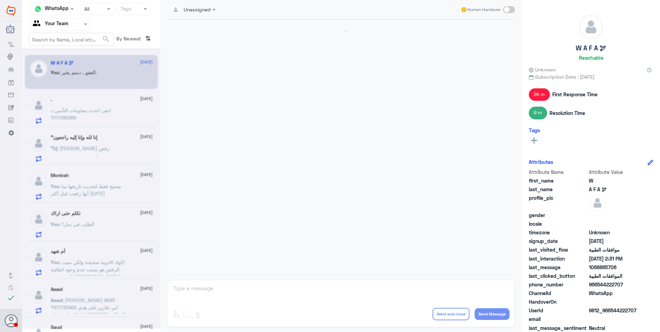
scroll to position [390, 0]
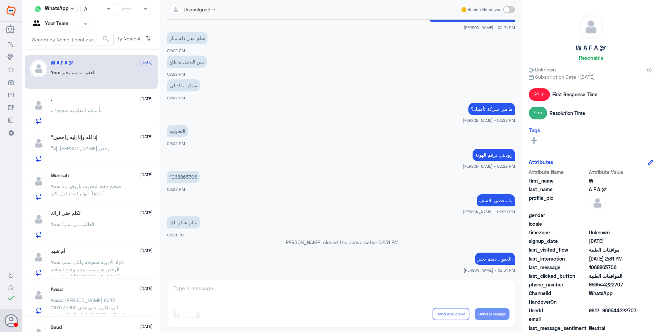
click at [116, 112] on div ". : تأمينكم التعاونية صحيح؟" at bounding box center [102, 116] width 102 height 16
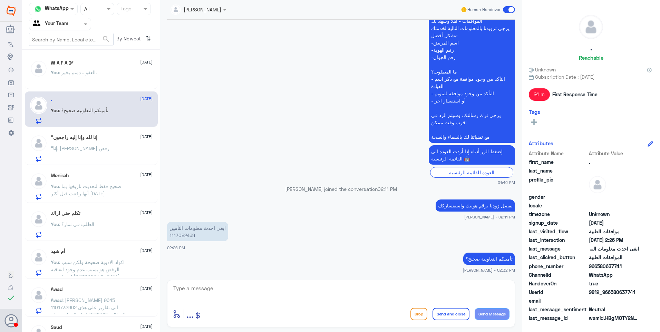
click at [100, 67] on div "W A F A 🕊 24 August You : العفو .. دمتم بخير." at bounding box center [102, 73] width 102 height 26
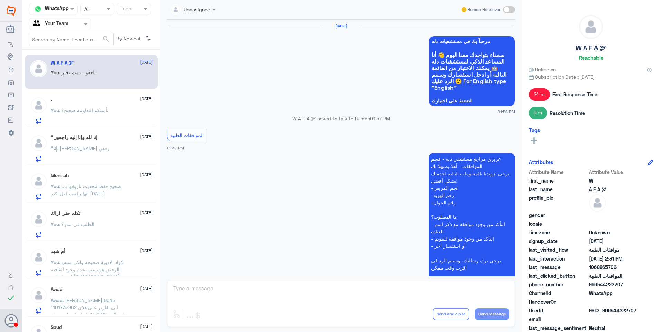
scroll to position [390, 0]
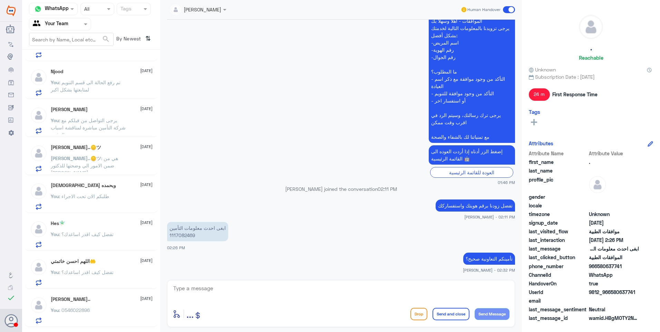
scroll to position [345, 0]
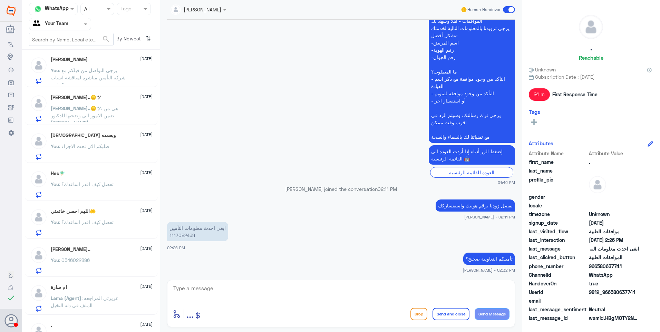
click at [102, 188] on p "You : تفضل كيف اقدر اساعدك؟" at bounding box center [82, 188] width 63 height 17
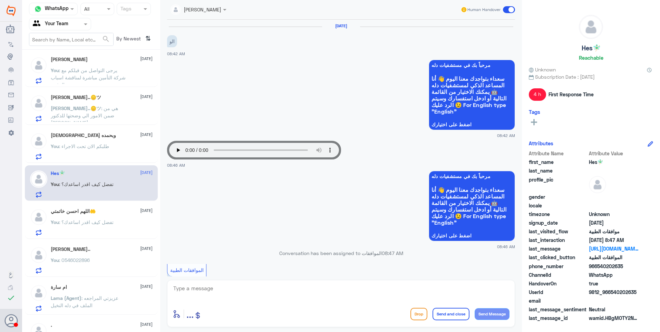
scroll to position [249, 0]
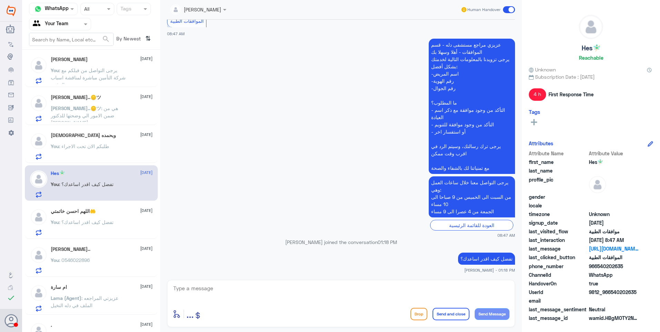
drag, startPoint x: 218, startPoint y: 303, endPoint x: 233, endPoint y: 300, distance: 15.1
click at [222, 302] on div "enter flow name ... Drop Send and close Send Message" at bounding box center [341, 303] width 348 height 47
click at [242, 297] on textarea at bounding box center [341, 292] width 337 height 17
drag, startPoint x: 429, startPoint y: 288, endPoint x: 529, endPoint y: 289, distance: 100.1
click at [530, 289] on div "Channel WhatsApp Status × All Tags Agent Filter Your Team search By Newest ⇅ . …" at bounding box center [341, 167] width 638 height 334
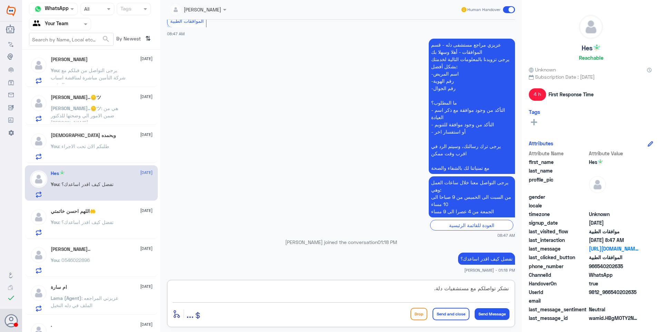
type textarea "نشكر تواصلكم مع مستشفيات دلة."
click at [443, 318] on button "Send and close" at bounding box center [450, 314] width 37 height 12
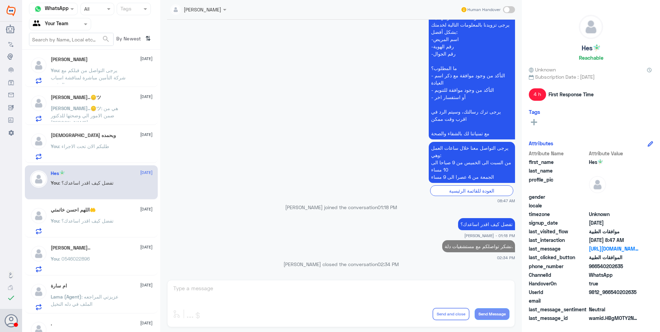
click at [103, 222] on span ": تفضل كيف اقدر اساعدك؟" at bounding box center [86, 221] width 55 height 6
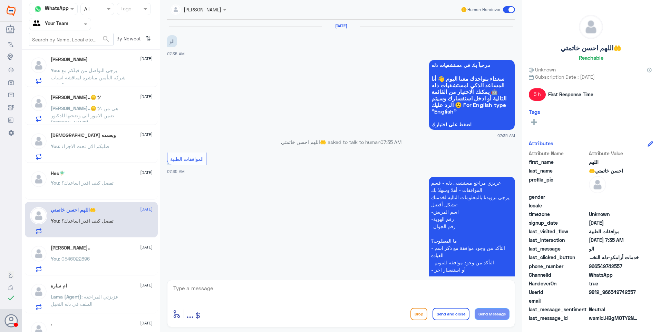
scroll to position [213, 0]
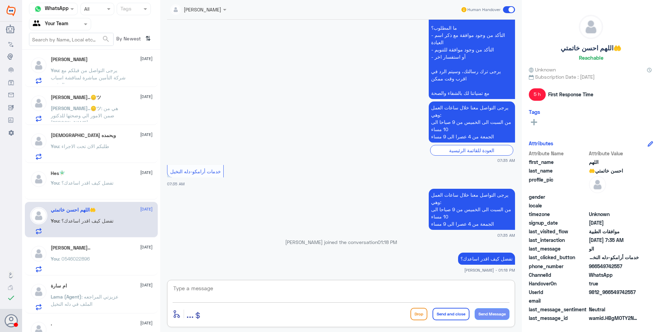
click at [242, 285] on textarea at bounding box center [341, 292] width 337 height 17
paste textarea "نشكر تواصلكم مع مستشفيات دلة."
type textarea "نشكر تواصلكم مع مستشفيات دلة."
click at [453, 318] on button "Send and close" at bounding box center [450, 314] width 37 height 12
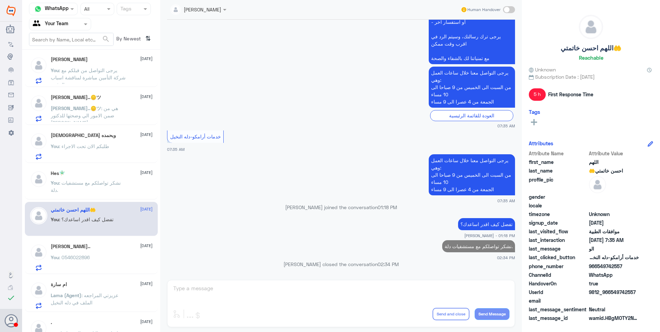
click at [83, 252] on div "SARAH.. 24 August You : 0546022896" at bounding box center [102, 257] width 102 height 27
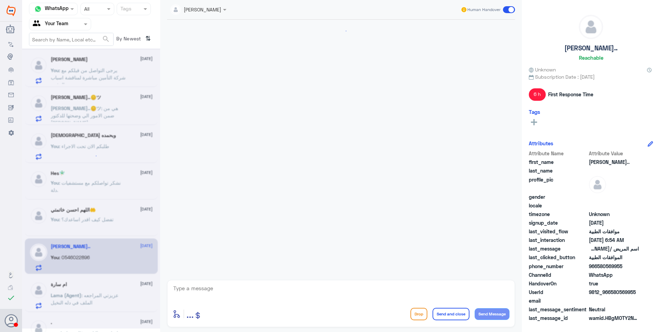
scroll to position [257, 0]
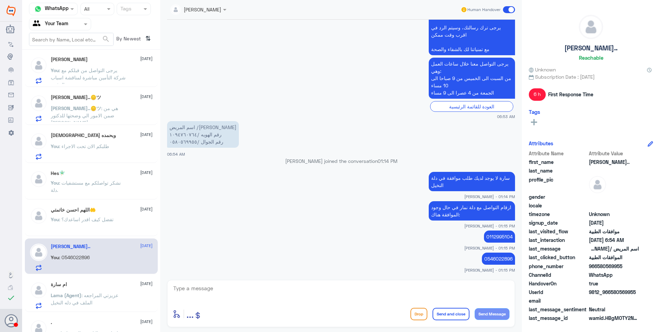
click at [260, 296] on textarea at bounding box center [341, 292] width 337 height 17
paste textarea "نشكر تواصلكم مع مستشفيات دلة."
type textarea "نشكر تواصلكم مع مستشفيات دلة."
click at [450, 316] on button "Send and close" at bounding box center [450, 314] width 37 height 12
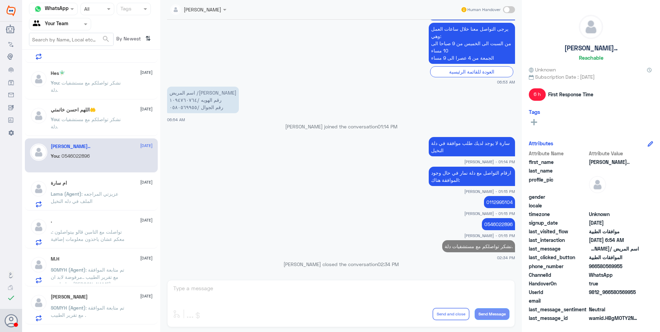
scroll to position [449, 0]
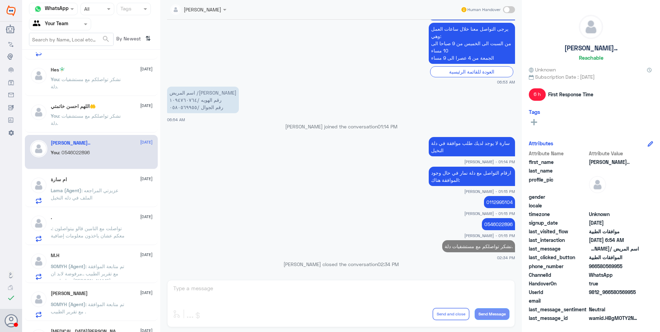
click at [112, 187] on span ": عزيزتي المراجعه الملف في دله النخيل" at bounding box center [85, 193] width 68 height 13
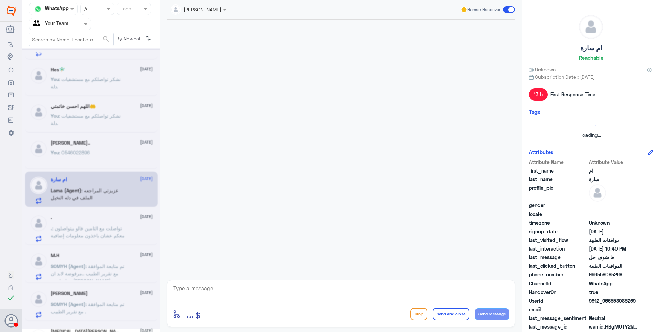
scroll to position [235, 0]
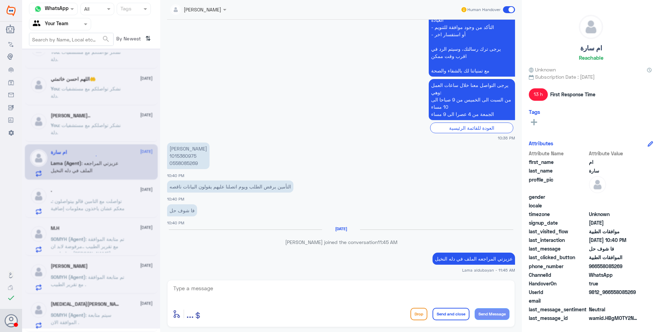
click at [109, 194] on div at bounding box center [91, 188] width 138 height 280
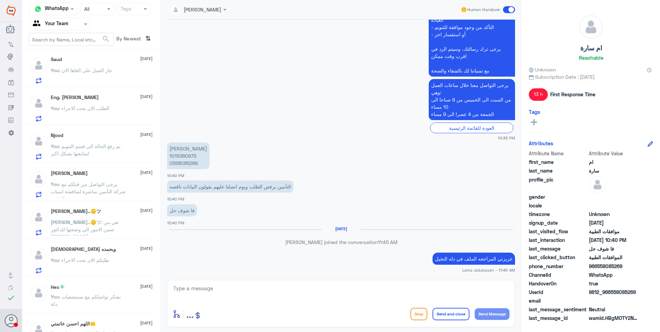
scroll to position [345, 0]
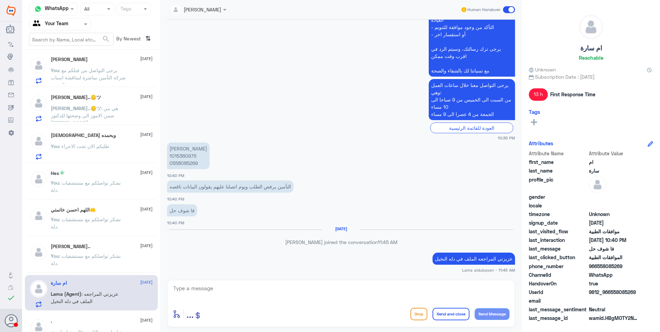
click at [100, 255] on span ": نشكر تواصلكم مع مستشفيات دلة." at bounding box center [86, 259] width 70 height 13
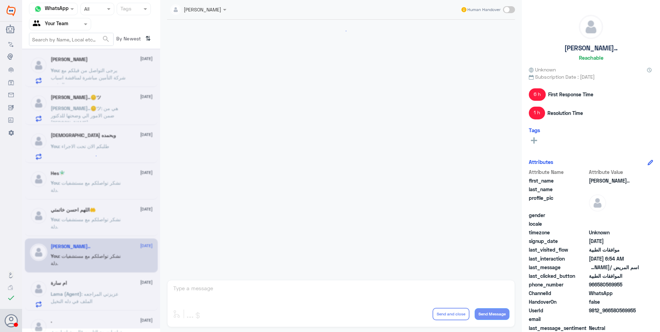
scroll to position [292, 0]
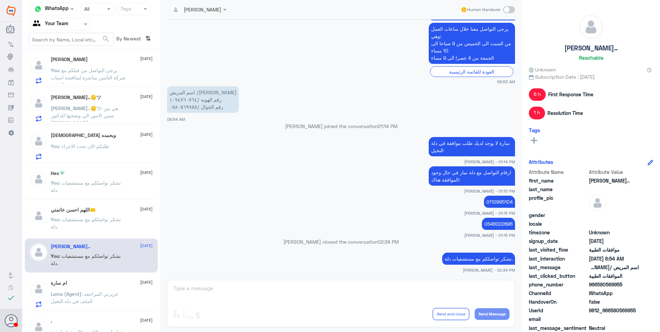
click at [100, 215] on div "اللهم احسن خاتمتي🤲 24 August You : نشكر تواصلكم مع مستشفيات دلة." at bounding box center [102, 220] width 102 height 26
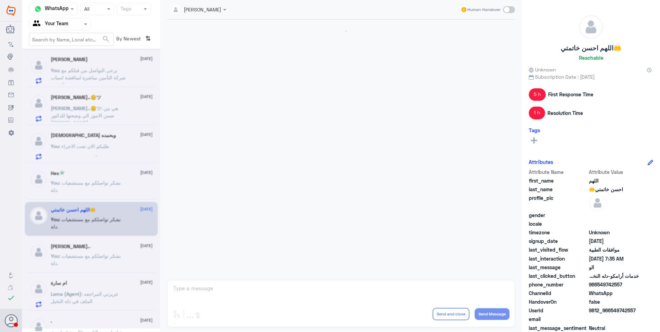
click at [110, 183] on span ": نشكر تواصلكم مع مستشفيات دلة." at bounding box center [86, 186] width 70 height 13
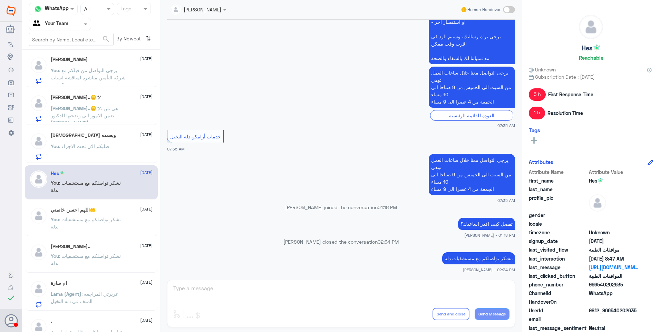
click at [104, 155] on p "You : طلبكم الان تحت الاجراء" at bounding box center [80, 151] width 58 height 17
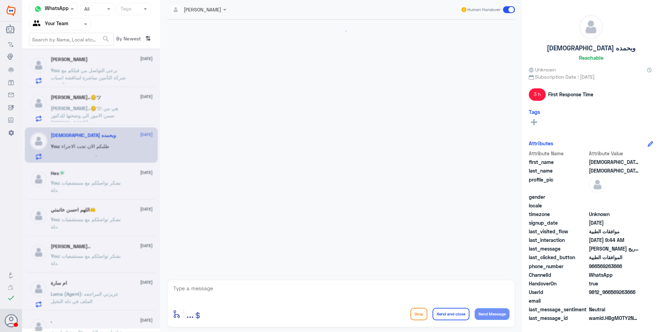
scroll to position [592, 0]
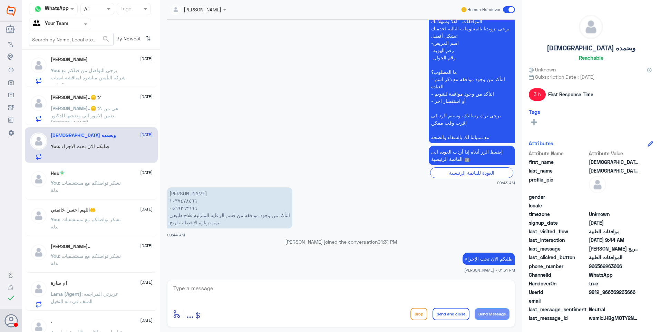
click at [190, 287] on textarea at bounding box center [341, 292] width 337 height 17
type textarea "0"
drag, startPoint x: 223, startPoint y: 286, endPoint x: 150, endPoint y: 281, distance: 73.0
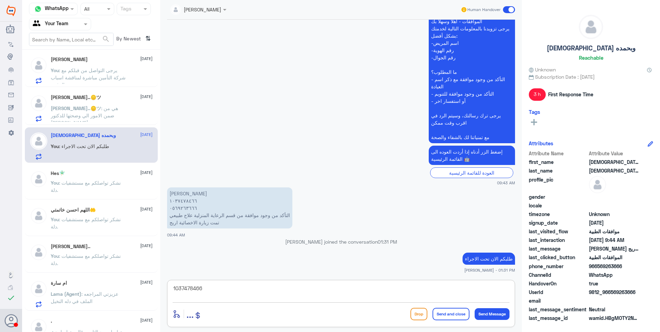
click at [150, 280] on div "Channel WhatsApp Status × All Tags Agent Filter Your Team search By Newest ⇅ تك…" at bounding box center [341, 167] width 638 height 334
type textarea "1037478466"
type textarea "g"
type textarea "لازال الطلب مرفوض من قبل شركة التأمين رغم ارفاق جميع التقارير المطلوبة"
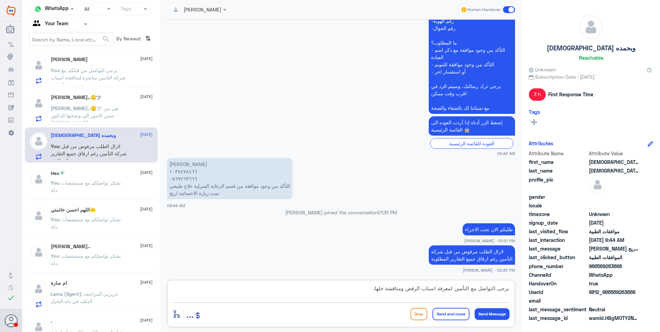
type textarea "يرجى التواصل مع التأمين لمعرفة اسباب الرفض ومناقشة حلها."
click at [448, 313] on button "Send and close" at bounding box center [450, 314] width 37 height 12
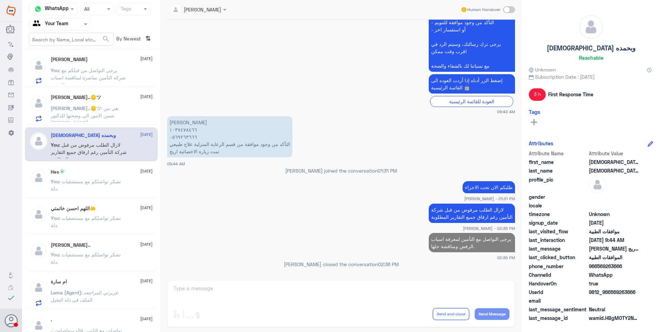
click at [106, 113] on p "Salman..🪙ツ : هي من ضمن الامور الي وضحتها للدكتور اساساً" at bounding box center [90, 113] width 78 height 17
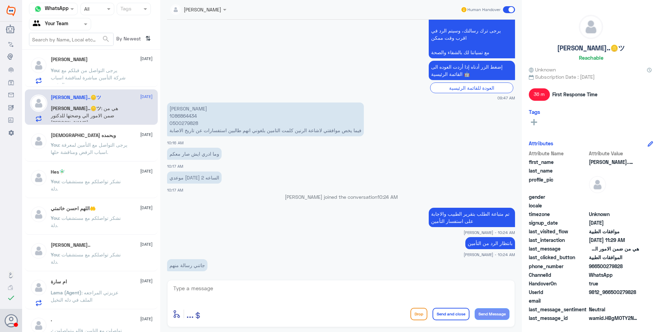
scroll to position [249, 0]
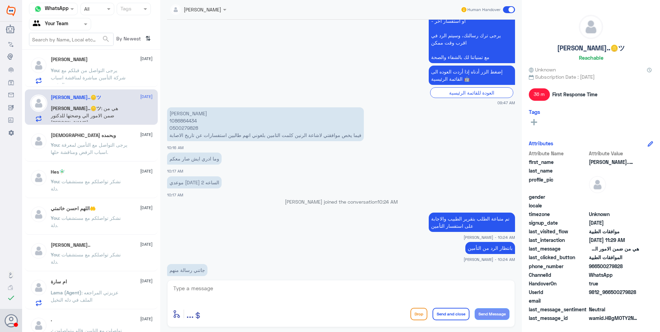
click at [179, 122] on p "[PERSON_NAME] 1086864434 0500279828 فيما يخص موافقتي لاشاعة الرنين كلمت التامين…" at bounding box center [265, 124] width 197 height 34
copy p "1086864434"
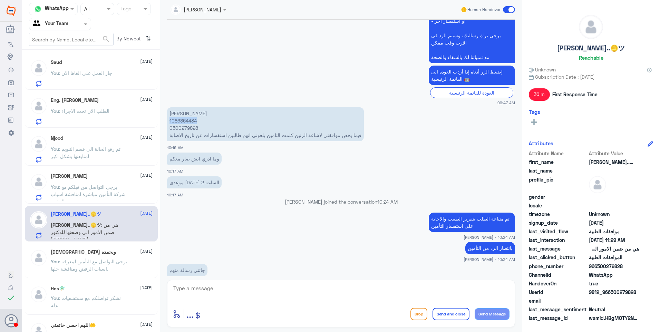
scroll to position [207, 0]
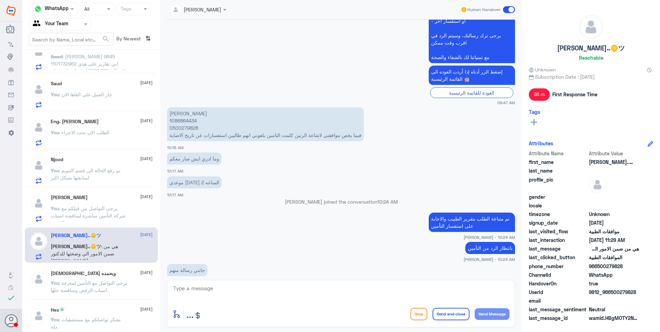
click at [89, 210] on span ": يرجى التواصل من قبلكم مع شركة التأمين مباشرة لمناقشة اسباب الرفض." at bounding box center [88, 215] width 75 height 20
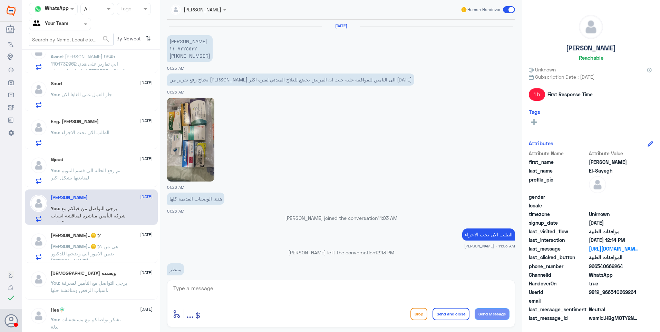
scroll to position [561, 0]
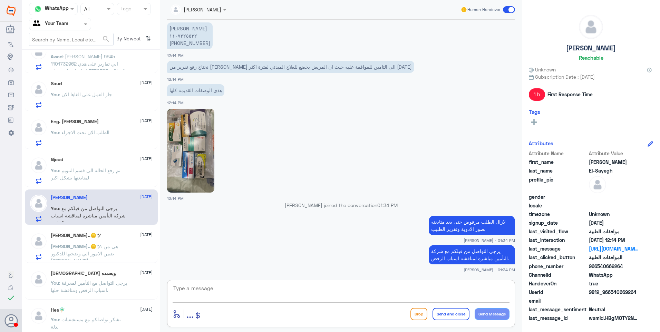
drag, startPoint x: 342, startPoint y: 286, endPoint x: 357, endPoint y: 287, distance: 14.9
click at [342, 287] on textarea at bounding box center [341, 292] width 337 height 17
click at [312, 295] on textarea at bounding box center [341, 292] width 337 height 17
paste textarea "نشكر تواصلكم مع مستشفيات دلة."
type textarea "نشكر تواصلكم مع مستشفيات دلة."
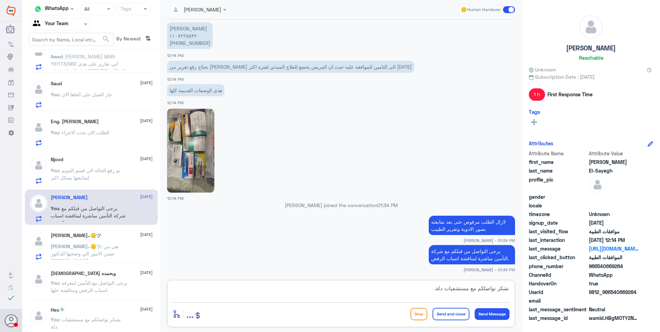
click at [452, 311] on button "Send and close" at bounding box center [450, 314] width 37 height 12
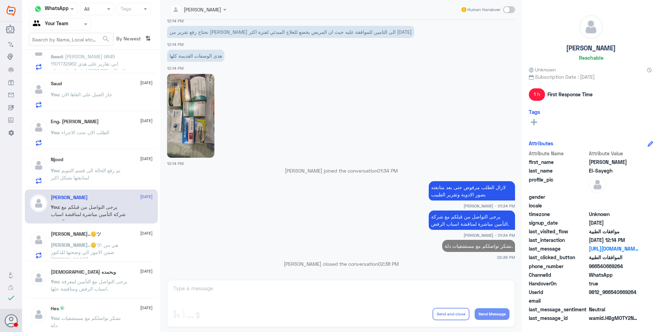
click at [84, 168] on span ": تم رفع الحالة الى قسم التنويم لمتابعتها بشكل اكبر" at bounding box center [86, 173] width 70 height 13
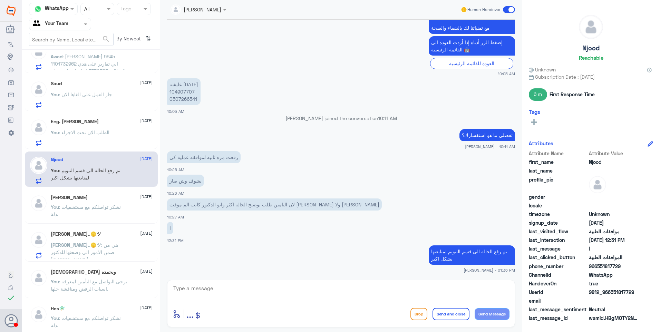
scroll to position [207, 0]
click at [343, 224] on app-msgs-text "ا" at bounding box center [341, 228] width 348 height 13
click at [461, 249] on p "تم رفع الحالة الى قسم التنويم لمتابعتها بشكل اكبر" at bounding box center [472, 254] width 86 height 19
click at [209, 194] on div "بشوف وش صار 10:26 AM" at bounding box center [341, 184] width 348 height 23
click at [115, 132] on div "You : الطلب الان تحت الاجراء" at bounding box center [102, 138] width 102 height 16
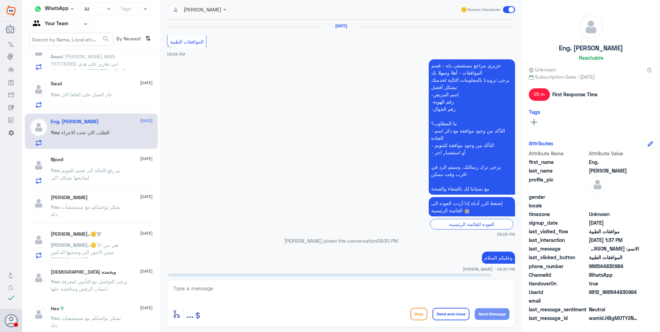
scroll to position [596, 0]
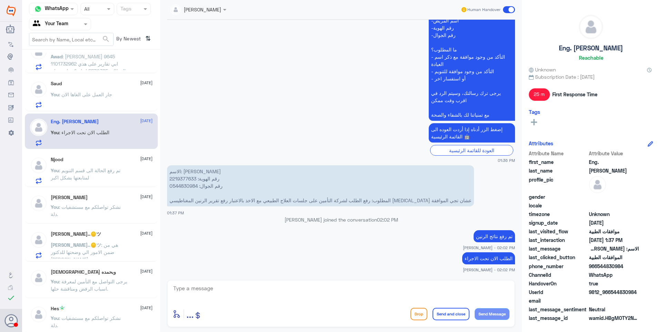
click at [183, 174] on p "الاسم: يوسف ناصر الجنيدي رقم الهوية: 2219377633 رقم الجوال: 0544830984 المطلوب:…" at bounding box center [320, 185] width 307 height 41
drag, startPoint x: 183, startPoint y: 174, endPoint x: 183, endPoint y: 179, distance: 4.5
click at [183, 179] on p "الاسم: يوسف ناصر الجنيدي رقم الهوية: 2219377633 رقم الجوال: 0544830984 المطلوب:…" at bounding box center [320, 185] width 307 height 41
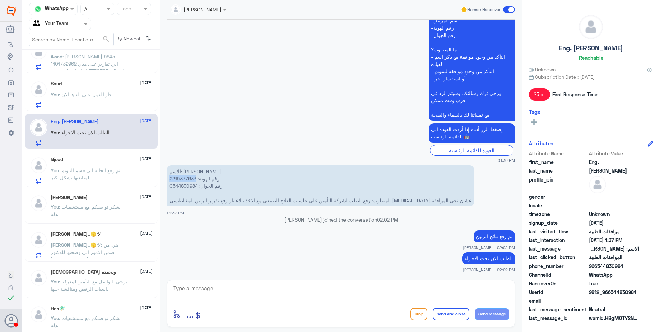
copy p "2219377633"
click at [237, 291] on textarea at bounding box center [341, 292] width 337 height 17
type textarea "تمت الموافقة على جلسات العلاج الطبيعي"
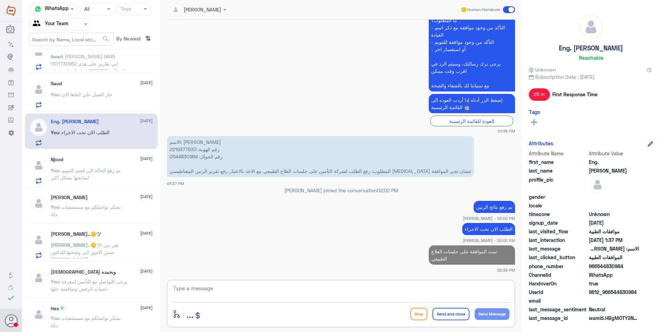
paste textarea "2219377633"
type textarea "2219377633"
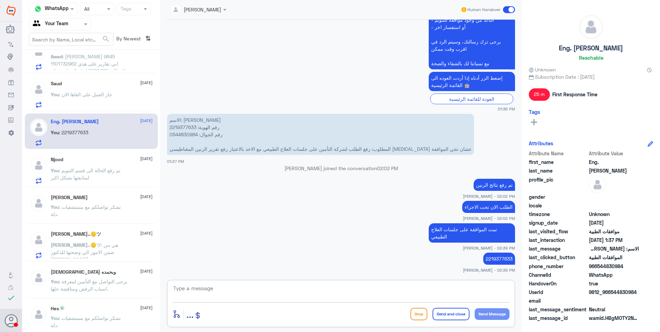
paste textarea "نشكر تواصلكم مع مستشفيات دلة."
type textarea "نشكر تواصلكم مع مستشفيات دلة."
click at [450, 313] on button "Send and close" at bounding box center [450, 314] width 37 height 12
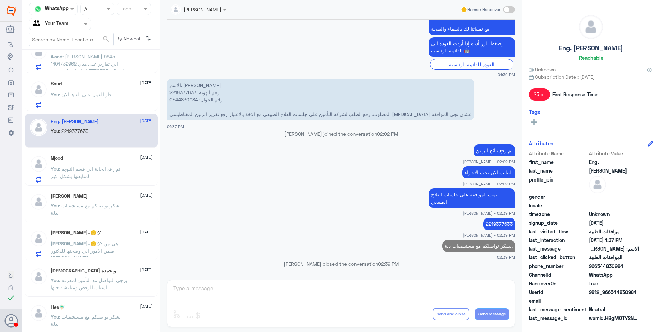
click at [96, 90] on div "Saud 24 August You : جار العمل على الغاها الان" at bounding box center [102, 94] width 102 height 27
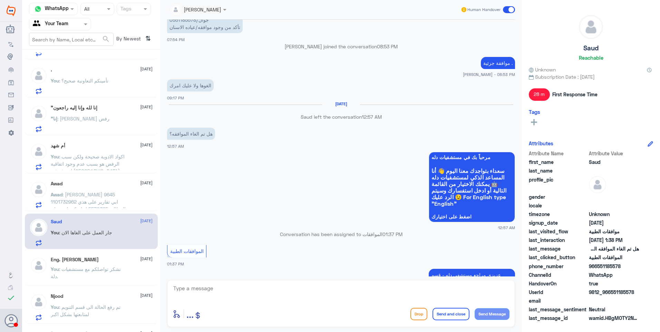
scroll to position [313, 0]
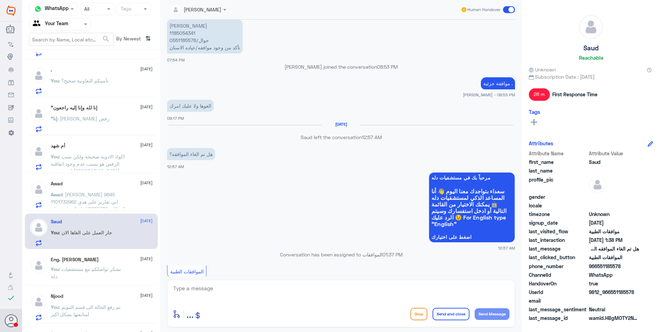
click at [187, 32] on p "[PERSON_NAME] 1185054341 جوال/0551185578 تأكد من وجود موافقه/عياده الاسنان" at bounding box center [205, 37] width 76 height 34
copy p "1185054341"
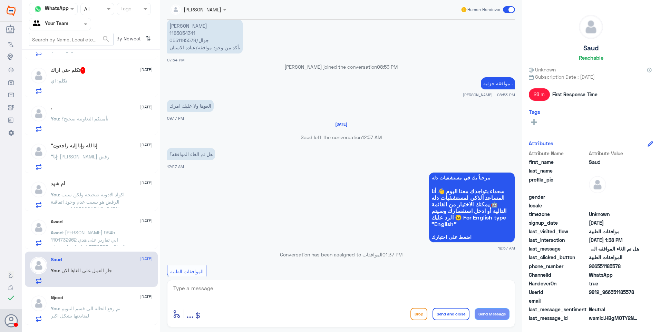
click at [107, 68] on div "تكلم حتى اراك 1 24 August" at bounding box center [102, 70] width 102 height 7
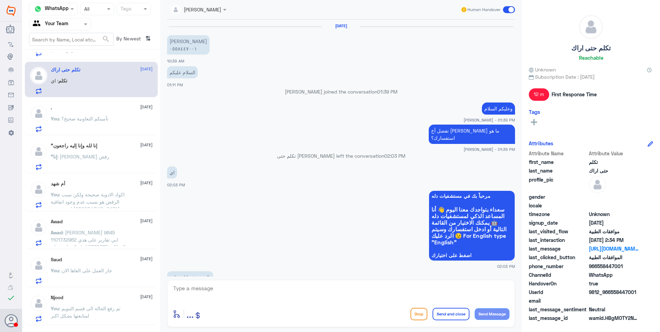
scroll to position [511, 0]
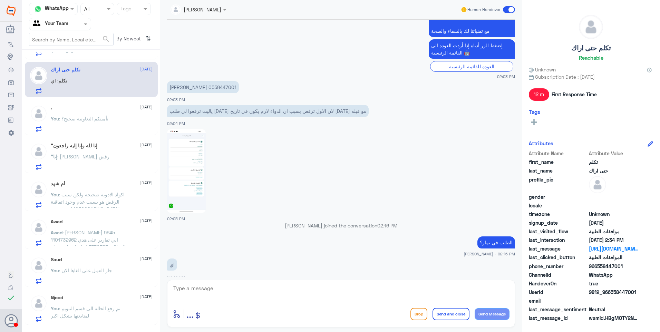
click at [208, 290] on textarea at bounding box center [341, 292] width 337 height 17
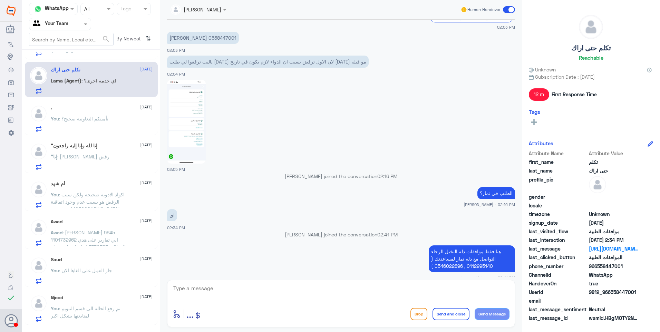
scroll to position [582, 0]
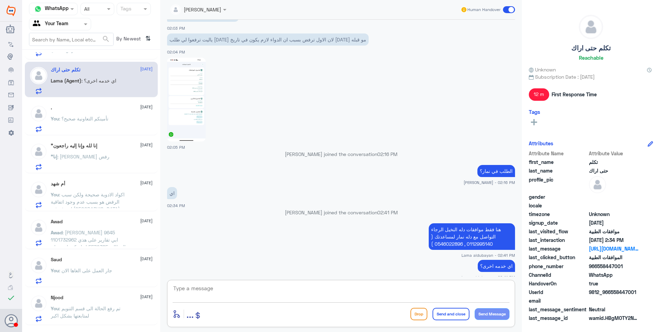
click at [317, 296] on textarea at bounding box center [341, 292] width 337 height 17
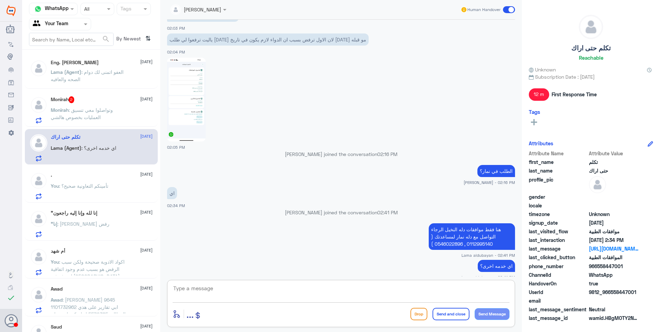
scroll to position [0, 0]
click at [107, 109] on span ": وتواصلوا معي تنسيق العمليات بخصوص هالشي" at bounding box center [82, 113] width 62 height 13
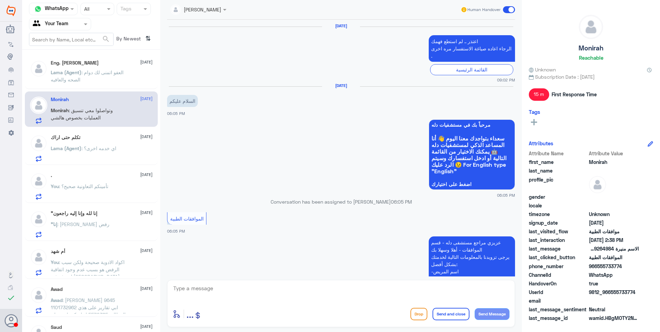
scroll to position [679, 0]
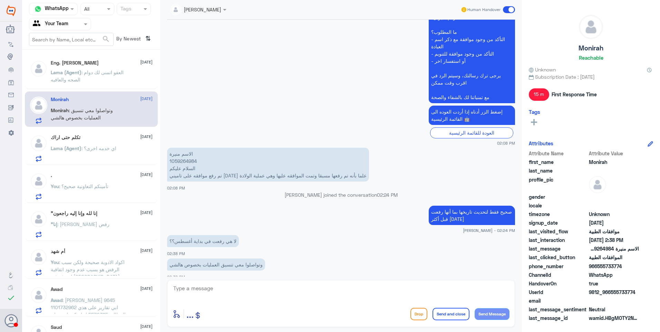
click at [180, 154] on p "الاسم منيرة 1059264984 السلام عليكم تم رفع موافقه على تاميني اليوم علما بأنه تم…" at bounding box center [268, 165] width 202 height 34
copy p "1059264984"
click at [110, 77] on p "Lama (Agent) : العفو اتمنى لك دوام الصحه والعافيه" at bounding box center [90, 77] width 78 height 17
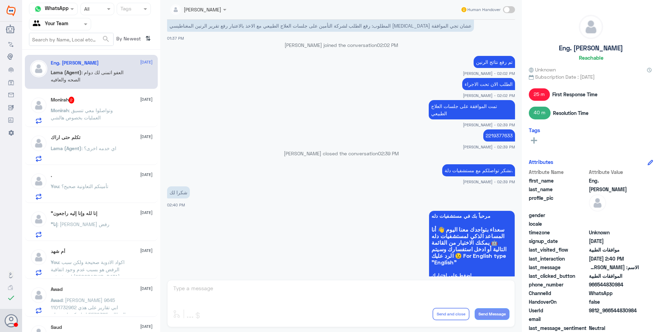
scroll to position [394, 0]
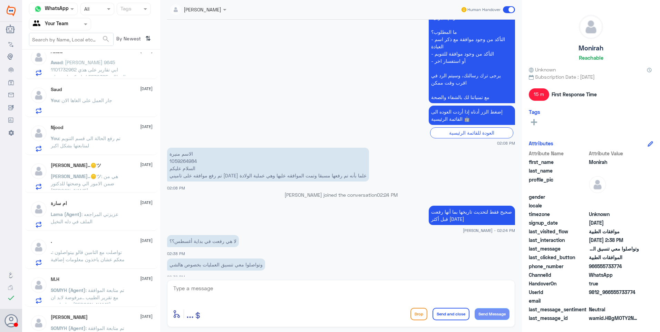
scroll to position [207, 0]
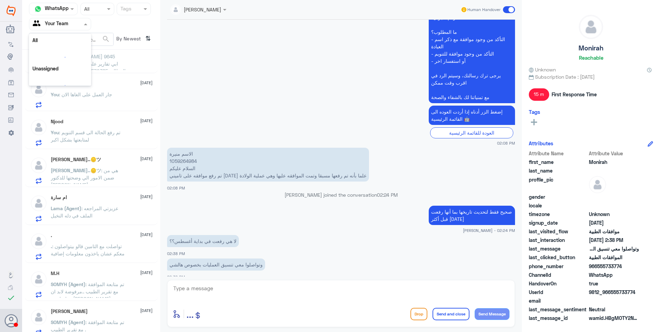
click at [69, 22] on input "text" at bounding box center [52, 24] width 38 height 8
click at [70, 72] on div "Your Inbox" at bounding box center [60, 70] width 62 height 16
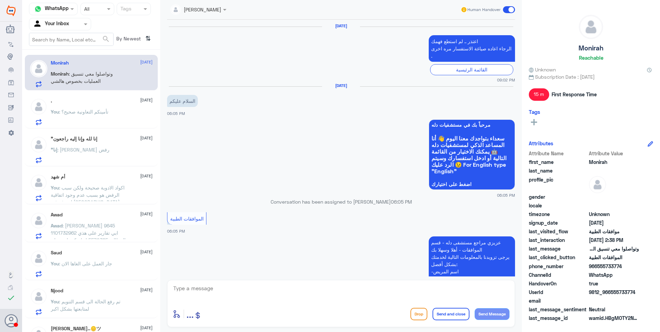
scroll to position [679, 0]
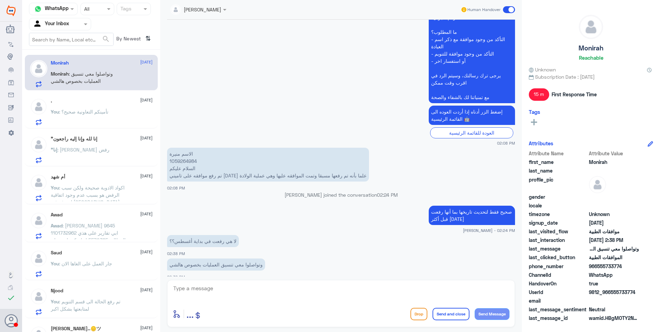
click at [78, 108] on div ". [DATE] You : تأمينكم التعاونية صحيح؟" at bounding box center [102, 111] width 102 height 27
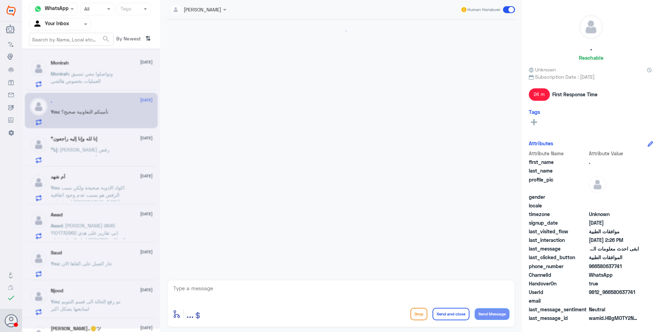
scroll to position [176, 0]
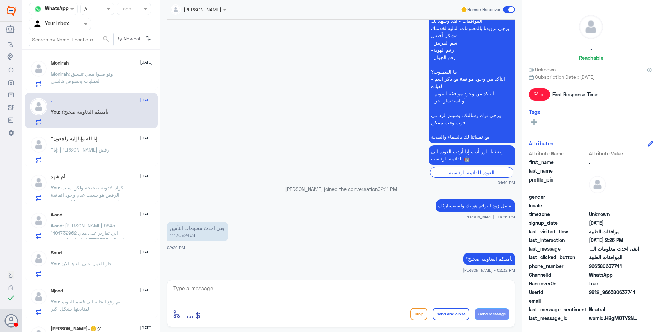
drag, startPoint x: 193, startPoint y: 288, endPoint x: 196, endPoint y: 285, distance: 5.1
click at [194, 287] on textarea at bounding box center [341, 292] width 337 height 17
type textarea "j"
type textarea "تم تحديثه"
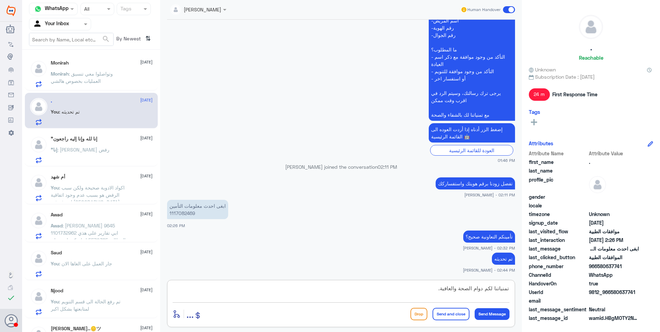
type textarea "تمنياتنا لكم دوام الصحة والعافية."
click at [448, 315] on button "Send and close" at bounding box center [450, 314] width 37 height 12
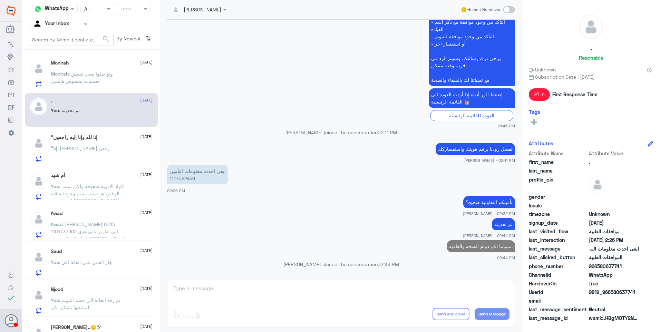
drag, startPoint x: 90, startPoint y: 146, endPoint x: 216, endPoint y: 121, distance: 128.0
click at [91, 146] on div ""إنا لله وإنا إليه راجعون [DATE] "إنا : [PERSON_NAME] رفض" at bounding box center [102, 148] width 102 height 27
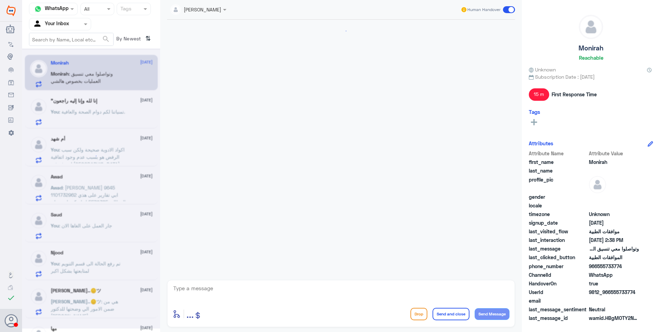
scroll to position [679, 0]
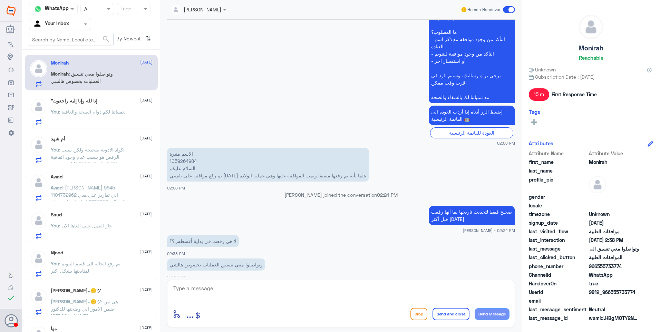
click at [96, 149] on span ": اكواد الادوية صحيحة ولكن سبب الرفض هو بسبب عدم وجود اتفاقية لصرفه في [GEOGRAP…" at bounding box center [88, 157] width 74 height 20
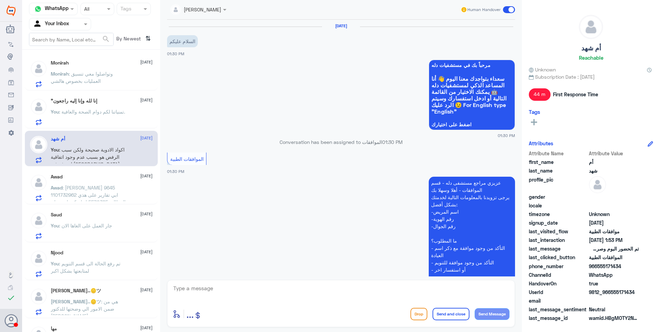
scroll to position [250, 0]
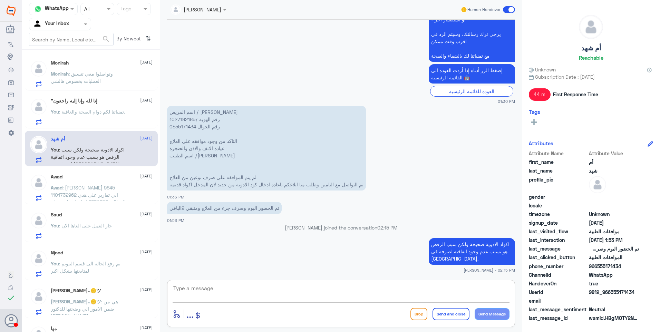
click at [286, 290] on textarea at bounding box center [341, 292] width 337 height 17
click at [284, 295] on textarea at bounding box center [341, 292] width 337 height 17
type textarea "نشكر تواصلكم مع مستشفيات دلة."
click at [457, 314] on button "Send and close" at bounding box center [450, 314] width 37 height 12
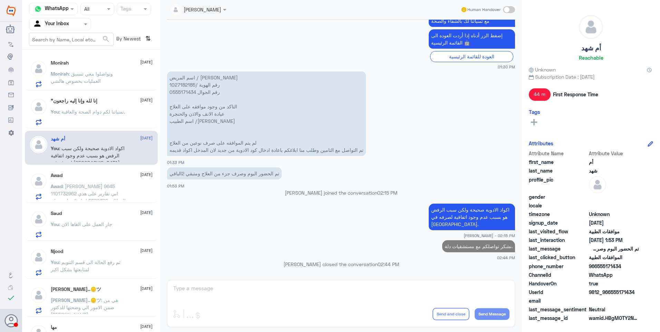
click at [111, 118] on p "You : تمنياتنا لكم دوام الصحة والعافية." at bounding box center [88, 116] width 74 height 17
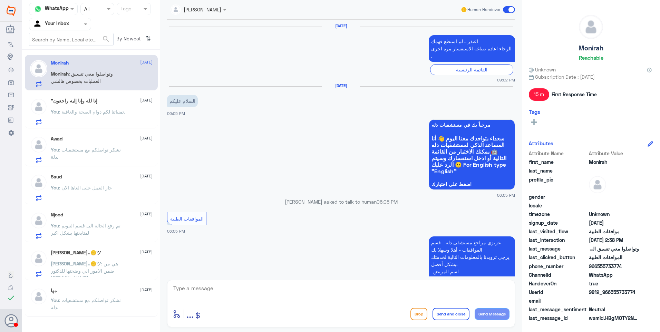
scroll to position [679, 0]
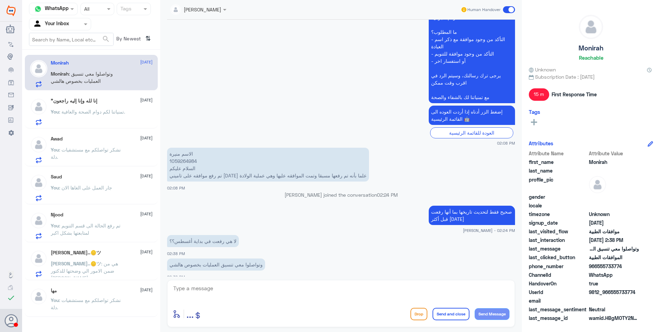
click at [104, 102] on div ""إنا لله وإنا إليه راجعون [DATE]" at bounding box center [102, 101] width 102 height 6
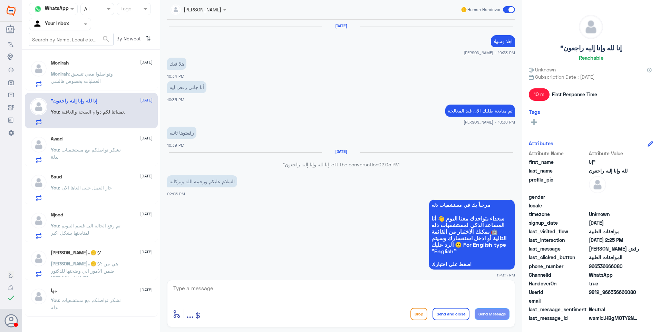
scroll to position [416, 0]
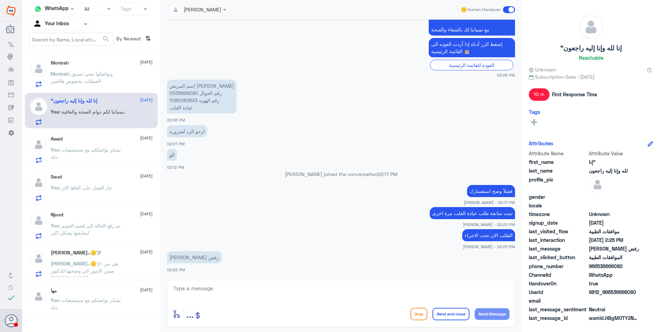
click at [179, 92] on p "إسم المريض [PERSON_NAME] رقم الجوال 0536666080 رقم الهويه 1080083833 عيادة القلب" at bounding box center [201, 97] width 69 height 34
copy p "0536666080"
drag, startPoint x: 193, startPoint y: 289, endPoint x: 196, endPoint y: 291, distance: 3.6
click at [194, 290] on textarea at bounding box center [341, 292] width 337 height 17
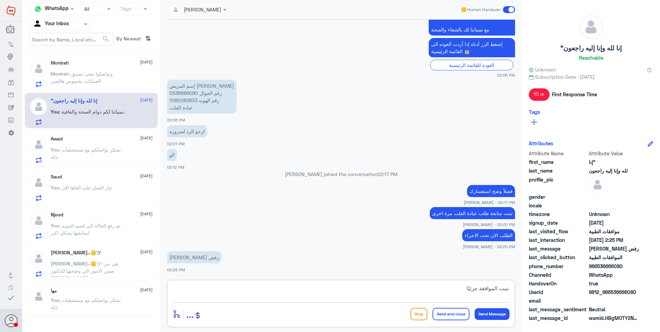
type textarea "تمت الموافقة جزئيًا"
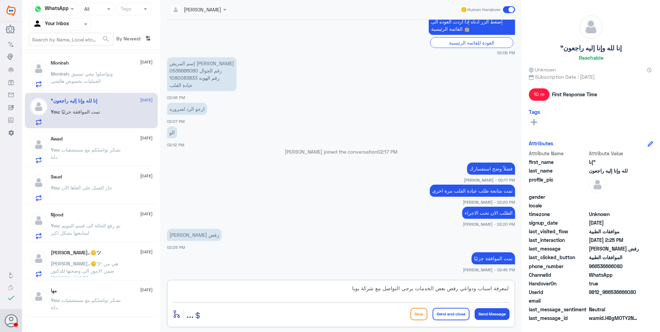
type textarea "لمعرفة اسباب ودواعي رفض بعض الخدمات يرجى التواصل مع شركة بوبا"
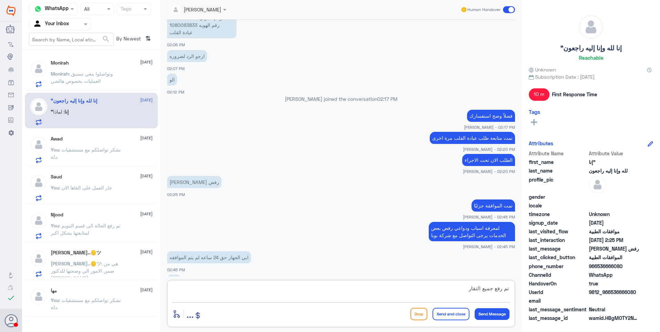
scroll to position [515, 0]
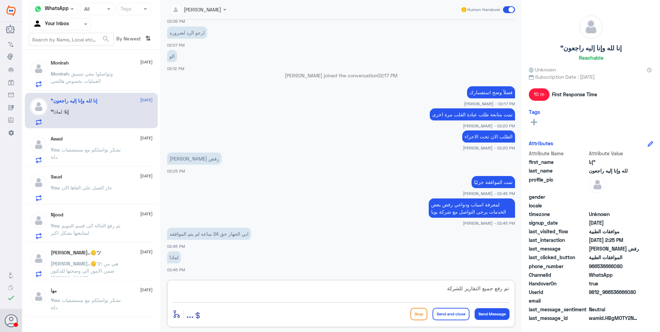
type textarea "تم رفع جميع التقارير للشركة"
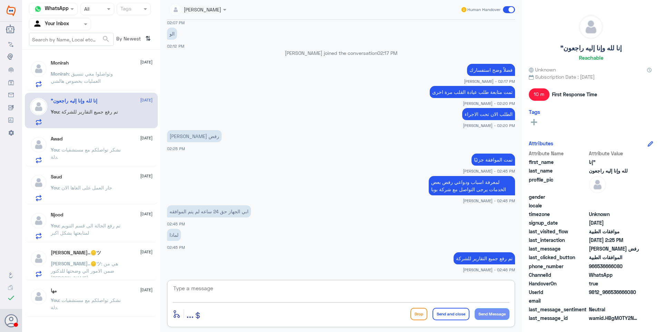
click at [99, 70] on div "Monirah 24 August Monirah : وتواصلوا معي تنسيق العمليات بخصوص هالشي" at bounding box center [102, 73] width 102 height 27
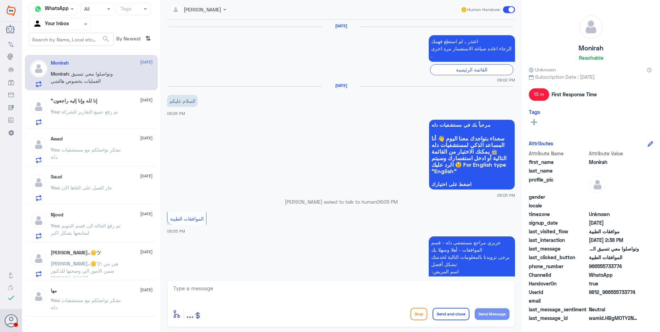
scroll to position [679, 0]
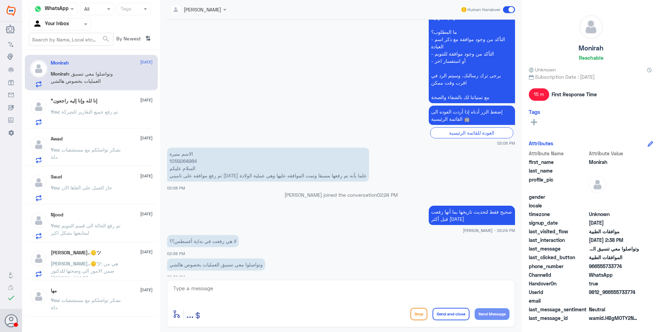
click at [107, 305] on p "You : نشكر تواصلكم مع مستشفيات دلة." at bounding box center [90, 304] width 78 height 17
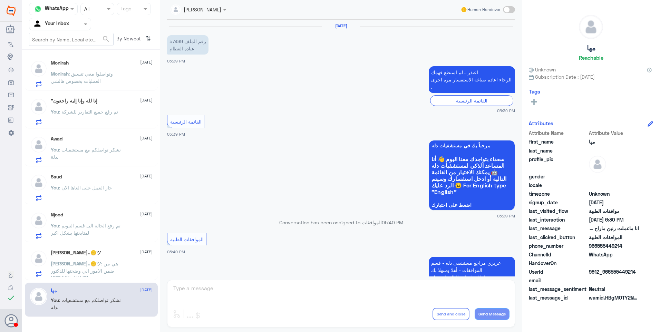
scroll to position [462, 0]
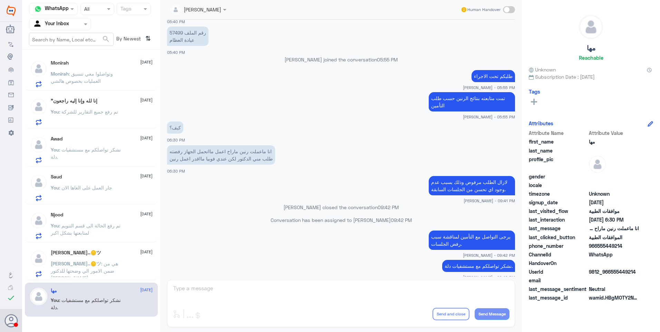
click at [108, 70] on div "Monirah 24 August Monirah : وتواصلوا معي تنسيق العمليات بخصوص هالشي" at bounding box center [102, 73] width 102 height 27
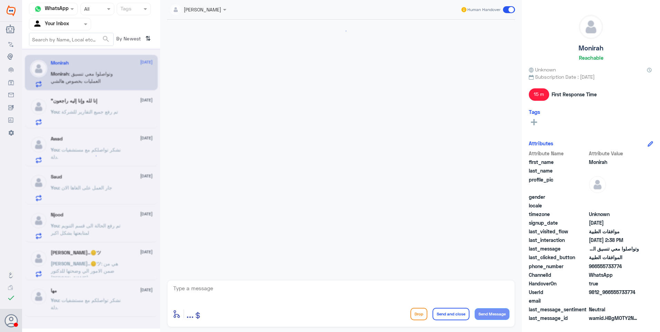
scroll to position [679, 0]
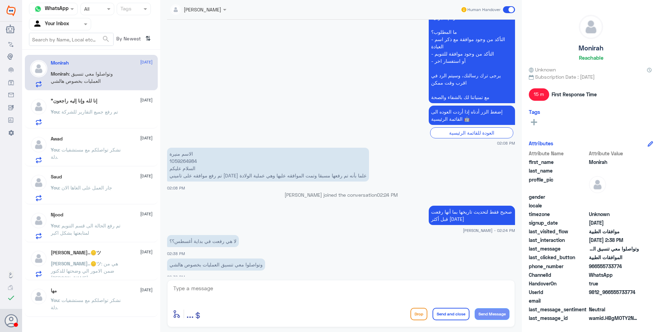
click at [121, 102] on div ""إنا لله وإنا إليه راجعون 24 August" at bounding box center [102, 101] width 102 height 6
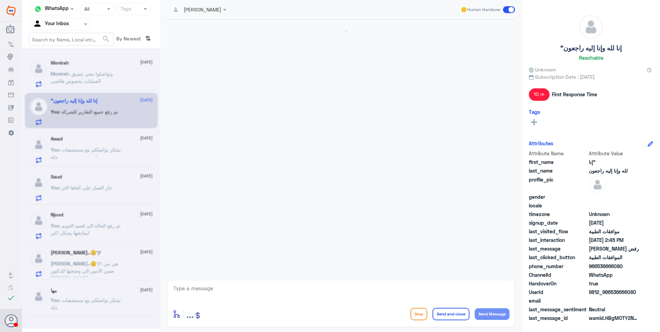
scroll to position [412, 0]
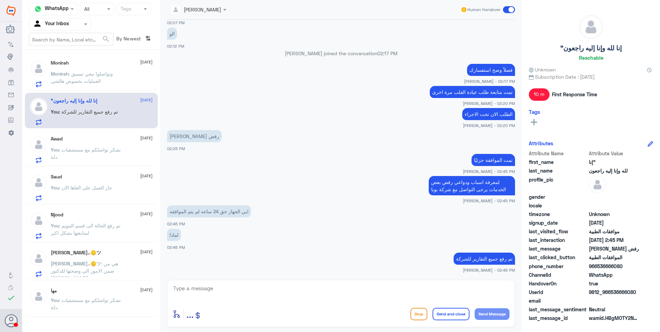
click at [97, 146] on p "You : نشكر تواصلكم مع مستشفيات دلة." at bounding box center [90, 154] width 78 height 17
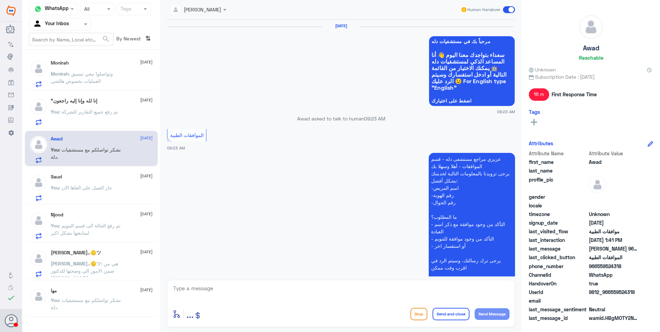
scroll to position [663, 0]
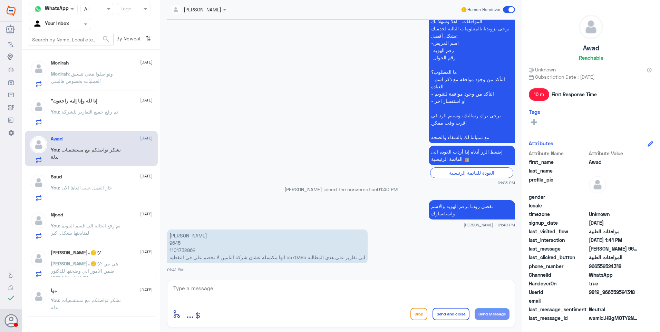
click at [97, 186] on span ": جار العمل على الغاها الان" at bounding box center [85, 188] width 53 height 6
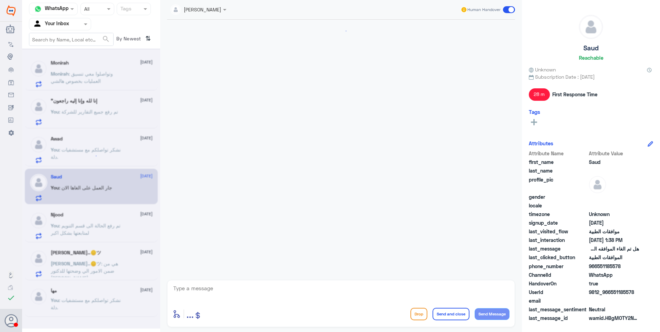
scroll to position [589, 0]
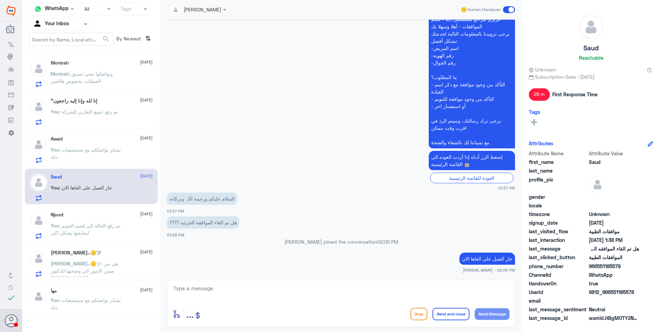
click at [102, 234] on p "You : تم رفع الحالة الى قسم التنويم لمتابعتها بشكل اكبر" at bounding box center [90, 230] width 78 height 17
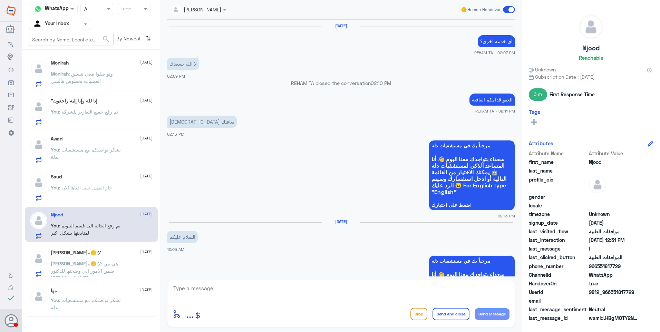
scroll to position [473, 0]
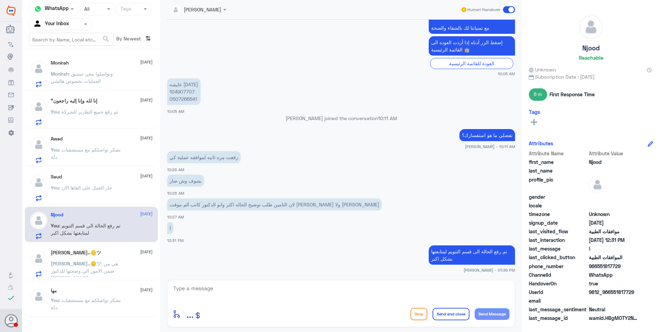
click at [94, 264] on span ": هي من ضمن الامور الي وضحتها للدكتور اساساً" at bounding box center [84, 271] width 67 height 20
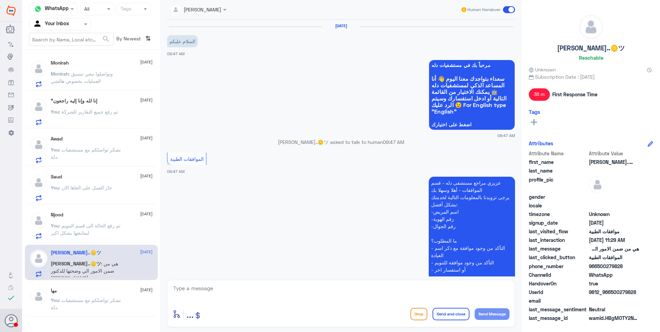
scroll to position [387, 0]
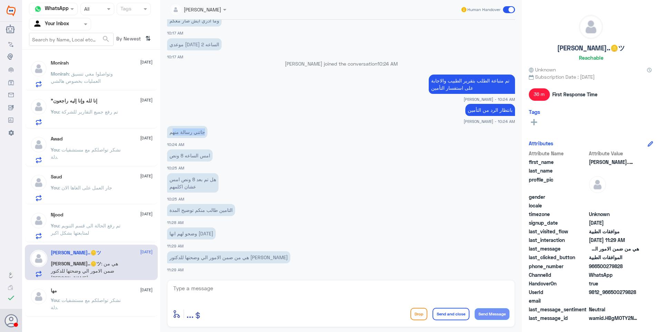
drag, startPoint x: 206, startPoint y: 133, endPoint x: 163, endPoint y: 130, distance: 43.2
click at [163, 130] on div "Ahlam Alshehri Human Handover 24 Aug 2025 السلام عليكم 09:47 AM مرحباً بك في مس…" at bounding box center [341, 167] width 362 height 334
drag, startPoint x: 163, startPoint y: 130, endPoint x: 182, endPoint y: 134, distance: 20.0
click at [182, 133] on p "جاتني رسالة منهم" at bounding box center [187, 132] width 40 height 12
drag, startPoint x: 210, startPoint y: 160, endPoint x: 176, endPoint y: 158, distance: 33.9
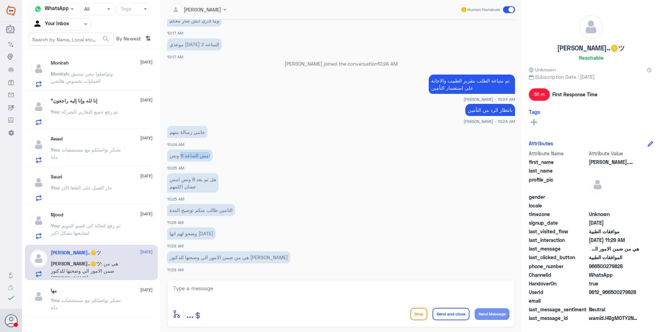
click at [176, 158] on p "امس الساعه 8 ونص" at bounding box center [190, 155] width 46 height 12
drag, startPoint x: 176, startPoint y: 158, endPoint x: 181, endPoint y: 159, distance: 4.9
click at [181, 159] on p "امس الساعه 8 ونص" at bounding box center [190, 155] width 46 height 12
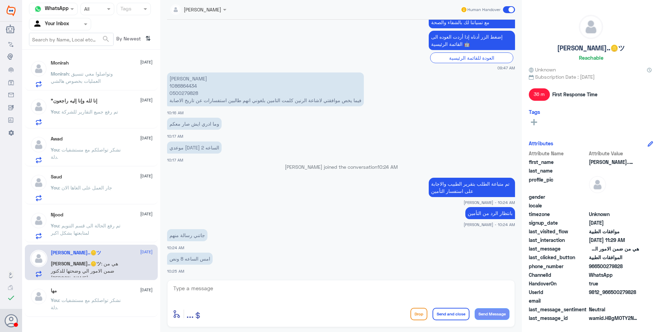
scroll to position [283, 0]
click at [189, 86] on p "سلمان علي الحارثي 1086864434 0500279828 فيما يخص موافقتي لاشاعة الرنين كلمت الت…" at bounding box center [265, 90] width 197 height 34
copy p "1086864434"
click at [212, 290] on textarea at bounding box center [341, 292] width 337 height 17
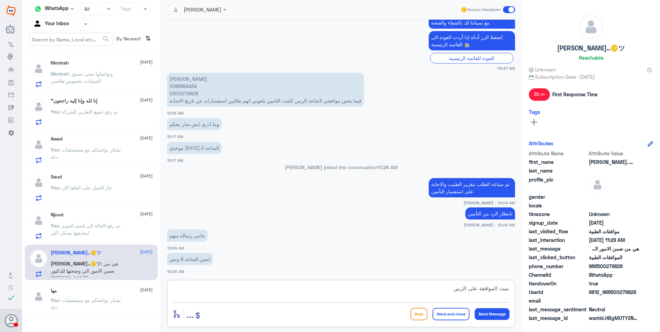
type textarea "تمت الموافقة على الرنين"
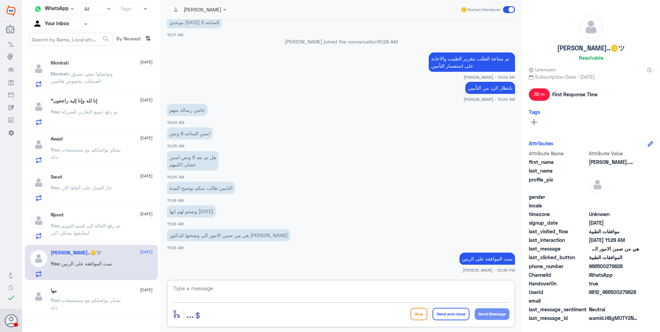
click at [356, 284] on textarea at bounding box center [341, 292] width 337 height 17
type textarea "تمنياتنا لكم دوام الصحة."
click at [451, 314] on button "Send and close" at bounding box center [450, 314] width 37 height 12
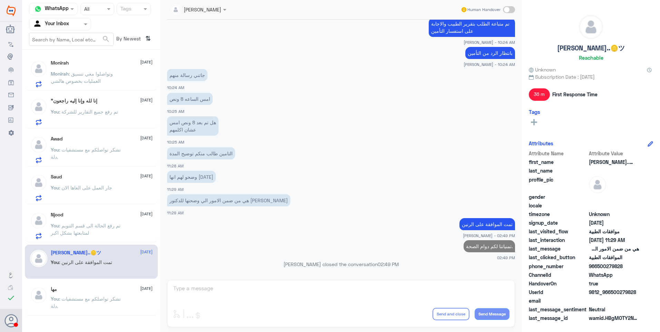
click at [97, 228] on span ": تم رفع الحالة الى قسم التنويم لمتابعتها بشكل اكبر" at bounding box center [86, 229] width 70 height 13
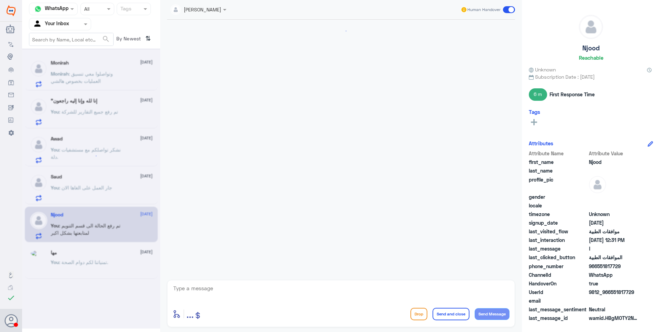
scroll to position [473, 0]
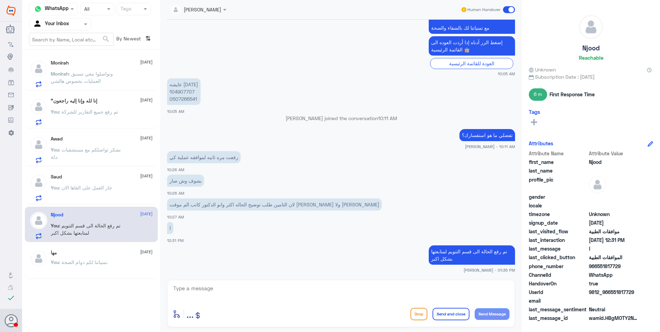
click at [107, 186] on span ": جار العمل على الغاها الان" at bounding box center [85, 188] width 53 height 6
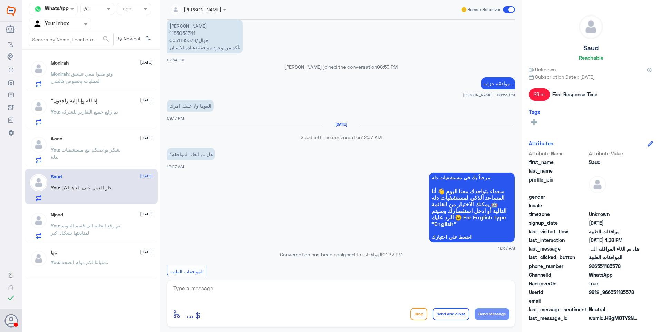
scroll to position [313, 0]
click at [179, 35] on p "بدر سعود 1185054341 جوال/0551185578 تأكد من وجود موافقه/عياده الاسنان" at bounding box center [205, 37] width 76 height 34
copy p "1185054341"
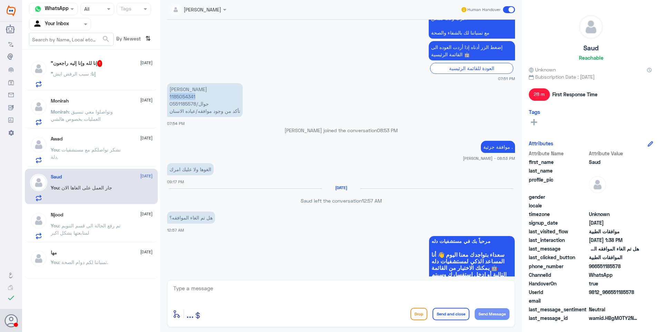
scroll to position [244, 0]
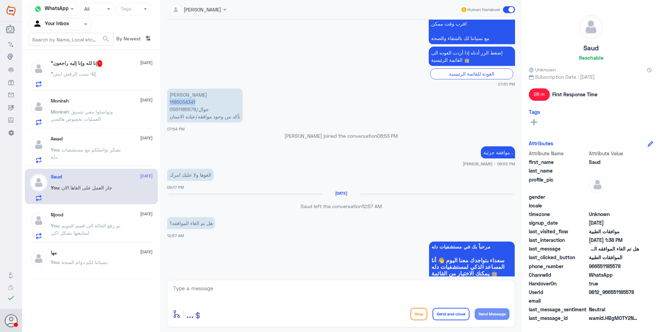
copy p "1185054341"
drag, startPoint x: 212, startPoint y: 296, endPoint x: 209, endPoint y: 287, distance: 9.7
click at [212, 296] on textarea at bounding box center [341, 292] width 337 height 17
type textarea "j"
type textarea "تم تأكيد الغاءها"
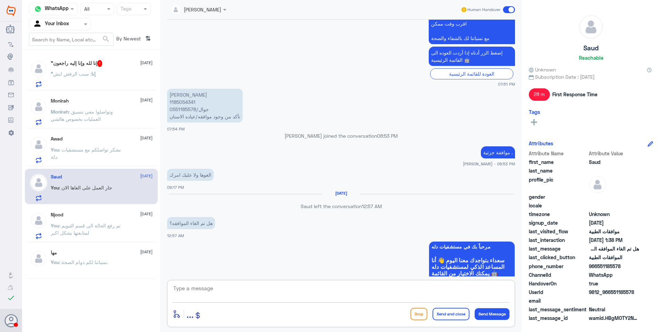
scroll to position [611, 0]
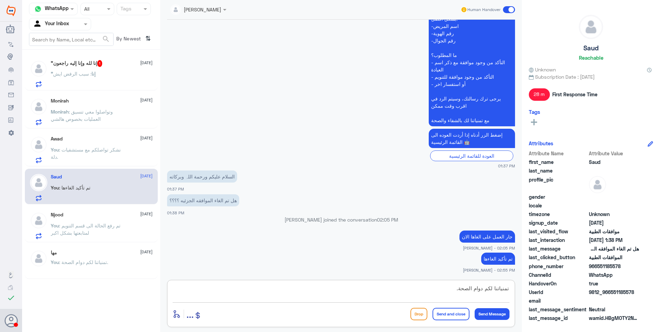
type textarea "تمنياتنا لكم دوام الصحة."
click at [444, 319] on button "Send and close" at bounding box center [450, 314] width 37 height 12
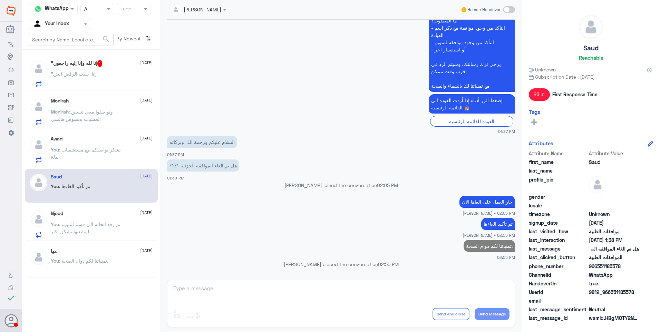
click at [121, 153] on p "You : نشكر تواصلكم مع مستشفيات دلة." at bounding box center [90, 154] width 78 height 17
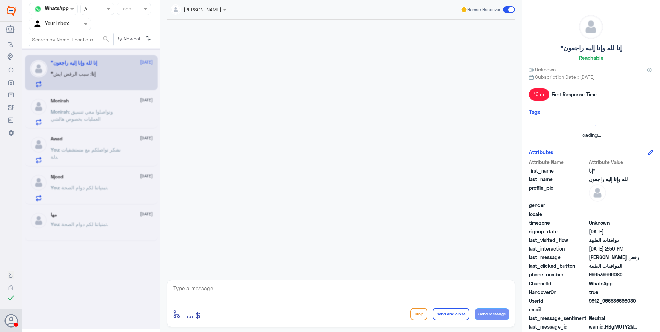
scroll to position [421, 0]
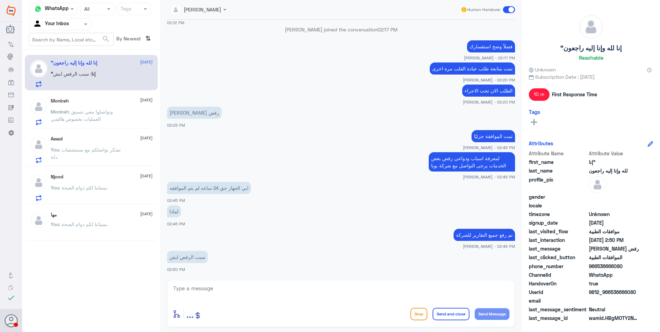
click at [236, 290] on textarea at bounding box center [341, 292] width 337 height 17
type textarea "لا يوجد دواعي طبية كما ذكر التأمين"
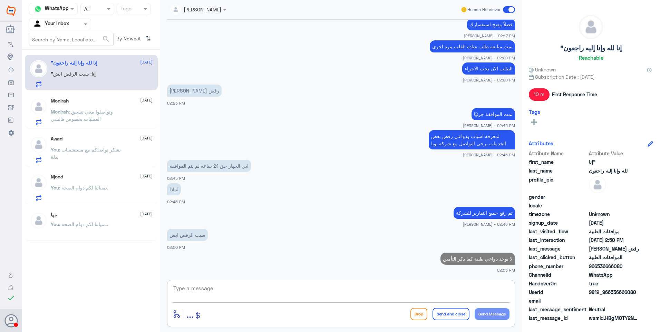
click at [136, 109] on div "Monirah 24 August Monirah : وتواصلوا معي تنسيق العمليات بخصوص هالشي" at bounding box center [102, 111] width 102 height 27
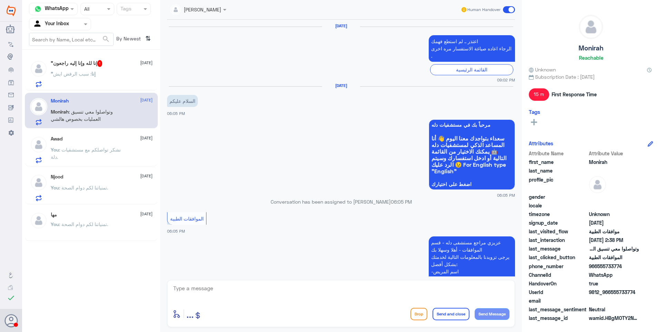
scroll to position [679, 0]
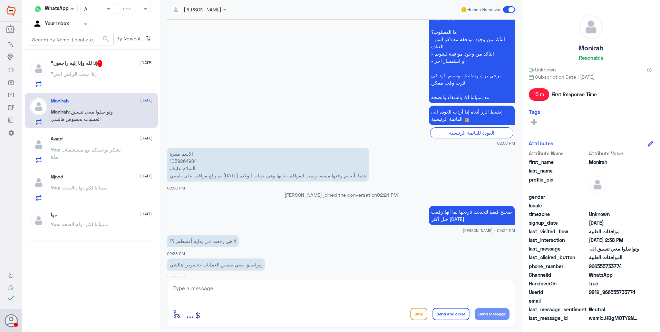
click at [102, 64] on span "1" at bounding box center [99, 63] width 5 height 7
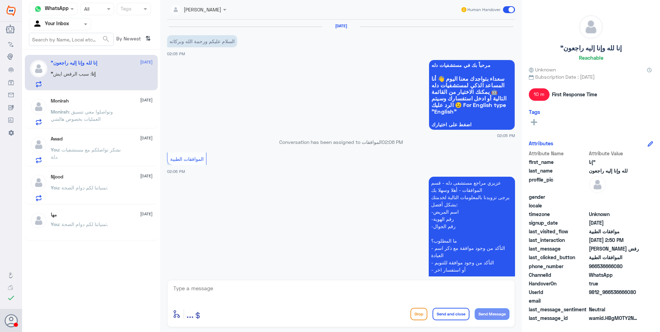
scroll to position [421, 0]
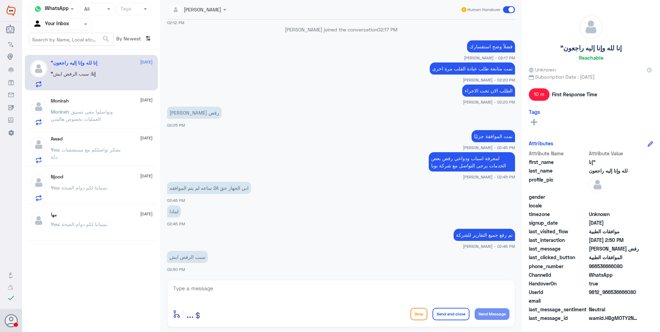
click at [117, 112] on p "Monirah : وتواصلوا معي تنسيق العمليات بخصوص هالشي" at bounding box center [90, 116] width 78 height 17
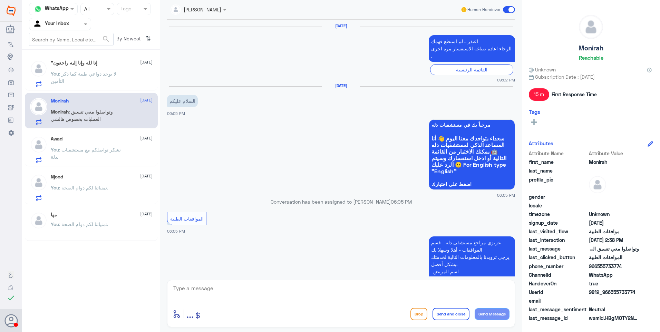
scroll to position [679, 0]
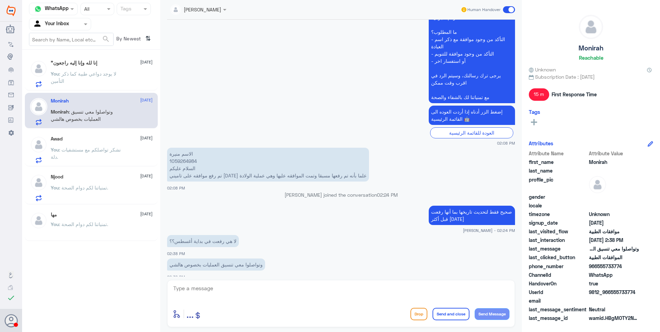
click at [177, 149] on p "الاسم منيرة 1059264984 السلام عليكم تم رفع موافقه على تاميني اليوم علما بأنه تم…" at bounding box center [268, 165] width 202 height 34
click at [180, 153] on p "الاسم منيرة 1059264984 السلام عليكم تم رفع موافقه على تاميني اليوم علما بأنه تم…" at bounding box center [268, 165] width 202 height 34
copy p "1059264984"
click at [205, 294] on textarea at bounding box center [341, 292] width 337 height 17
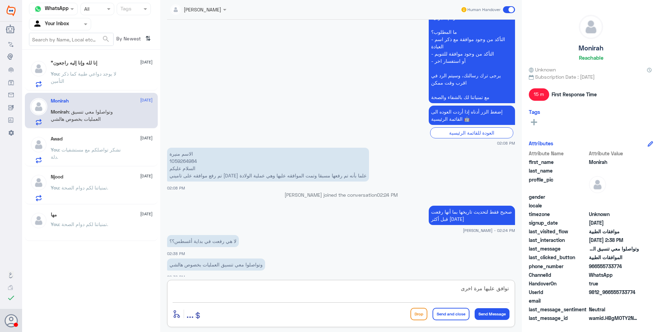
type textarea "توافق عليها مرة اخرى"
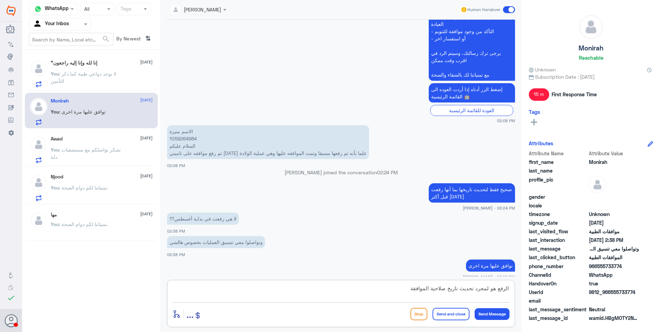
type textarea "الرفع هو لمجرد تحديث تاريخ صلاحية الموافقة"
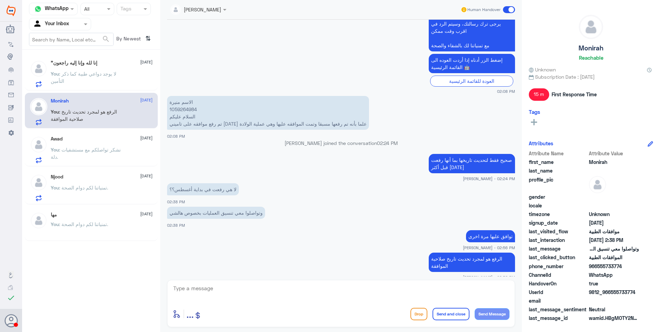
click at [89, 148] on span ": نشكر تواصلكم مع مستشفيات دلة." at bounding box center [86, 153] width 70 height 13
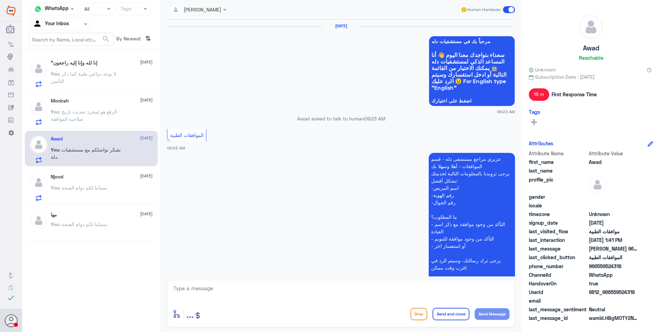
scroll to position [663, 0]
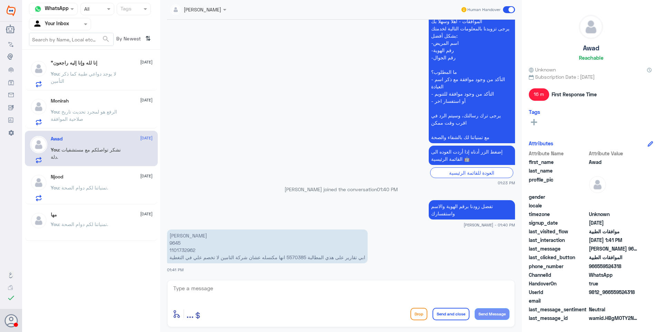
click at [114, 116] on p "You : الرفع هو لمجرد تحديث تاريخ صلاحية الموافقة" at bounding box center [90, 116] width 78 height 17
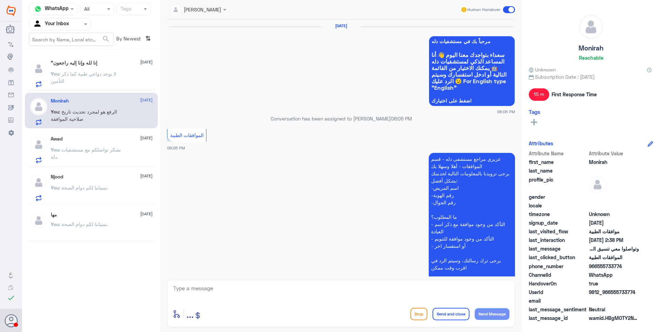
scroll to position [655, 0]
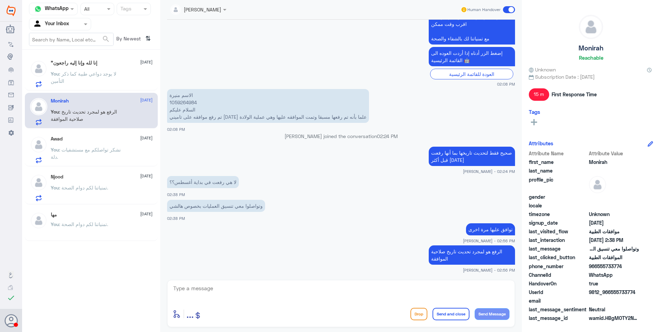
click at [199, 286] on textarea at bounding box center [341, 292] width 337 height 17
type textarea "ا"
type textarea "نشكر لكم تواصلكم مع مستشفيات دلة."
drag, startPoint x: 443, startPoint y: 309, endPoint x: 453, endPoint y: 306, distance: 11.0
click at [444, 310] on button "Send and close" at bounding box center [450, 314] width 37 height 12
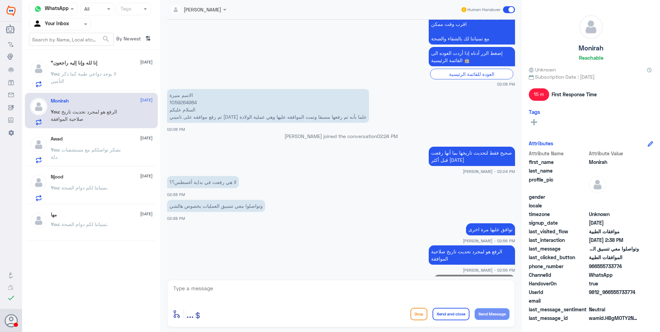
scroll to position [677, 0]
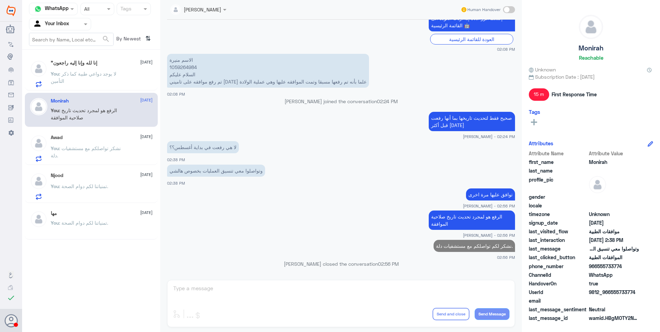
click at [90, 74] on span ": لا يوجد دواعي طبية كما ذكر التأمين" at bounding box center [84, 77] width 66 height 13
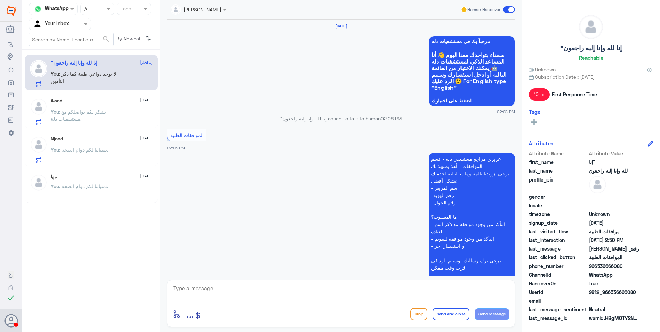
scroll to position [420, 0]
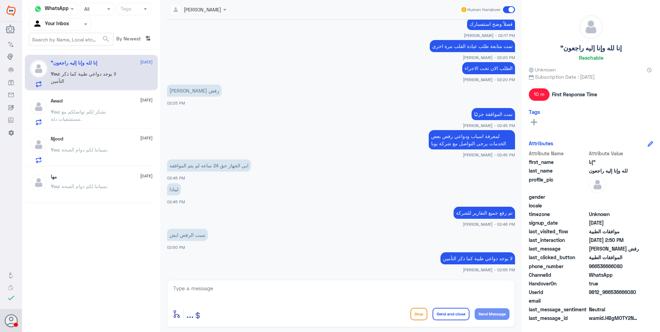
click at [114, 116] on p "You : نشكر لكم تواصلكم مع مستشفيات دلة." at bounding box center [90, 116] width 78 height 17
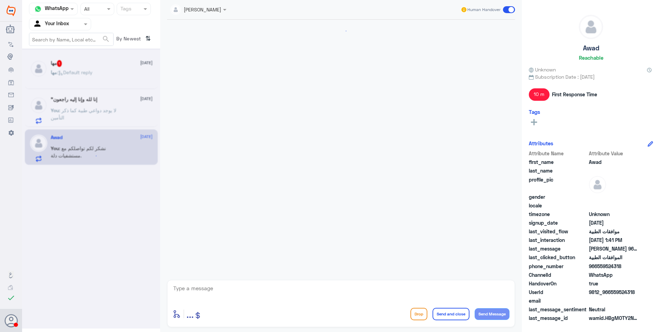
scroll to position [420, 0]
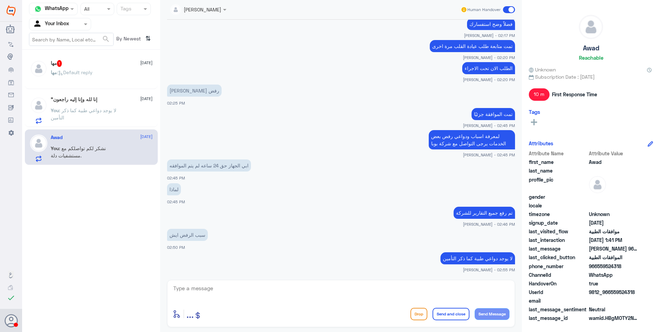
click at [92, 75] on span ": Default reply" at bounding box center [75, 72] width 36 height 6
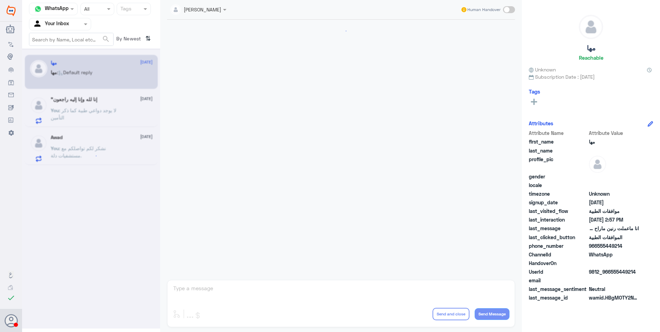
scroll to position [462, 0]
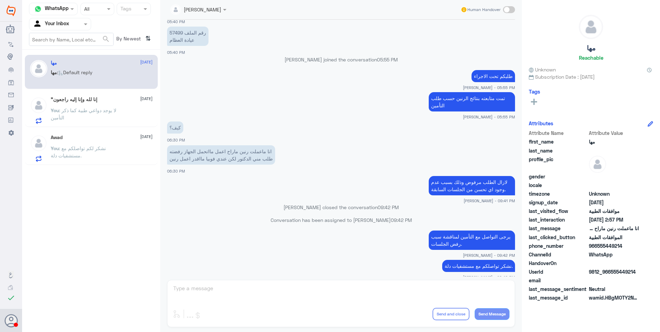
click at [510, 10] on span at bounding box center [509, 9] width 12 height 7
click at [0, 0] on input "checkbox" at bounding box center [0, 0] width 0 height 0
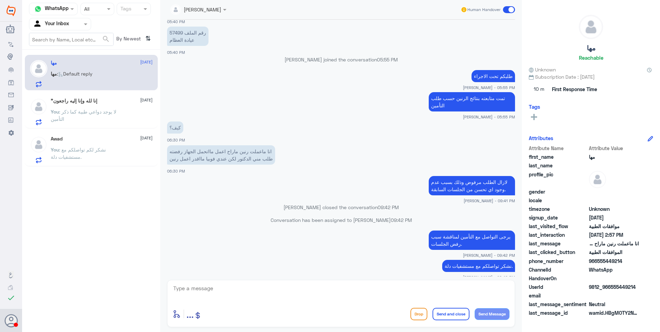
click at [416, 315] on button "Drop" at bounding box center [418, 314] width 17 height 12
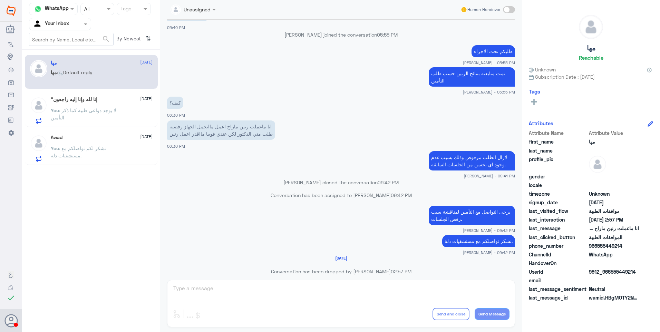
click at [100, 105] on div ""إنا لله وإنا إليه راجعون 24 August You : لا يوجد دواعي طبية كما ذكر التأمين" at bounding box center [102, 110] width 102 height 27
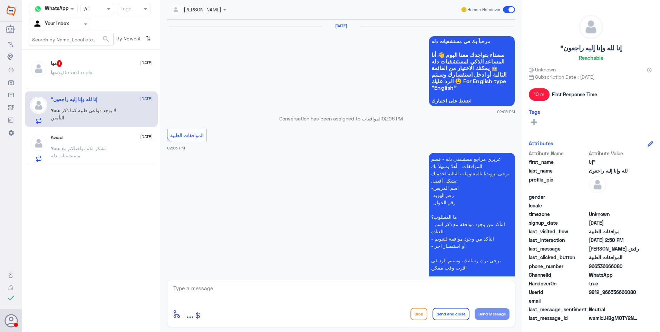
scroll to position [420, 0]
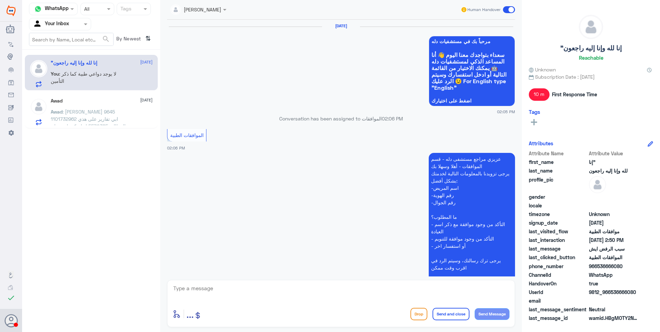
scroll to position [420, 0]
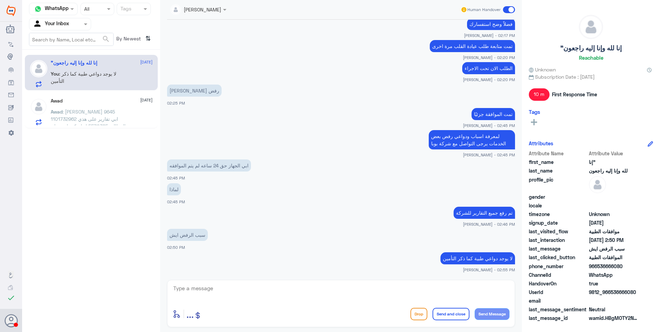
click at [98, 118] on span ": [PERSON_NAME] 9645 1101732962 ابي تقارير على هذي المطالبة 5570385 انها مكنسله…" at bounding box center [88, 126] width 75 height 35
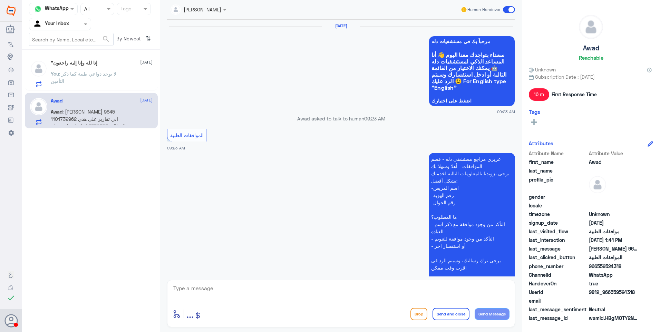
scroll to position [663, 0]
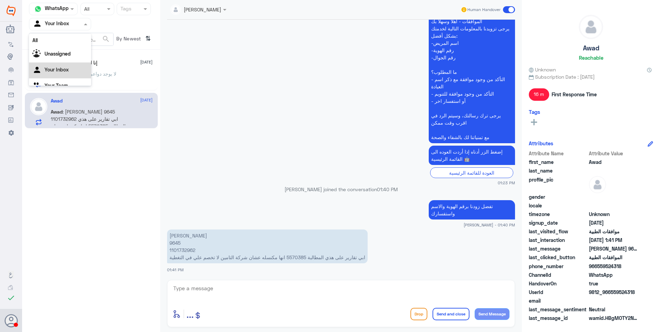
click at [70, 22] on input "text" at bounding box center [52, 24] width 38 height 8
click at [67, 79] on div "Your Team" at bounding box center [60, 86] width 62 height 16
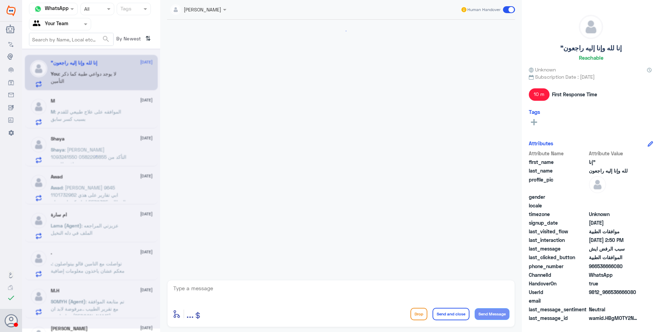
scroll to position [420, 0]
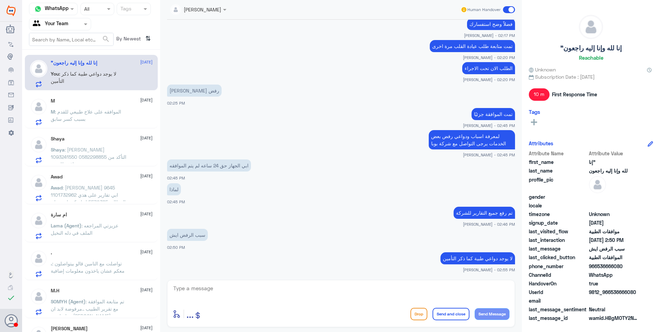
click at [85, 98] on div "M [DATE]" at bounding box center [102, 101] width 102 height 6
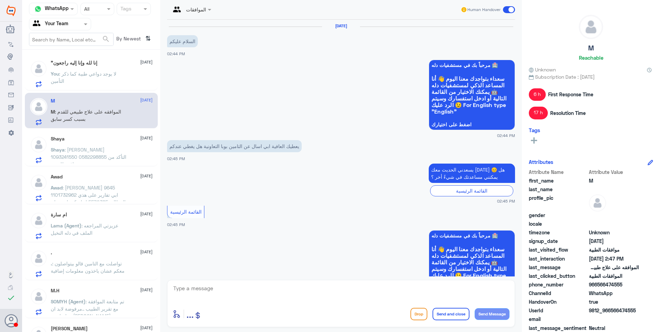
scroll to position [680, 0]
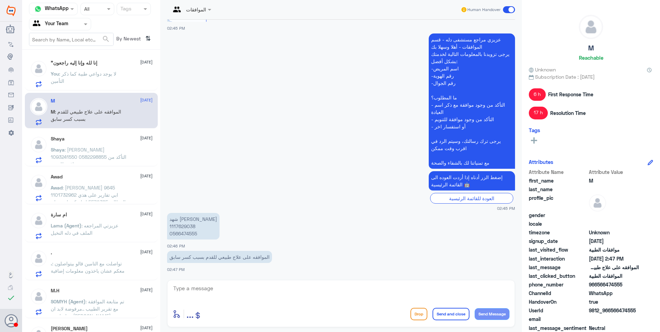
click at [94, 222] on p "Lama (Agent) : عزيزتي المراجعه الملف في دله النخيل" at bounding box center [90, 230] width 78 height 17
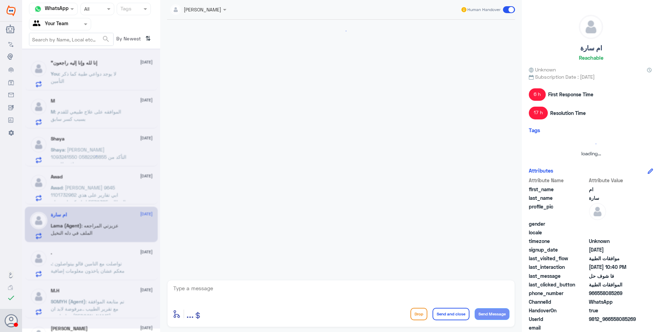
scroll to position [235, 0]
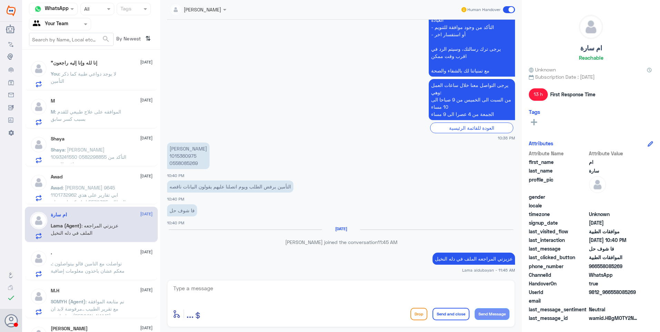
click at [94, 151] on span ": شايع موسى هتان 1093241550 0582298855 التأكد من موافقة للتنويم" at bounding box center [89, 157] width 76 height 20
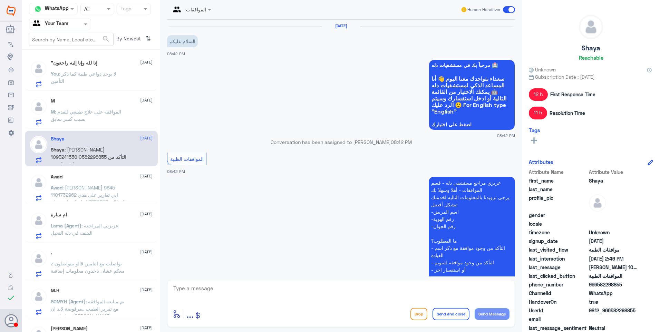
scroll to position [565, 0]
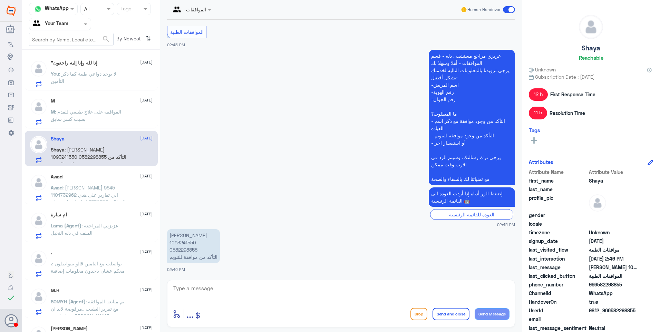
click at [95, 176] on div "Awad 24 August" at bounding box center [102, 177] width 102 height 6
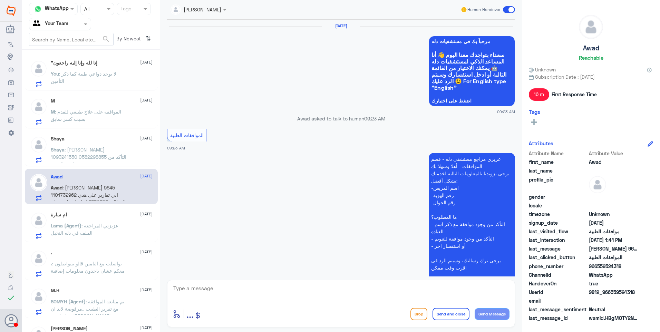
scroll to position [663, 0]
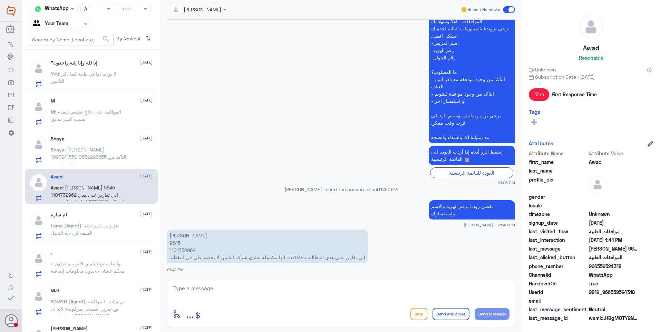
click at [88, 144] on div "Shaya 24 August Shaya : شايع موسى هتان 1093241550 0582298855 التأكد من موافقة ل…" at bounding box center [102, 149] width 102 height 27
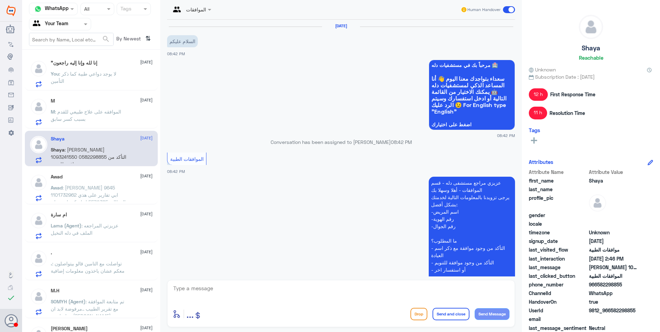
scroll to position [565, 0]
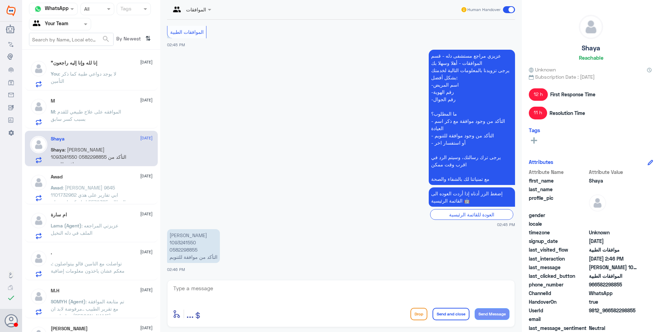
click at [188, 241] on p "شايع موسى هتان 1093241550 0582298855 التأكد من موافقة للتنويم" at bounding box center [193, 246] width 53 height 34
copy p "1093241550"
click at [212, 289] on textarea at bounding box center [341, 292] width 337 height 17
type textarea "g"
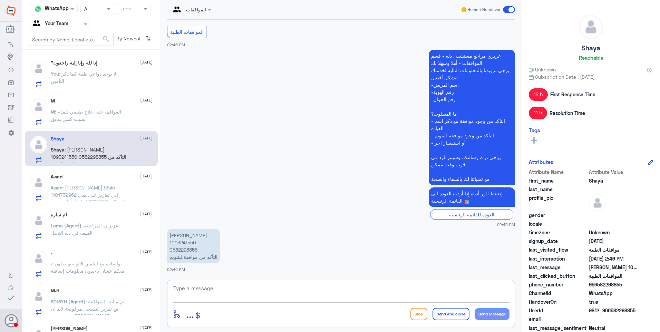
type textarea "ت"
type textarea "نما أم النخيل؟"
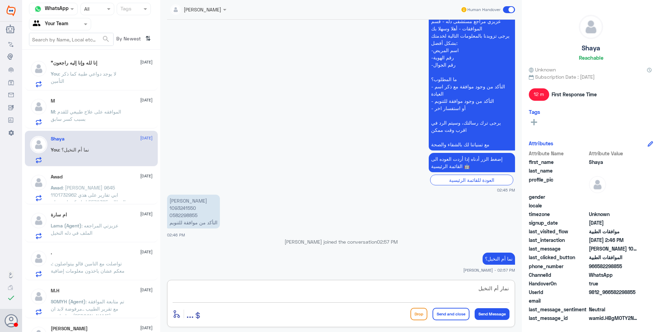
type textarea "نمار أم النخيل؟"
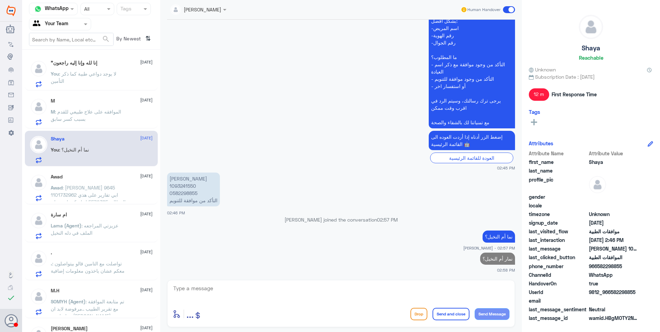
click at [113, 116] on p "M : الموافقه على علاج طبيعي للقدم بسبب كسر سابق" at bounding box center [90, 116] width 78 height 17
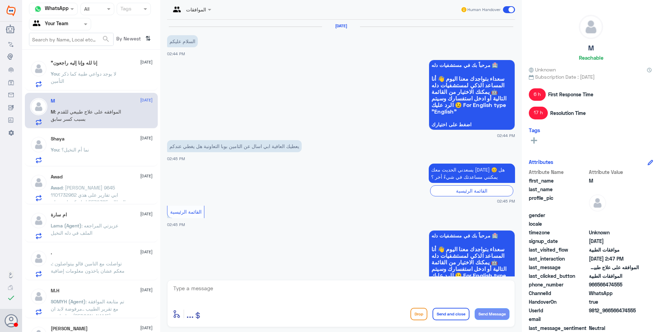
scroll to position [680, 0]
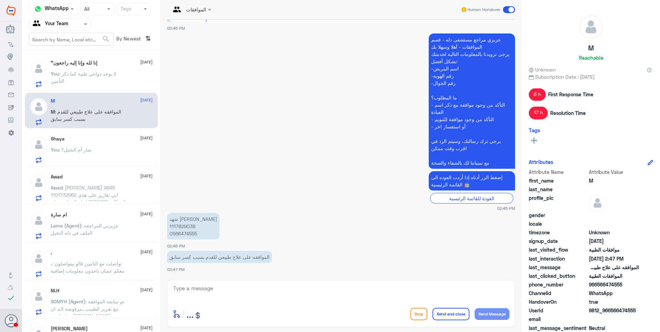
click at [180, 225] on p "شهد عبيد بداح القحطاني 1117629038 0566474555" at bounding box center [193, 226] width 52 height 27
copy p "1117629038"
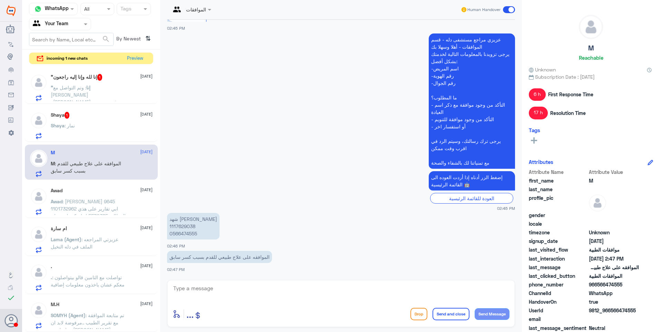
click at [99, 138] on div "Shaya : نمار" at bounding box center [102, 132] width 102 height 16
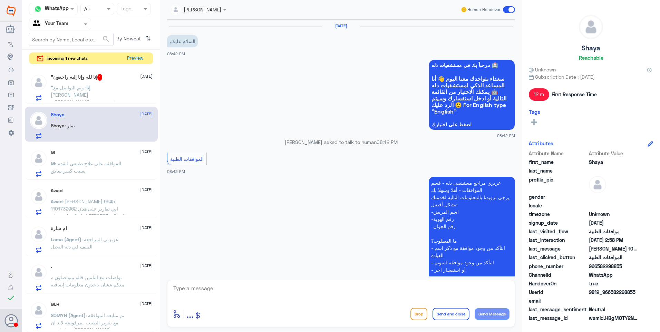
scroll to position [645, 0]
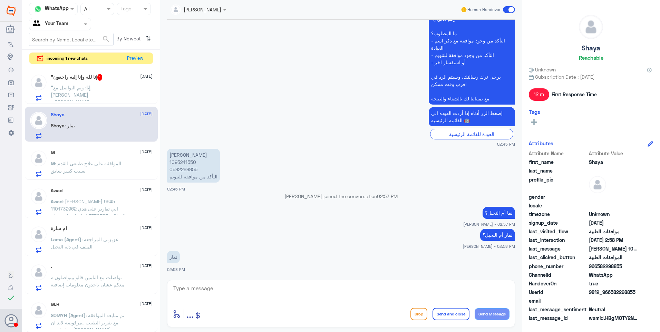
click at [216, 292] on textarea at bounding box center [341, 292] width 337 height 17
type textarea "g"
type textarea "س"
type textarea "للاسف هذا خاص فقط بقسم موافقات النخيل"
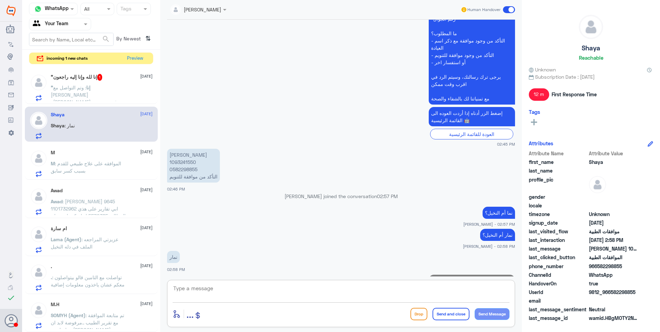
scroll to position [675, 0]
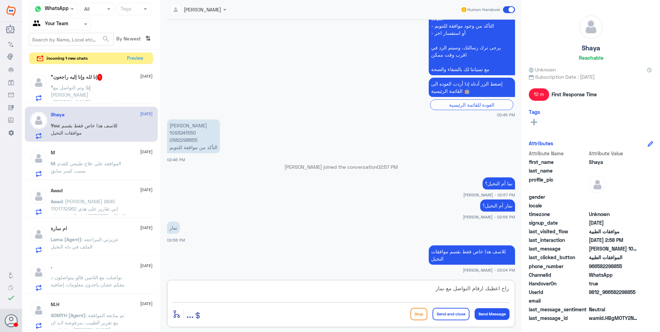
type textarea "راح اعطيك ارقام التواصل مع نمار"
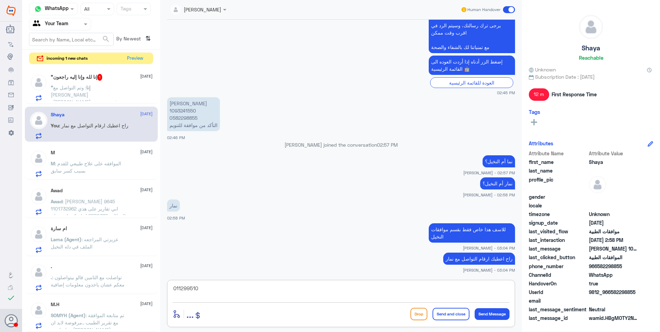
type textarea "0112995104"
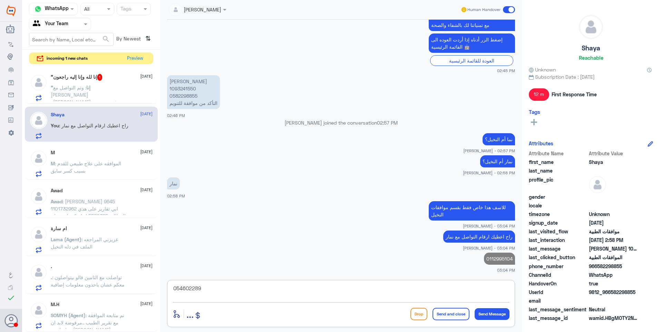
type textarea "0546022896"
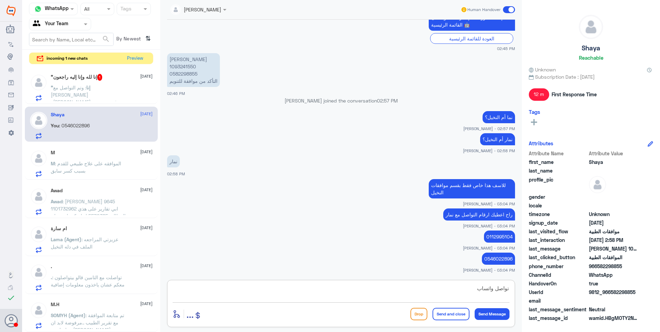
type textarea "تواصل واتساب"
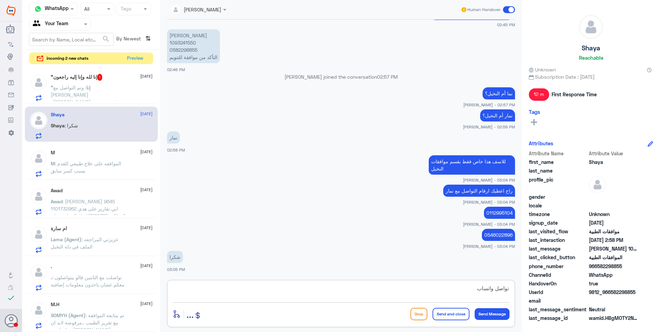
drag, startPoint x: 472, startPoint y: 284, endPoint x: 549, endPoint y: 282, distance: 77.7
click at [549, 282] on div "Channel WhatsApp Status × All Tags Agent Filter Your Team search By Newest ⇅ in…" at bounding box center [341, 167] width 638 height 334
type textarea "h"
type textarea "العفو تمنياتنا لكم دوام الصحة"
click at [450, 315] on button "Send and close" at bounding box center [450, 314] width 37 height 12
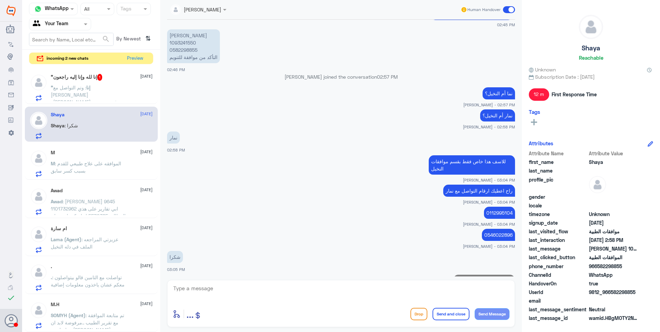
scroll to position [787, 0]
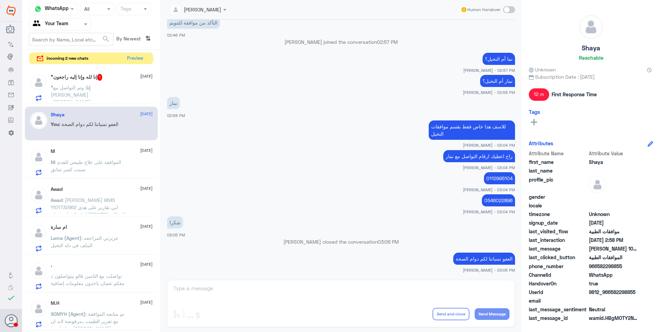
click at [346, 208] on div "0546022896 Ahlam Alshehri - 03:04 PM" at bounding box center [341, 204] width 348 height 22
click at [97, 94] on span ": وتم التواصل مع بوبا وافادني برفع تقرير من الدكتور بذالك" at bounding box center [86, 99] width 70 height 28
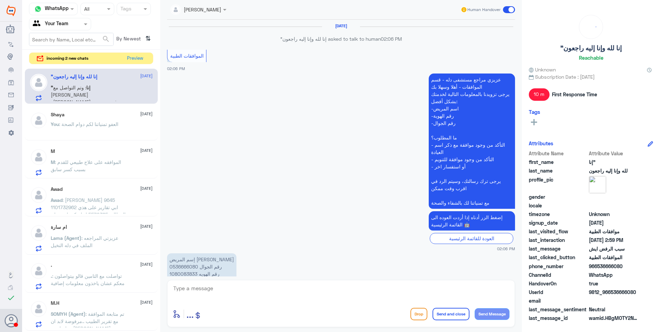
scroll to position [387, 0]
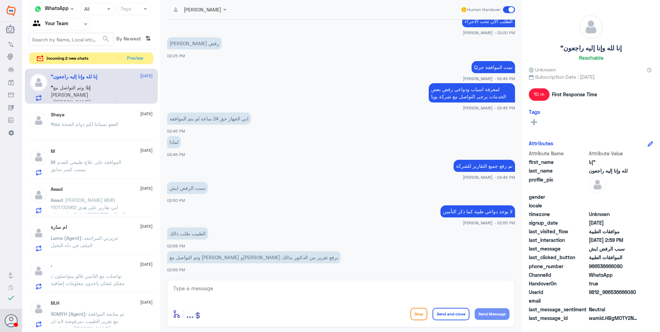
click at [226, 282] on div "enter flow name ... Drop Send and close Send Message" at bounding box center [341, 303] width 348 height 47
click at [231, 288] on textarea at bounding box center [341, 292] width 337 height 17
type textarea "h"
type textarea "اذا يجب التواصل مع قسم التقارير لتحديث تقرير الطبيب بالمبررات الكافية"
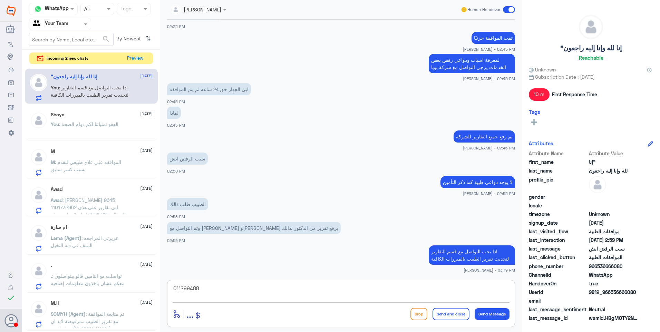
type textarea "0112994881"
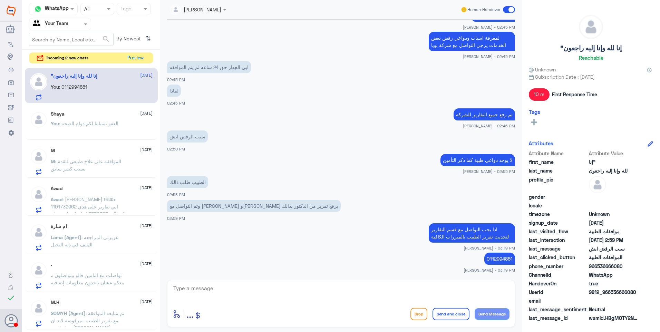
click at [135, 57] on button "Preview" at bounding box center [135, 58] width 21 height 11
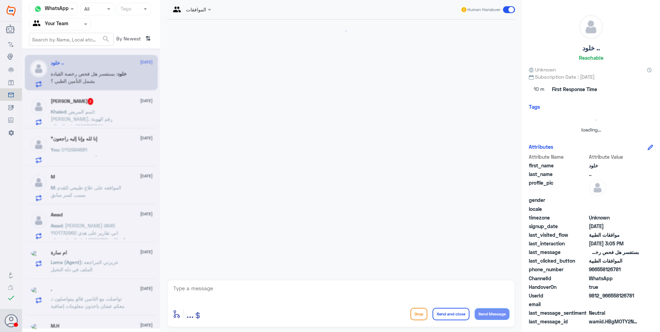
scroll to position [105, 0]
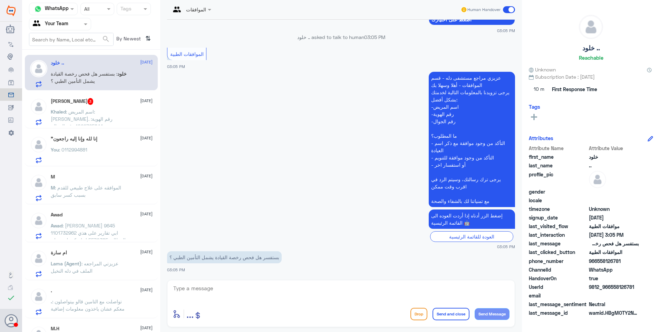
drag, startPoint x: 197, startPoint y: 297, endPoint x: 201, endPoint y: 287, distance: 10.7
click at [197, 295] on textarea at bounding box center [341, 292] width 337 height 17
drag, startPoint x: 201, startPoint y: 287, endPoint x: 218, endPoint y: 279, distance: 19.6
click at [201, 287] on textarea at bounding box center [341, 292] width 337 height 17
type textarea "ت"
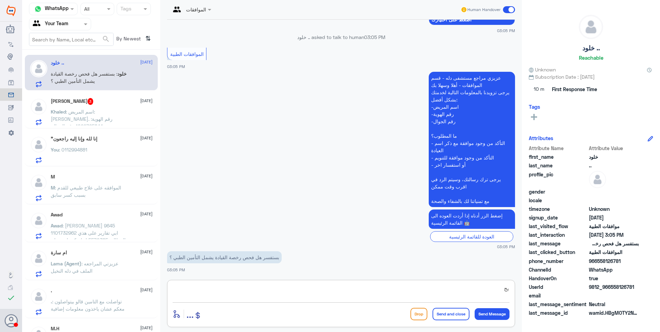
type textarea "ي"
type textarea "يرجى لاستفسار من شركة التأمين نفسها."
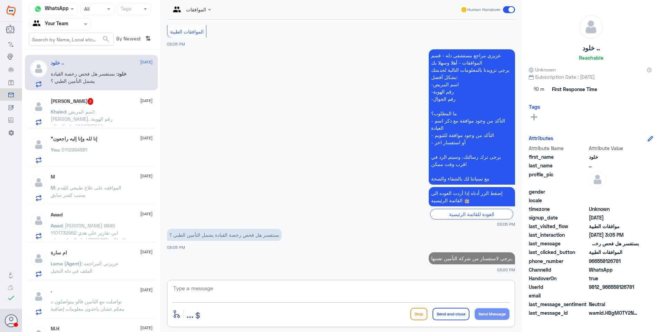
click at [105, 112] on span ": اسم المريض: خالد اليوسف. رقم الهوية: 1022765844 رقم الجوال: 0555225058 - تغطي…" at bounding box center [89, 126] width 77 height 35
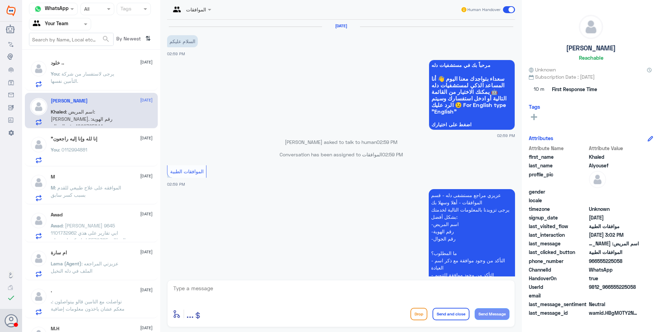
scroll to position [147, 0]
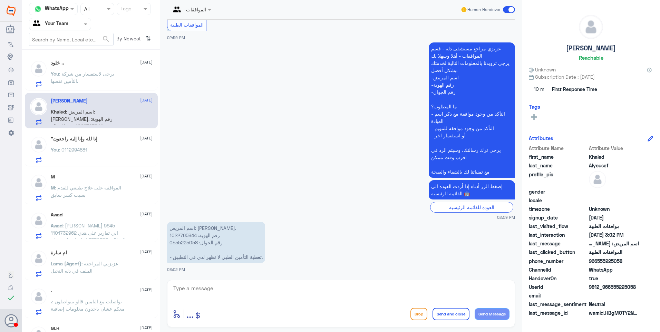
click at [178, 235] on p "اسم المريض: خالد اليوسف. رقم الهوية: 1022765844 رقم الجوال: 0555225058 - تغطية …" at bounding box center [216, 242] width 98 height 41
copy p "1022765844"
click at [316, 246] on app-msgs-text "اسم المريض: خالد اليوسف. رقم الهوية: 1022765844 رقم الجوال: 0555225058 - تغطية …" at bounding box center [341, 243] width 348 height 42
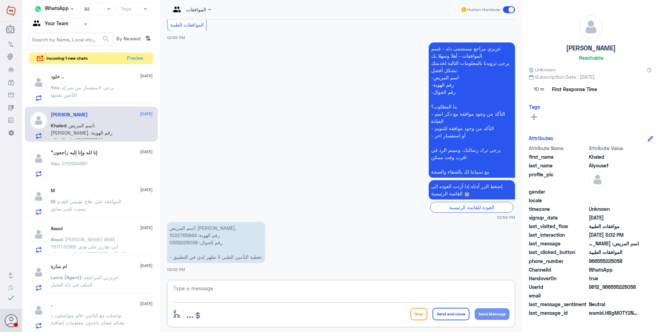
drag, startPoint x: 208, startPoint y: 289, endPoint x: 216, endPoint y: 293, distance: 9.0
click at [209, 290] on textarea at bounding box center [341, 292] width 337 height 17
type textarea "j"
type textarea "تم تحديث تأمينكم"
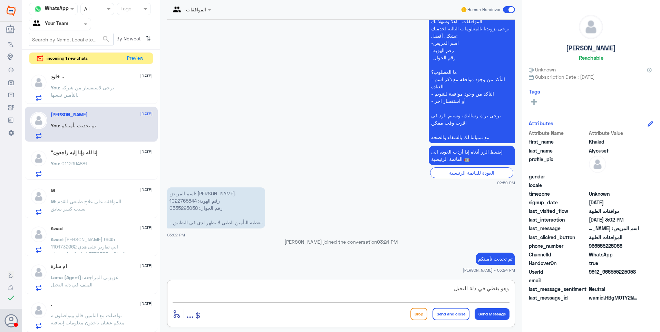
type textarea "وهو يغطي في دلة النخيل"
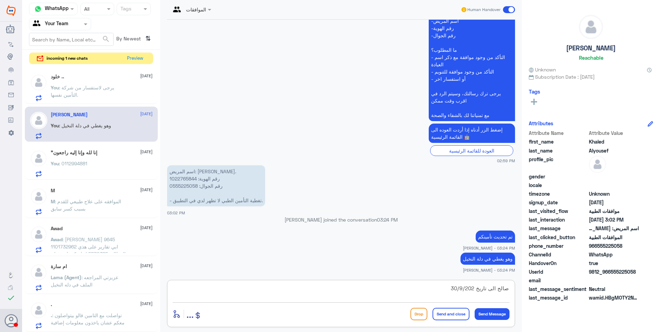
type textarea "صالح الى تاريخ 30/9/2025"
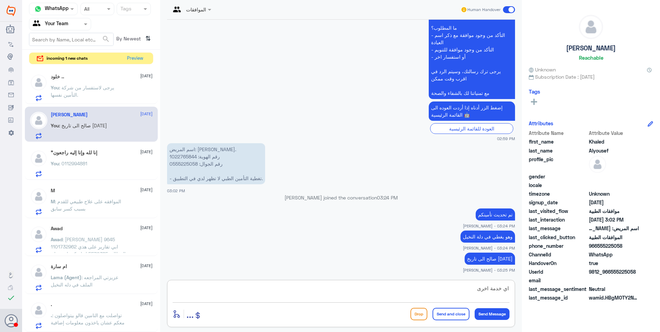
type textarea "اي خدمة اخرى؟"
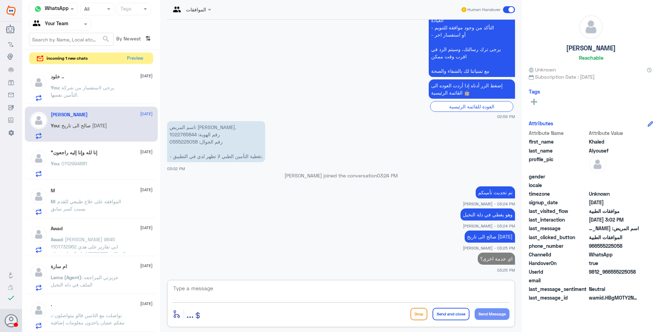
click at [92, 90] on p "You : يرجى لاستفسار من شركة التأمين نفسها." at bounding box center [90, 92] width 78 height 17
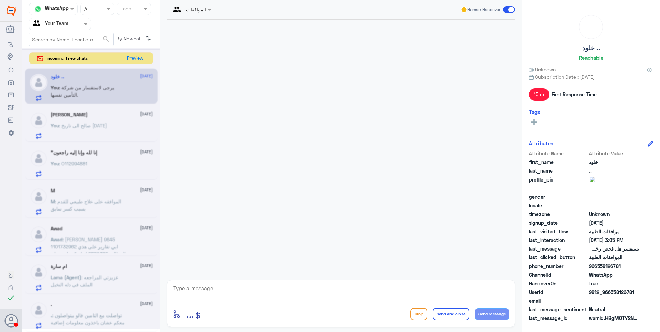
scroll to position [140, 0]
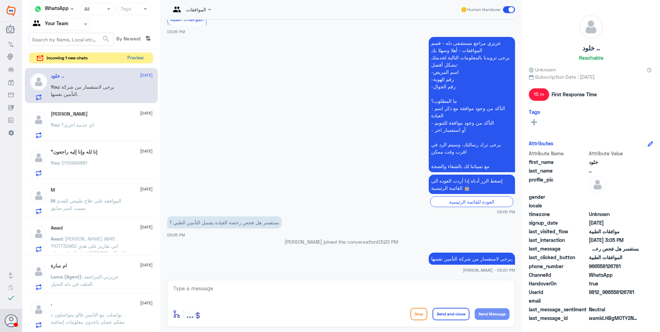
click at [133, 56] on button "Preview" at bounding box center [135, 58] width 21 height 11
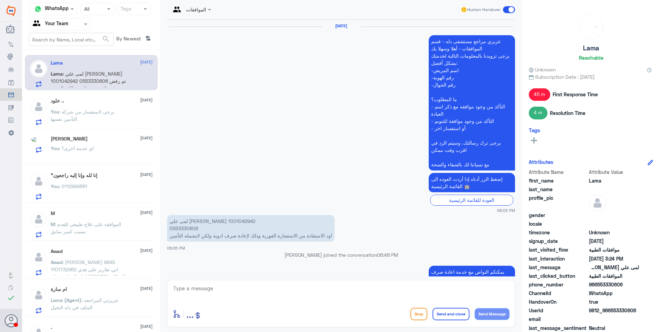
scroll to position [666, 0]
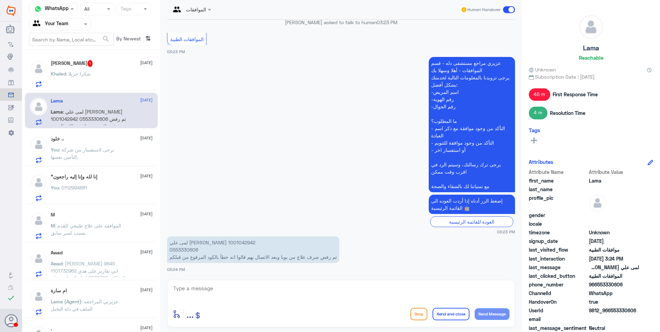
click at [112, 68] on div "Khaled Alyousef 1 24 August Khaled : شكرا جزيلا" at bounding box center [102, 73] width 102 height 27
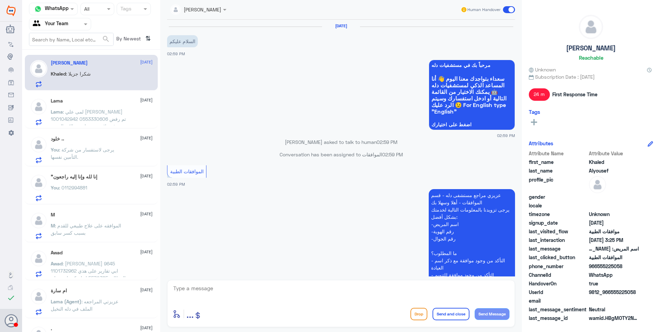
scroll to position [271, 0]
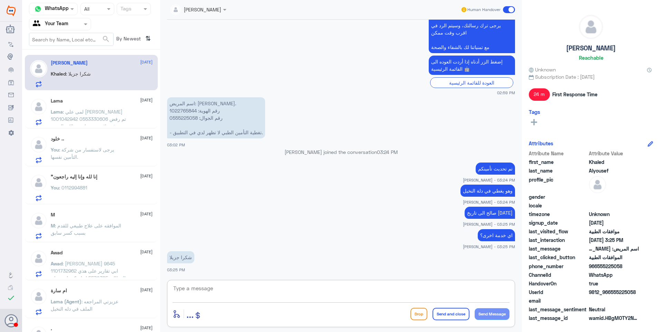
click at [189, 294] on textarea at bounding box center [341, 292] width 337 height 17
type textarea "h"
type textarea "العفو .. دمتم سالمين."
click at [450, 318] on button "Send and close" at bounding box center [450, 314] width 37 height 12
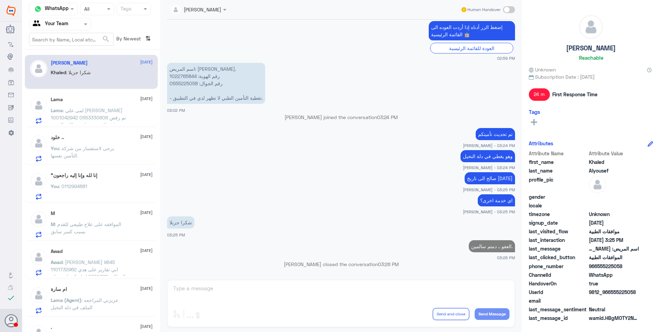
click at [92, 102] on div "Lama 24 August Lama : لمى علي السويح 1001042942 0553330606 تم رفض صرف علاج من ب…" at bounding box center [102, 110] width 102 height 27
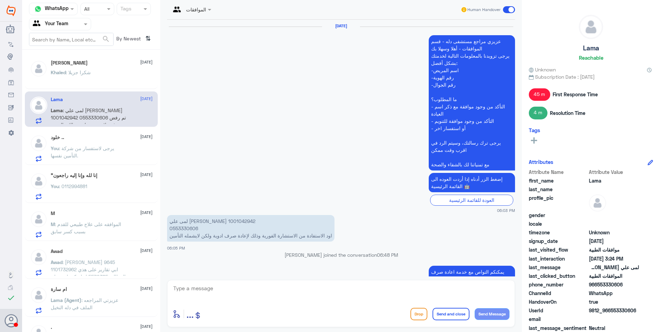
scroll to position [666, 0]
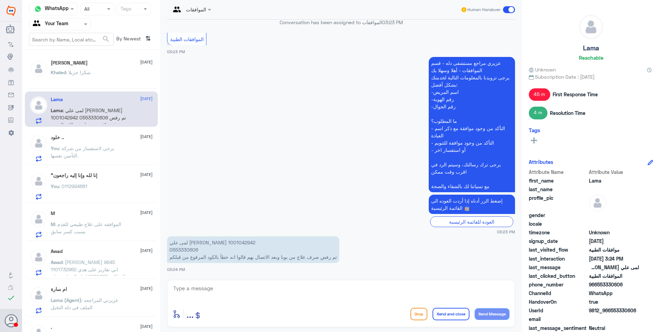
click at [184, 246] on p "لمى علي السويح 1001042942 0553330606 تم رفض صرف علاج من بوبا وبعد الاتصال بهم ق…" at bounding box center [253, 249] width 172 height 27
click at [182, 243] on p "لمى علي السويح 1001042942 0553330606 تم رفض صرف علاج من بوبا وبعد الاتصال بهم ق…" at bounding box center [253, 249] width 172 height 27
copy p "1001042942"
drag, startPoint x: 333, startPoint y: 256, endPoint x: 246, endPoint y: 249, distance: 87.2
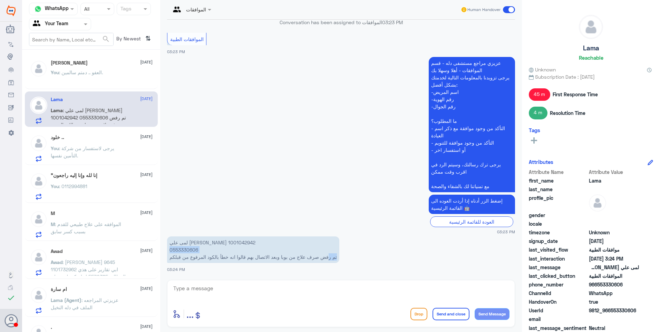
click at [246, 249] on p "لمى علي السويح 1001042942 0553330606 تم رفض صرف علاج من بوبا وبعد الاتصال بهم ق…" at bounding box center [253, 249] width 172 height 27
drag, startPoint x: 246, startPoint y: 249, endPoint x: 271, endPoint y: 256, distance: 26.5
click at [271, 256] on p "لمى علي السويح 1001042942 0553330606 تم رفض صرف علاج من بوبا وبعد الاتصال بهم ق…" at bounding box center [253, 249] width 172 height 27
click at [238, 285] on textarea at bounding box center [341, 292] width 337 height 17
type textarea "نمار أم النخيل؟"
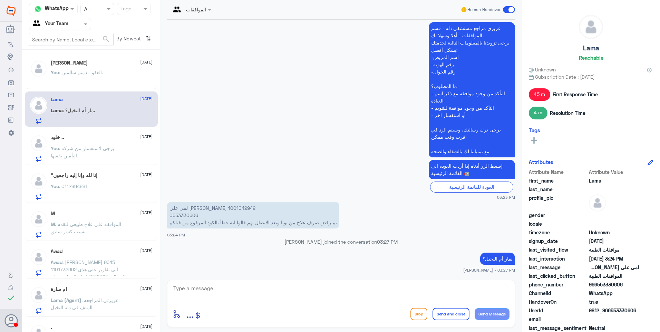
scroll to position [688, 0]
click at [76, 166] on div "Khaled Alyousef 24 August You : العفو .. دمتم سالمين. Lama 24 August You : نمار…" at bounding box center [91, 193] width 138 height 282
click at [92, 152] on p "You : يرجى لاستفسار من شركة التأمين نفسها." at bounding box center [90, 153] width 78 height 17
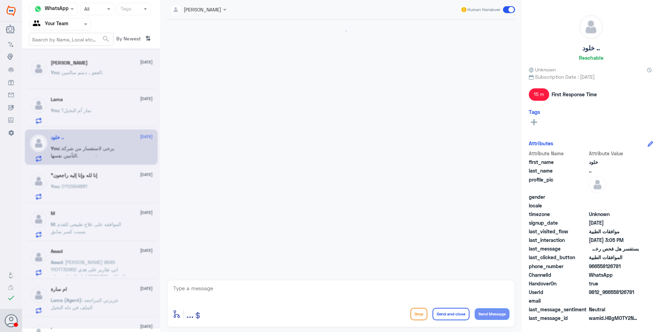
scroll to position [140, 0]
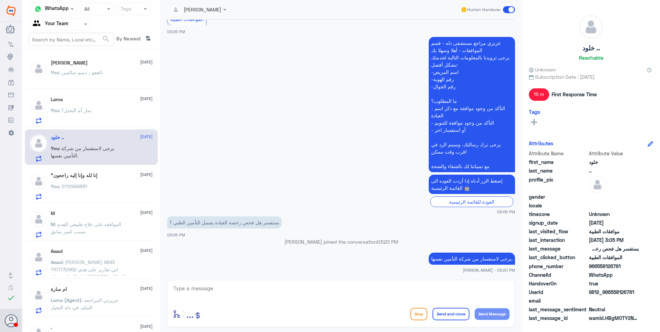
click at [86, 260] on span ": [PERSON_NAME] 9645 1101732962 ابي تقارير على هذي المطالبة 5570385 انها مكنسله…" at bounding box center [88, 276] width 75 height 35
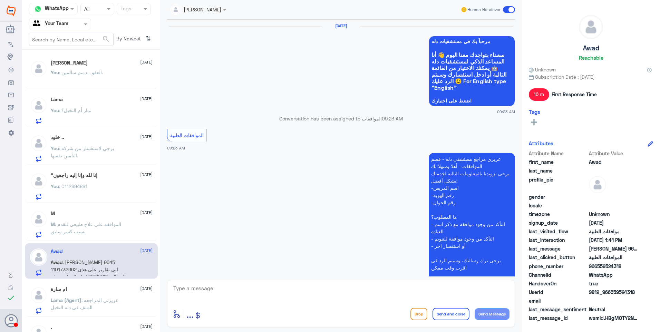
scroll to position [663, 0]
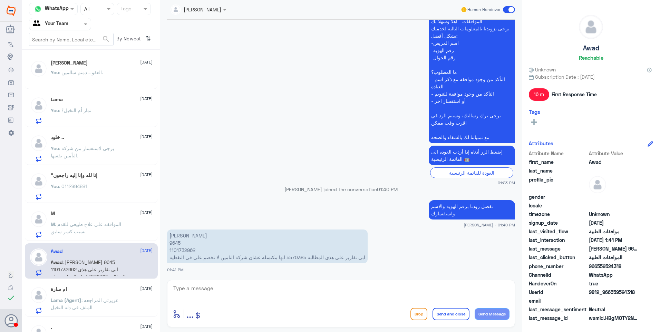
click at [179, 243] on p "عوض العتيبي 9645 1101732962 ابي تقارير على هذي المطالبة 5570385 انها مكنسله عشا…" at bounding box center [267, 246] width 200 height 34
copy p "9645"
click at [301, 254] on p "عوض العتيبي 9645 1101732962 ابي تقارير على هذي المطالبة 5570385 انها مكنسله عشا…" at bounding box center [267, 246] width 200 height 34
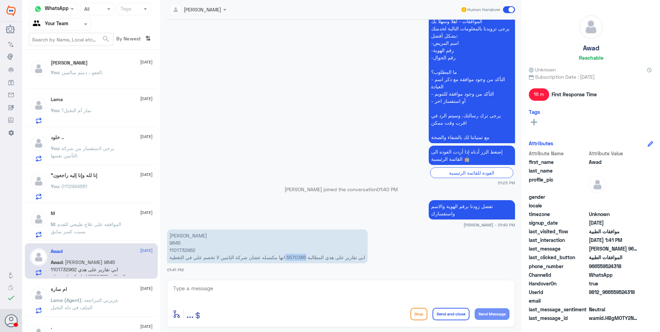
copy p "5570385"
click at [101, 215] on div "M 24 August" at bounding box center [102, 213] width 102 height 6
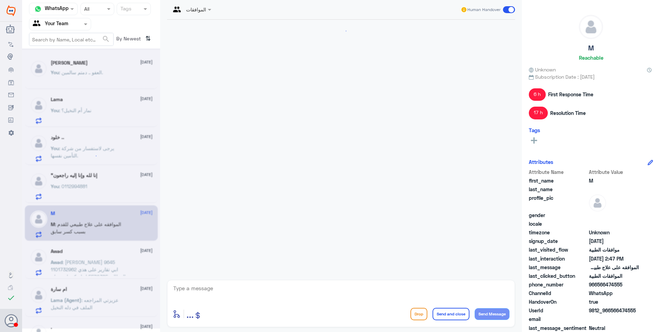
scroll to position [680, 0]
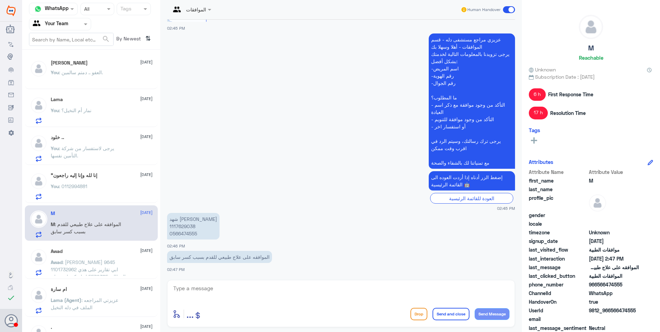
click at [184, 226] on p "شهد عبيد بداح القحطاني 1117629038 0566474555" at bounding box center [193, 226] width 52 height 27
copy p "1117629038"
click at [196, 288] on textarea at bounding box center [341, 292] width 337 height 17
type textarea "g"
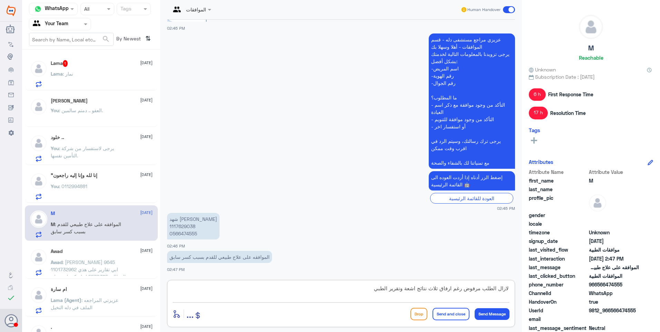
type textarea "لازال الطلب مرفوض رغم ارفاق ثلاث نتائج اشعة وتقرير الطبيب"
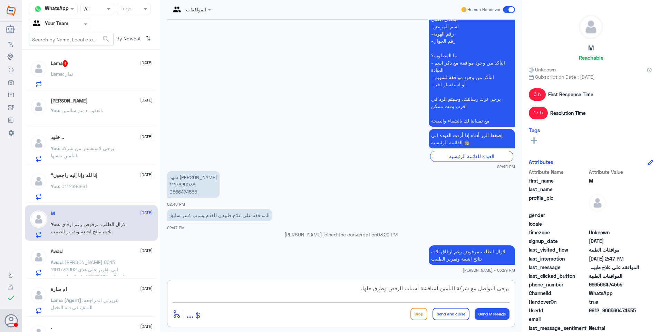
type textarea "يرجى التواصل مع شركة التأمين لمناقشة اسباب الرفض وطرق حلها."
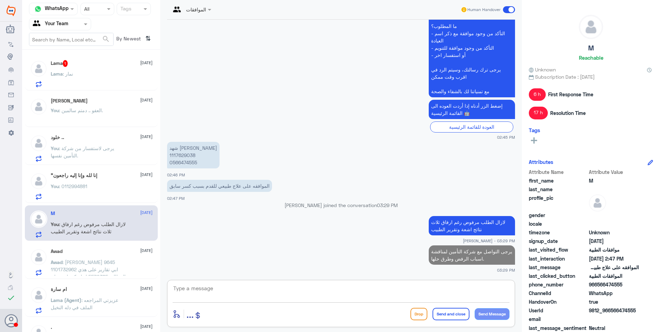
click at [95, 181] on div ""إنا لله وإنا إليه راجعون 24 August You : 0112994881" at bounding box center [102, 186] width 102 height 27
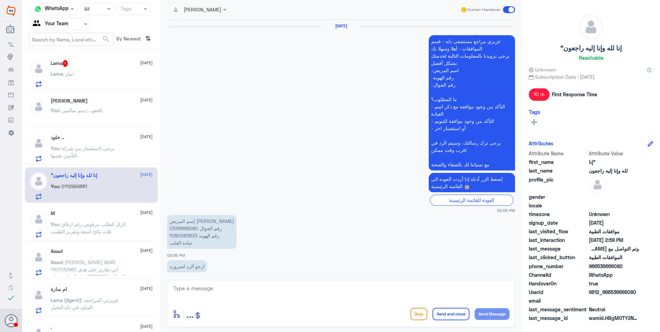
scroll to position [401, 0]
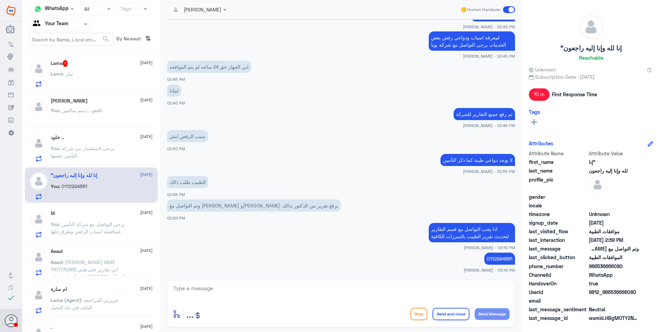
click at [81, 79] on div "Lama : نمار" at bounding box center [102, 80] width 102 height 16
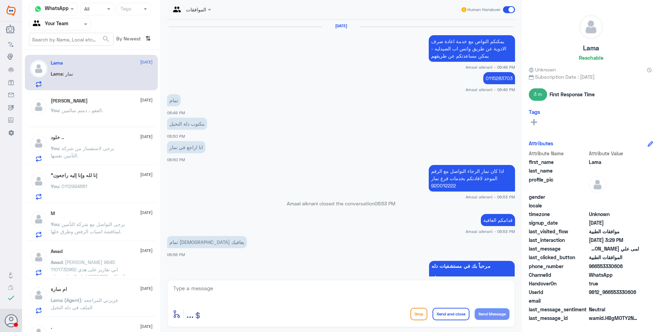
scroll to position [494, 0]
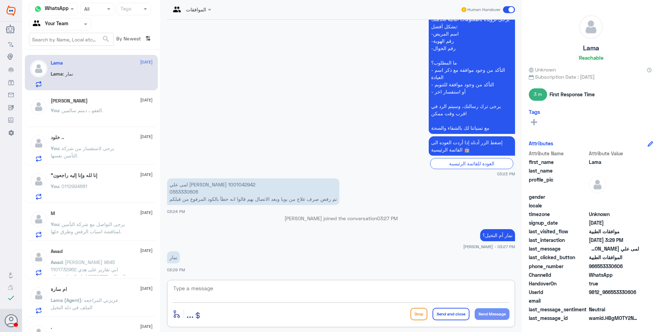
click at [220, 297] on textarea at bounding box center [341, 292] width 337 height 17
type textarea "هذا الواتس خاص بموافقات دلة النخيل"
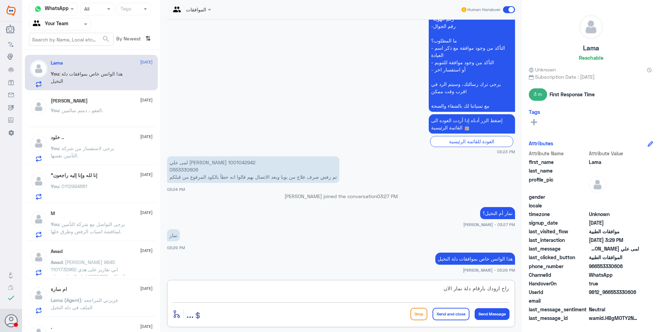
type textarea "راح ازودك بارقام دلة نمار الان"
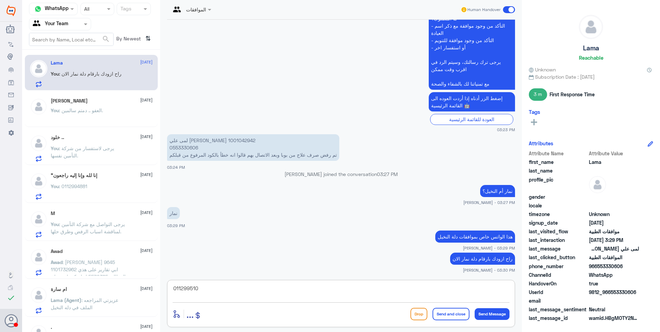
type textarea "0112995104"
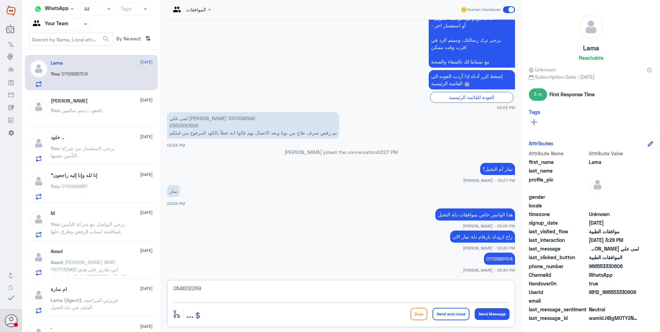
type textarea "0546022896"
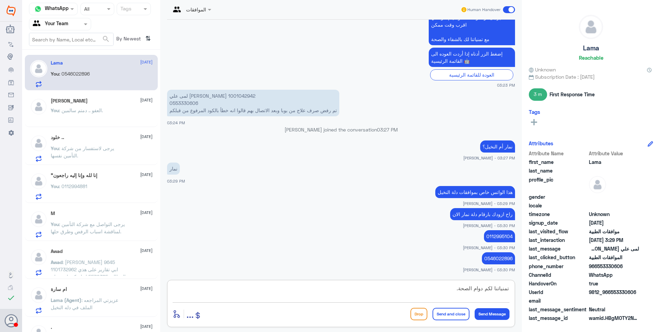
type textarea "تمنياتنا لكم دوام الصحة."
click at [460, 314] on button "Send and close" at bounding box center [450, 314] width 37 height 12
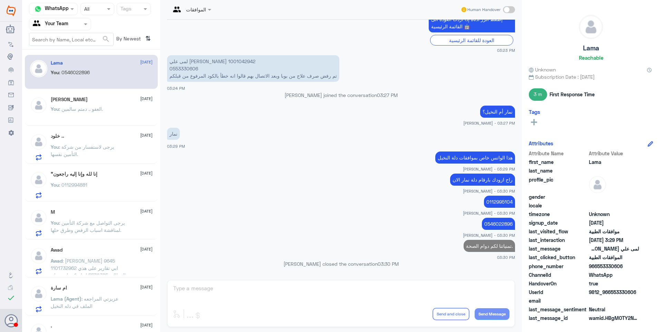
click at [91, 112] on p "You : العفو .. دمتم سالمين." at bounding box center [77, 113] width 52 height 17
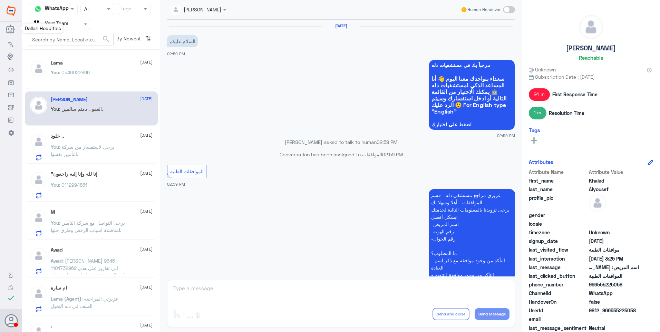
scroll to position [306, 0]
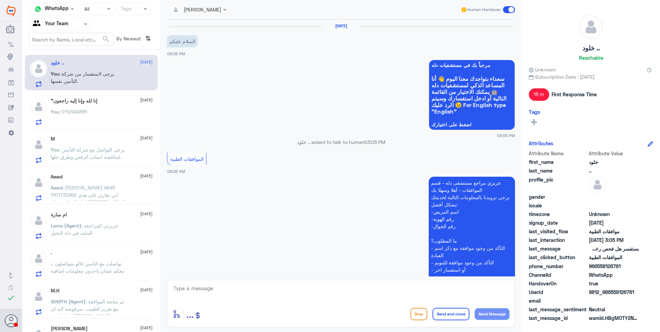
scroll to position [140, 0]
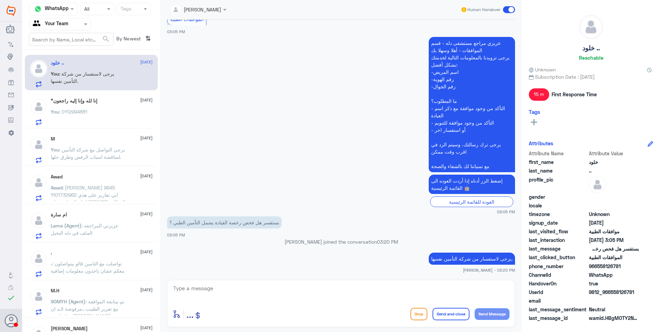
click at [219, 295] on textarea at bounding box center [341, 292] width 337 height 17
type textarea "ش"
type textarea "نشكر تواصلك مع مستشفيات دلة."
click at [452, 322] on div "نشكر تواصلك مع مستشفيات دلة. enter flow name ... Drop Send and close Send Messa…" at bounding box center [341, 303] width 348 height 47
click at [452, 320] on button "Send and close" at bounding box center [450, 314] width 37 height 12
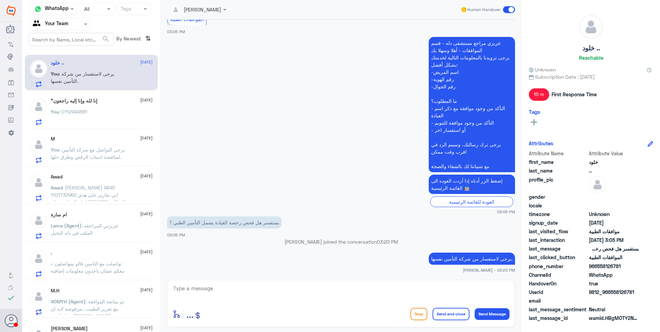
scroll to position [162, 0]
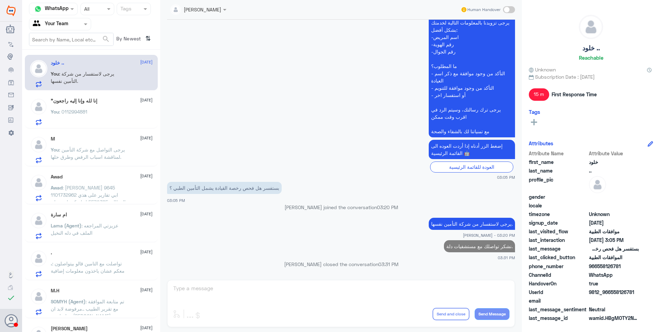
click at [71, 94] on div ""إنا لله وإنا إليه راجعون [DATE] You : 0112994881" at bounding box center [91, 111] width 133 height 36
drag, startPoint x: 100, startPoint y: 109, endPoint x: 204, endPoint y: 88, distance: 106.7
click at [101, 110] on div ""إنا لله وإنا إليه راجعون [DATE] You : 0112994881" at bounding box center [102, 111] width 102 height 27
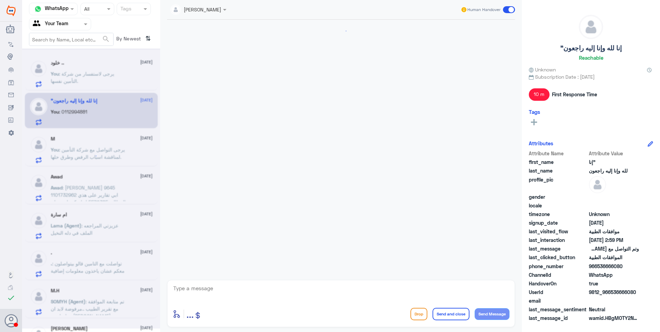
scroll to position [401, 0]
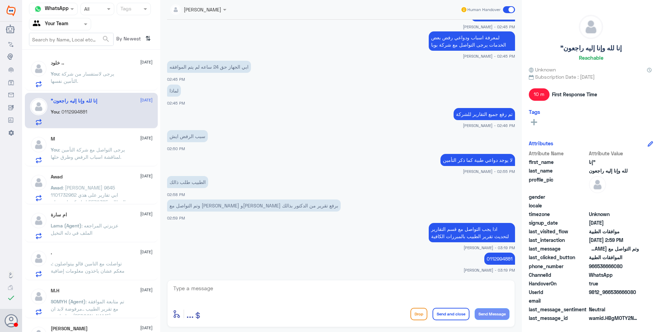
click at [208, 295] on textarea at bounding box center [341, 292] width 337 height 17
type textarea "نشكر تواصلكم مع مستشفيات دلة."
click at [452, 315] on button "Send and close" at bounding box center [450, 314] width 37 height 12
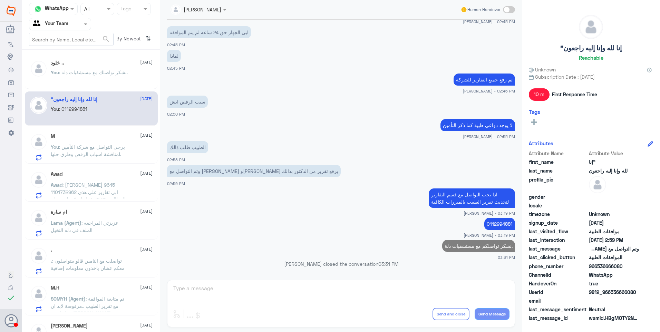
click at [87, 153] on span ": يرجى التواصل مع شركة التأمين لمناقشة اسباب الرفض وطرق حلها." at bounding box center [88, 150] width 74 height 13
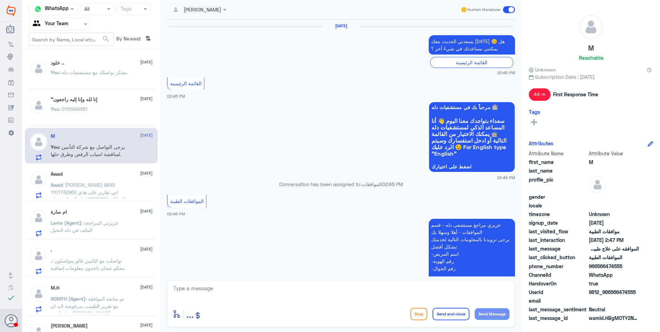
scroll to position [623, 0]
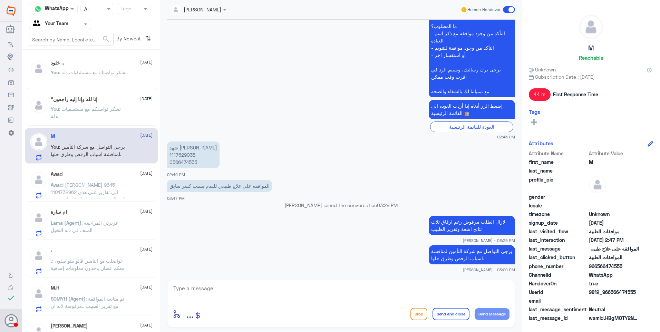
click at [96, 171] on div "Awad [DATE] Awad : [PERSON_NAME] 9645 1101732962 ابي تقارير على هذي المطالبة 55…" at bounding box center [91, 184] width 133 height 36
click at [120, 191] on p "Awad : [PERSON_NAME] 9645 1101732962 ابي تقارير على هذي المطالبة 5570385 انها م…" at bounding box center [90, 189] width 78 height 17
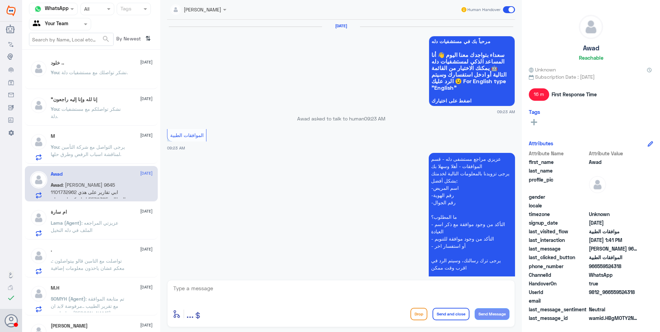
scroll to position [663, 0]
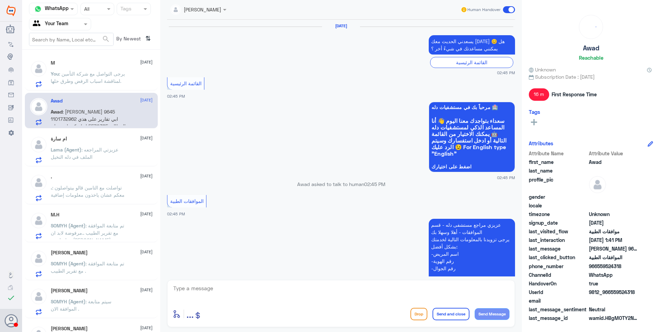
scroll to position [623, 0]
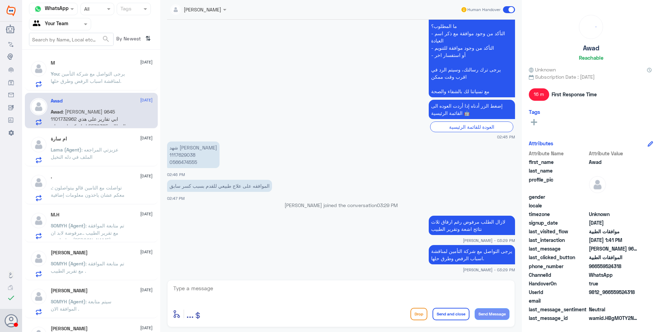
click at [122, 80] on p "You : يرجى التواصل مع شركة التأمين لمناقشة اسباب الرفض وطرق حلها." at bounding box center [90, 78] width 78 height 17
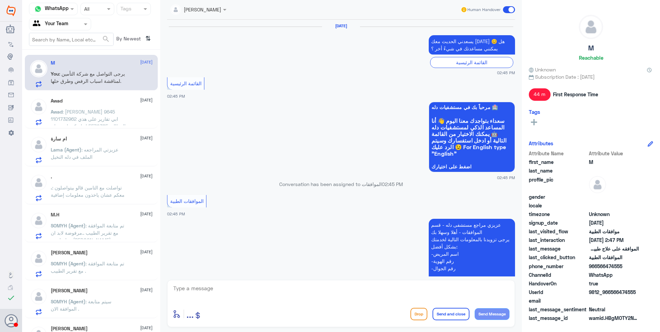
scroll to position [623, 0]
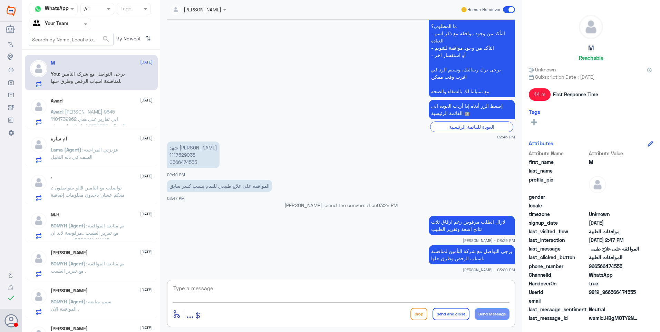
click at [227, 290] on textarea at bounding box center [341, 292] width 337 height 17
click at [443, 293] on textarea "نشكر تواصلكم مع مستشفيات دلة." at bounding box center [341, 292] width 337 height 17
drag, startPoint x: 419, startPoint y: 290, endPoint x: 581, endPoint y: 294, distance: 162.9
click at [579, 289] on div "Channel WhatsApp Status × All Tags Agent Filter Your Team search By Newest ⇅ M …" at bounding box center [341, 167] width 638 height 334
type textarea "نشكر تواصلكم مع مستشفيات دلة."
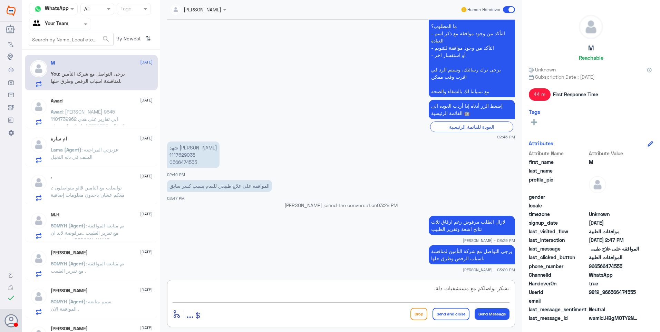
click at [455, 313] on button "Send and close" at bounding box center [450, 314] width 37 height 12
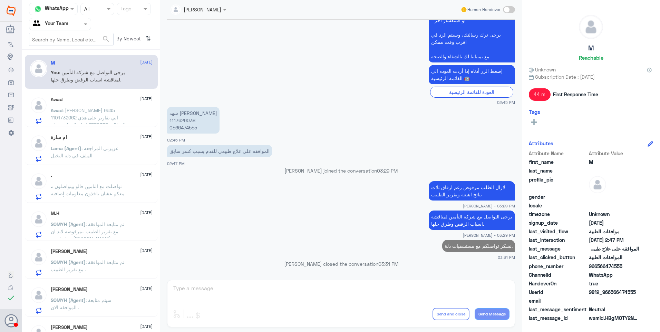
click at [116, 105] on div "Awad [DATE] Awad : [PERSON_NAME] 9645 1101732962 ابي تقارير على هذي المطالبة 55…" at bounding box center [102, 110] width 102 height 27
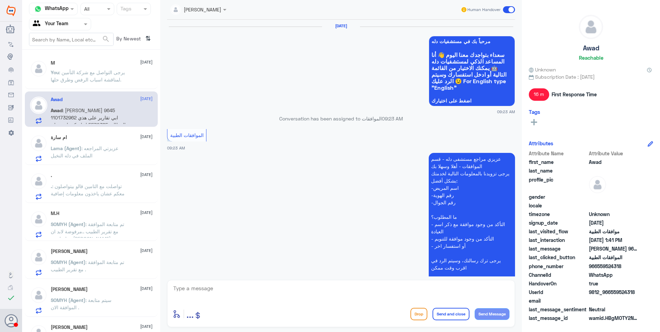
scroll to position [663, 0]
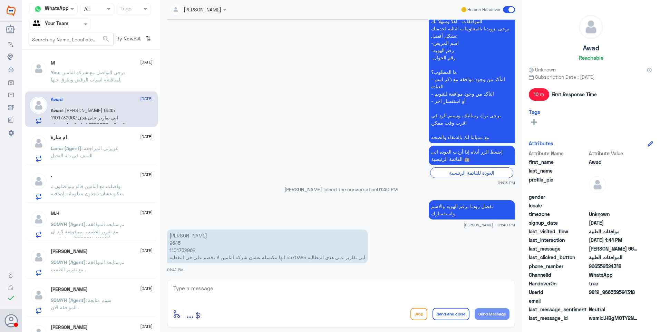
click at [96, 146] on span ": عزيزتي المراجعه الملف في دله النخيل" at bounding box center [85, 151] width 68 height 13
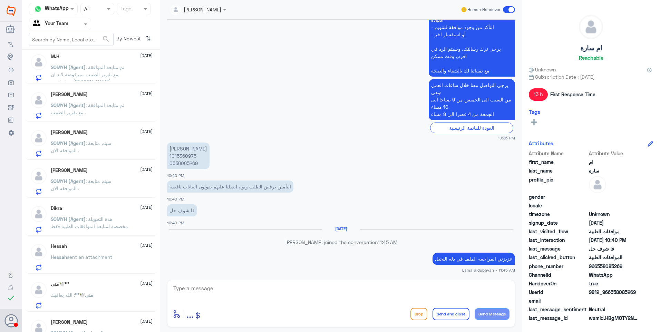
scroll to position [176, 0]
